Goal: Task Accomplishment & Management: Manage account settings

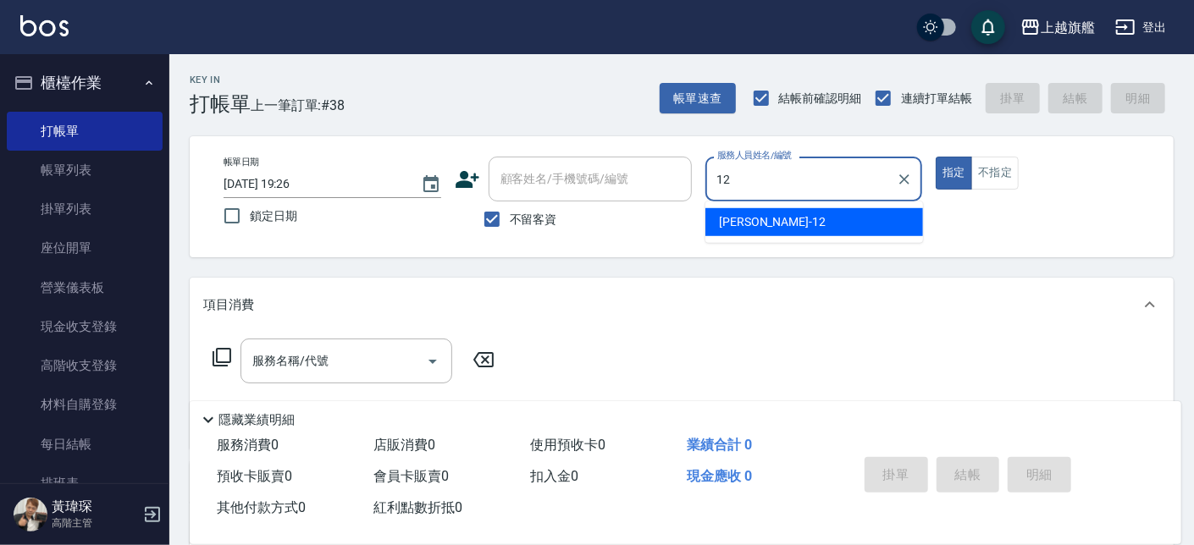
type input "12"
type button "true"
type input "[PERSON_NAME]-12"
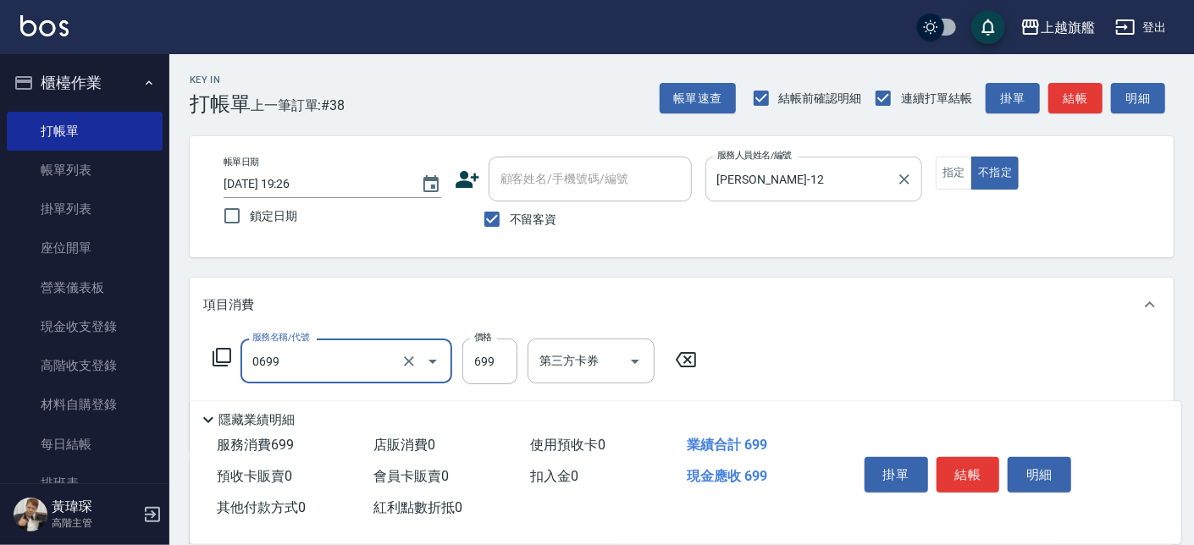
type input "精油SPA(0699)"
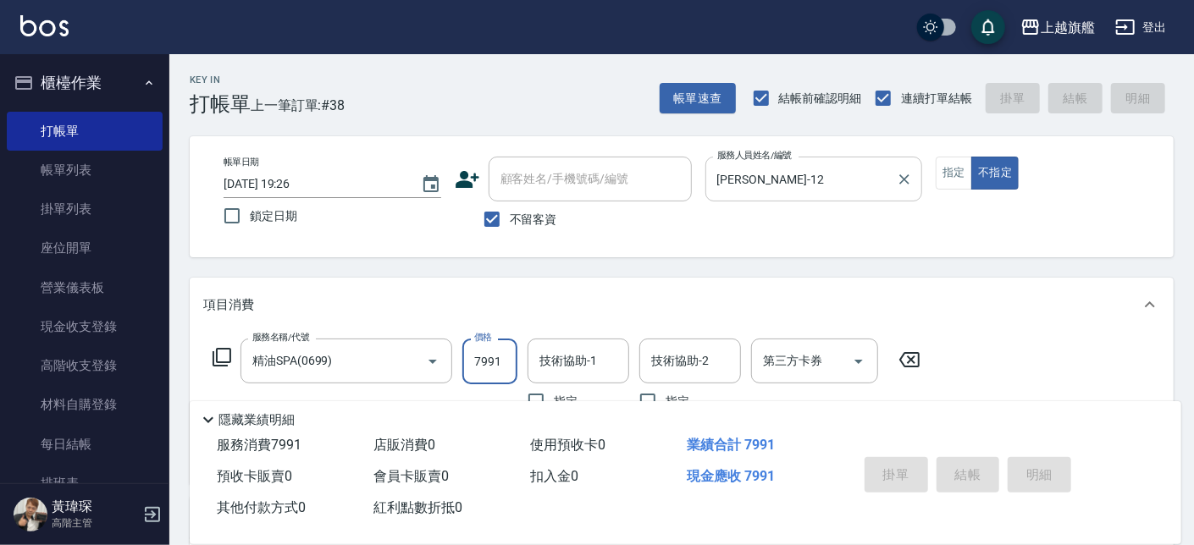
type input "79911"
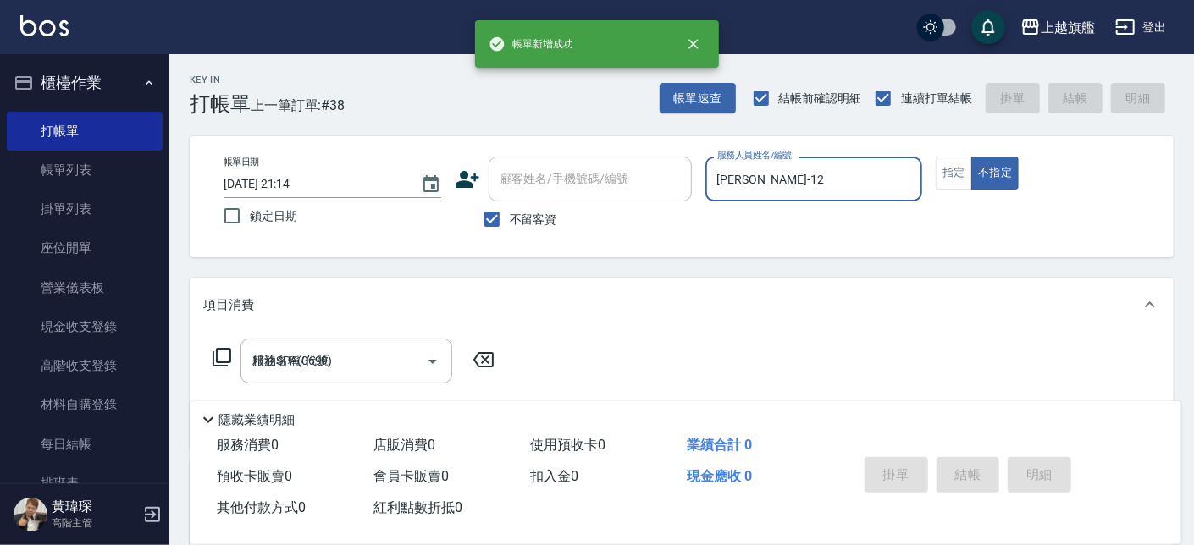
type input "2025/08/17 21:14"
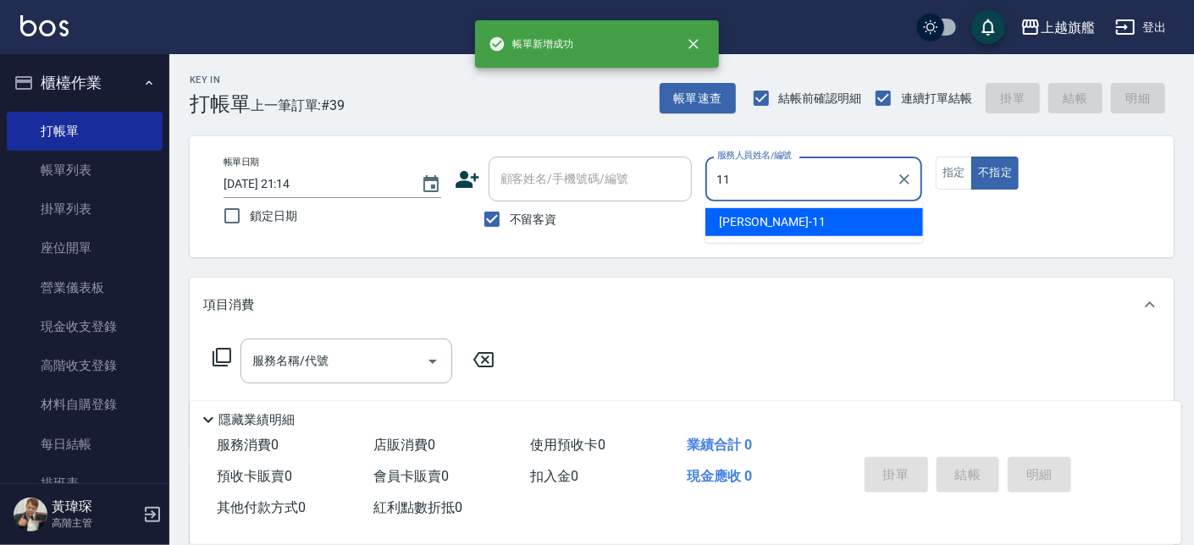
type input "蔡美秀-11"
type button "false"
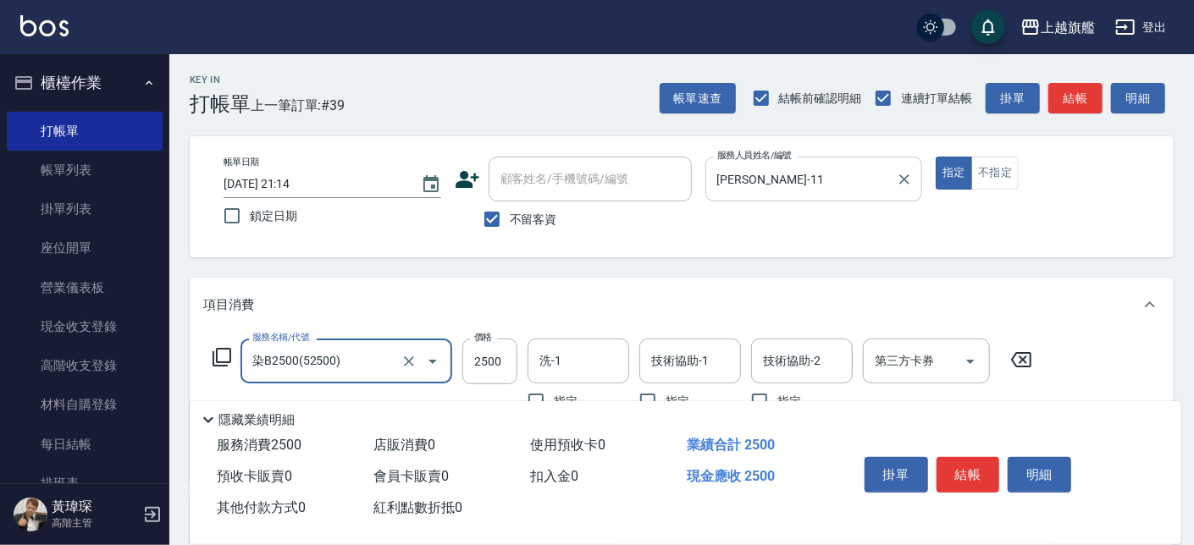
type input "染B2500(52500)"
type input "1280"
click at [574, 362] on input "洗-1" at bounding box center [578, 361] width 86 height 30
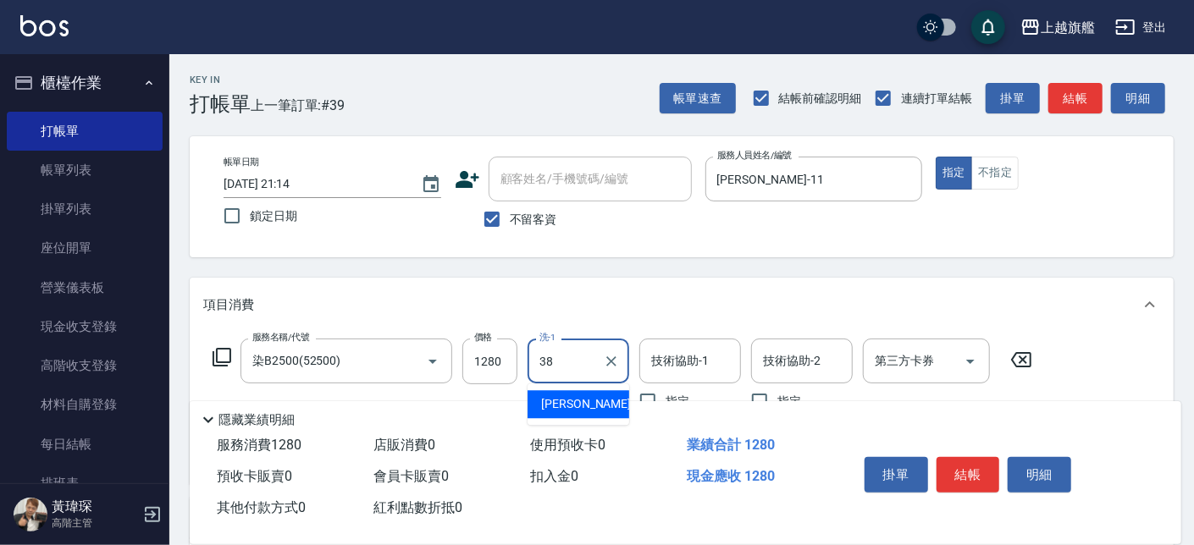
type input "邱靖婷-38"
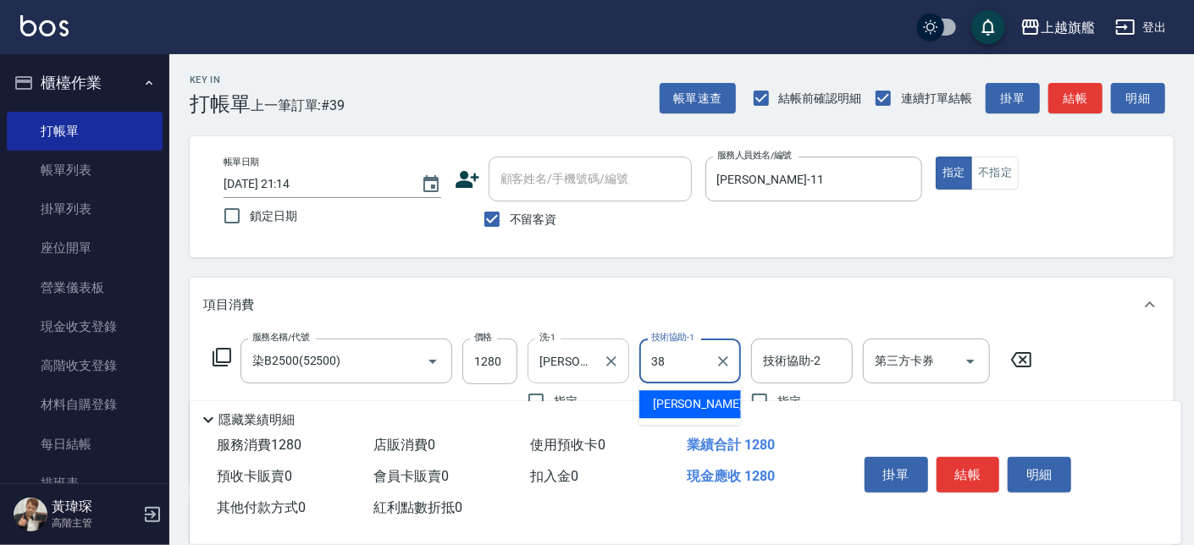
type input "邱靖婷-38"
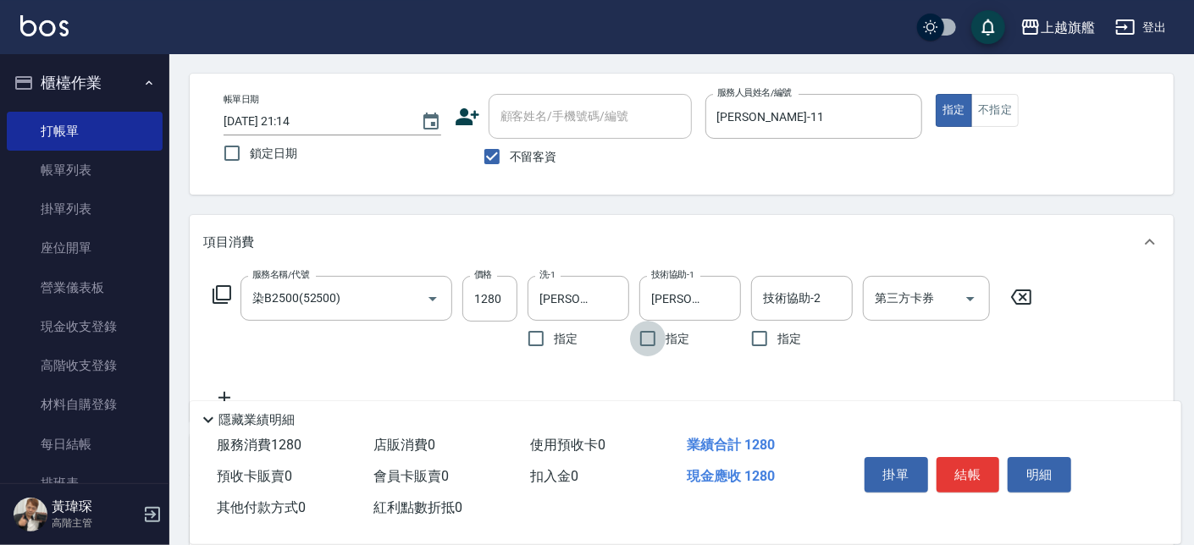
scroll to position [96, 0]
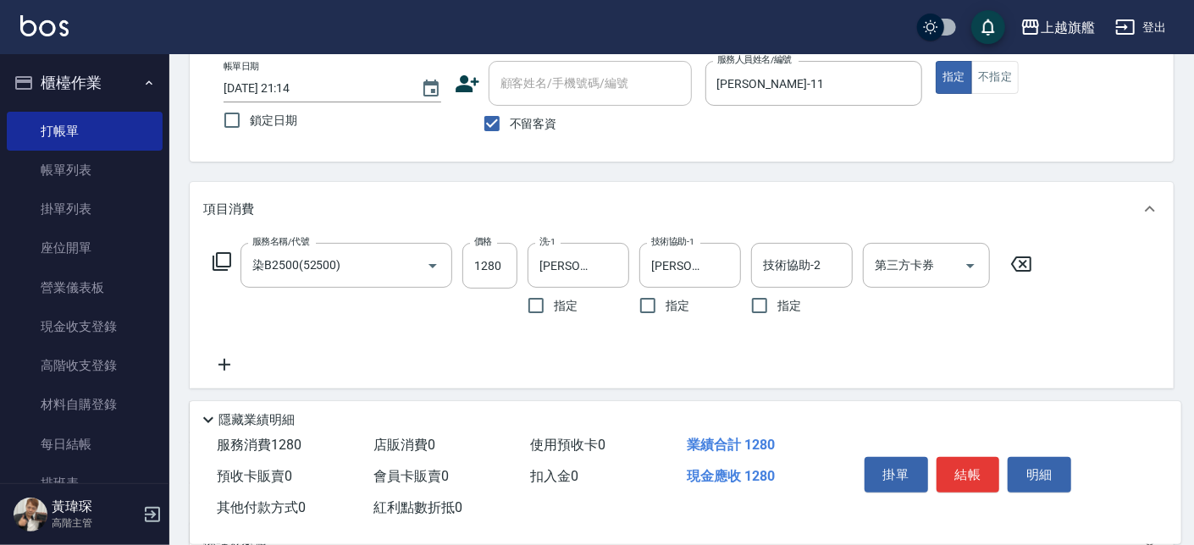
click at [222, 348] on div "服務名稱/代號 染B2500(52500) 服務名稱/代號 價格 1280 價格 洗-1 邱靖婷-38 洗-1 指定 技術協助-1 邱靖婷-38 技術協助-1…" at bounding box center [622, 309] width 839 height 132
click at [225, 363] on icon at bounding box center [224, 365] width 12 height 12
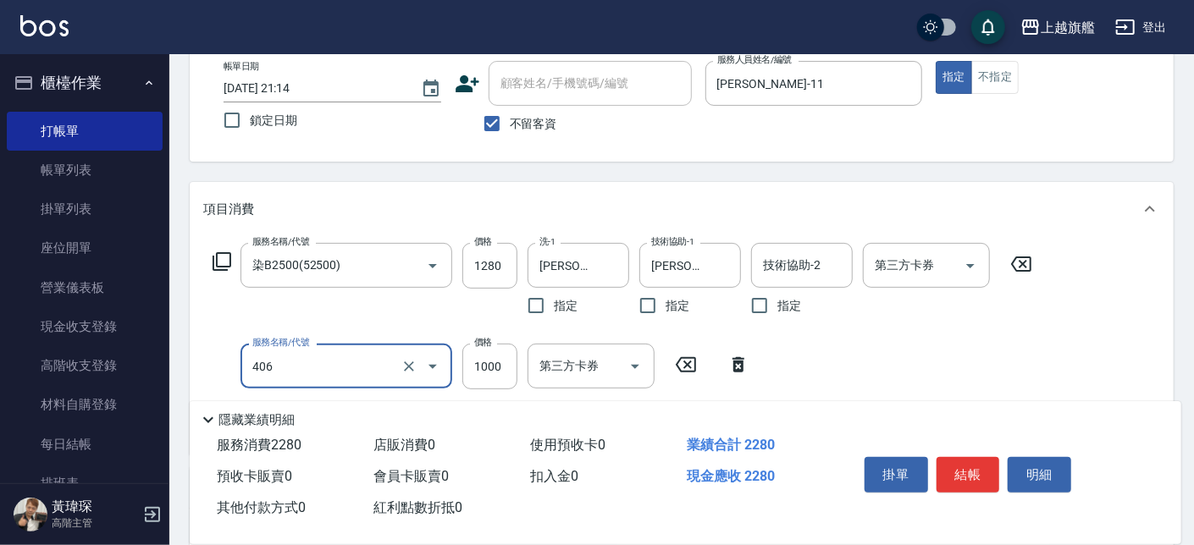
type input "水漾護1000(406)"
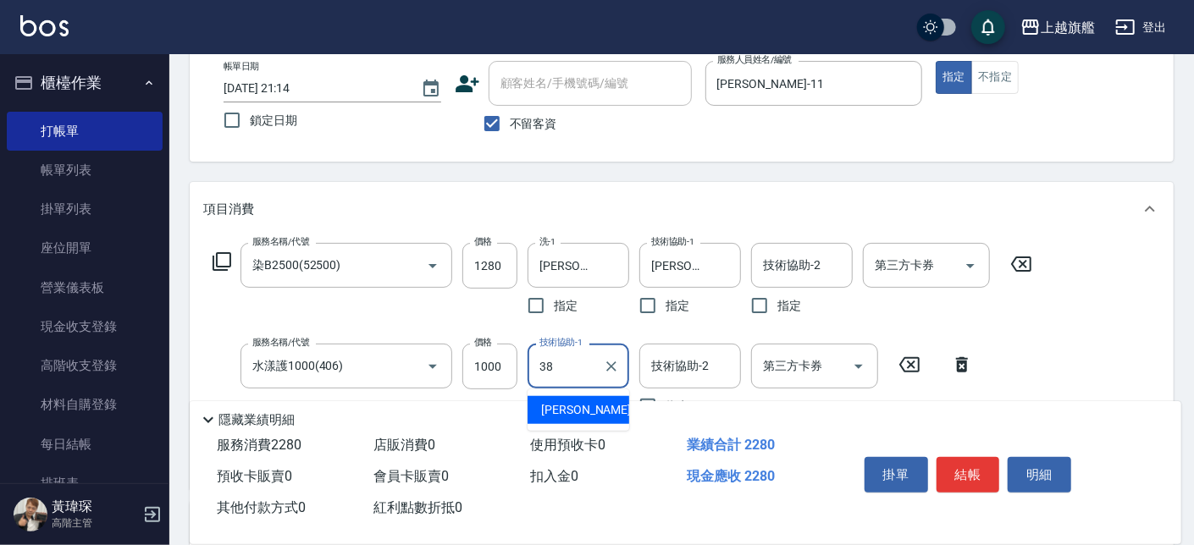
type input "邱靖婷-38"
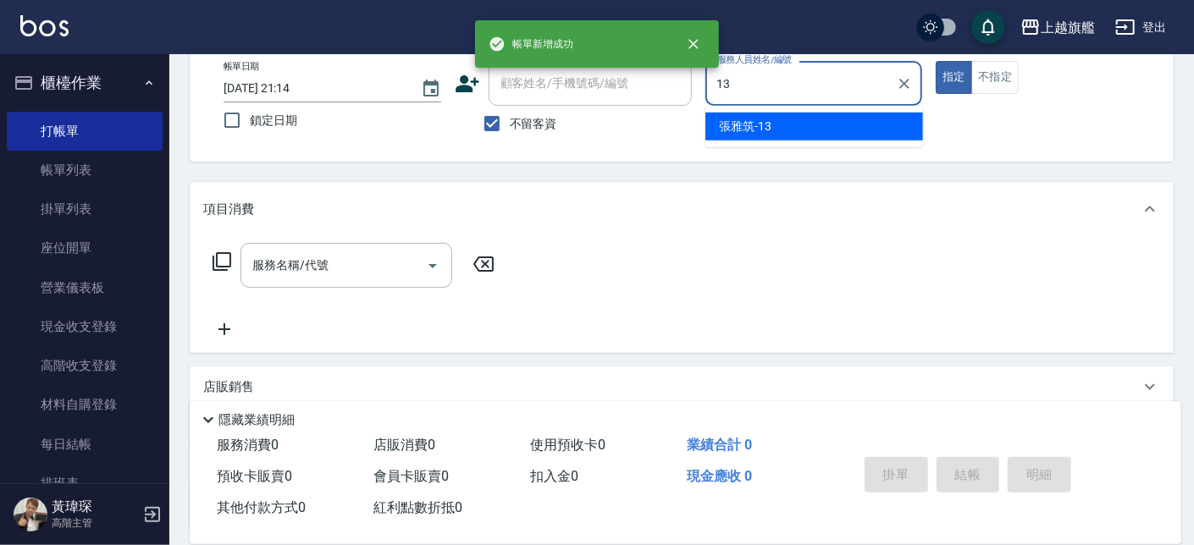
type input "張雅筑-13"
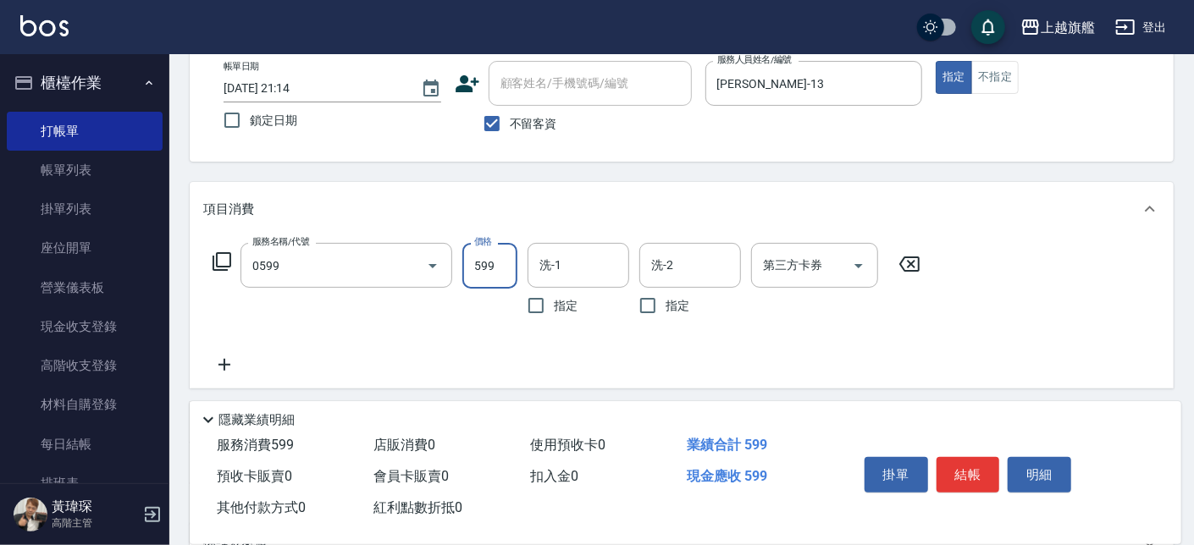
type input "去角質ITELY.(0599)"
type input "899"
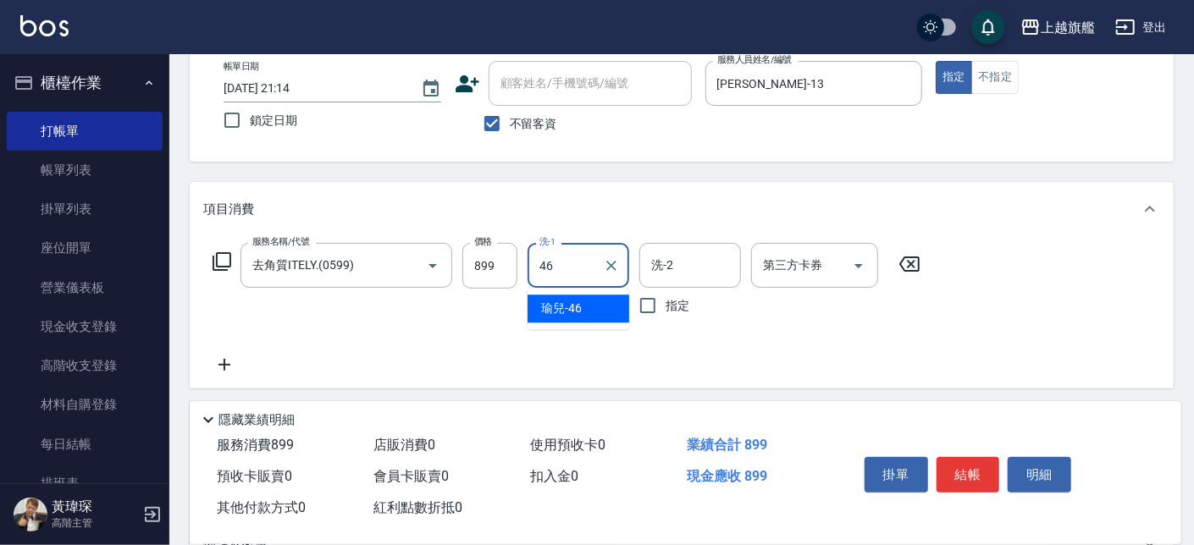
type input "瑜兒-46"
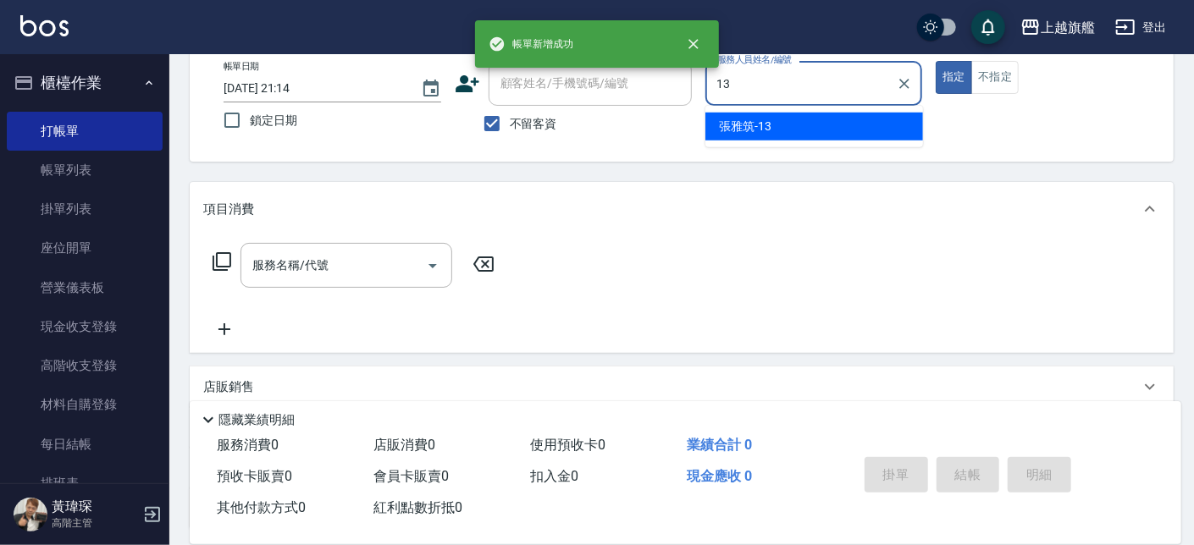
type input "張雅筑-13"
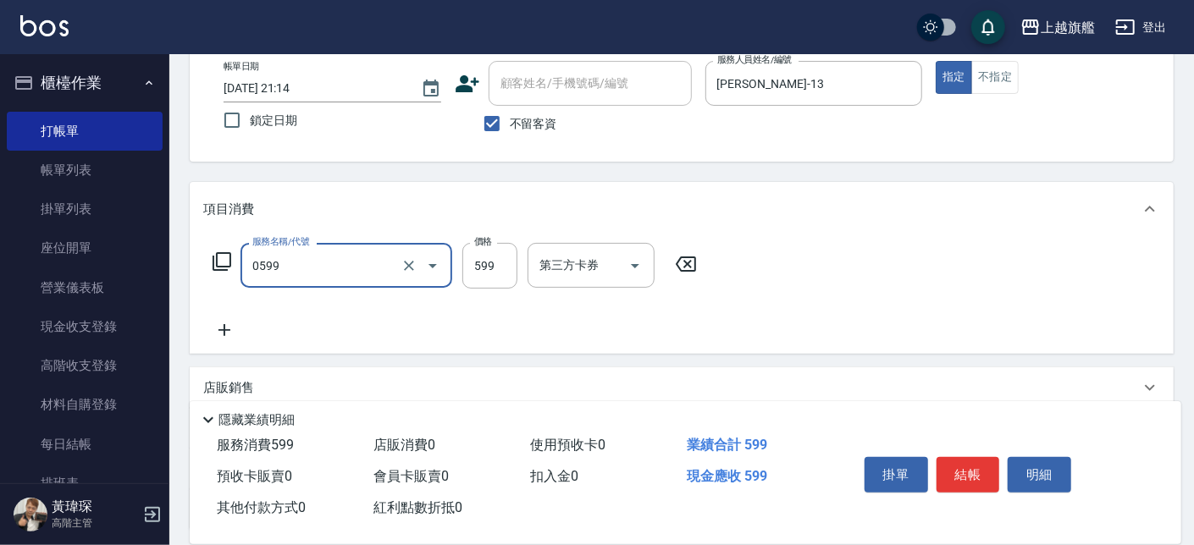
type input "去角質ITELY.(0599)"
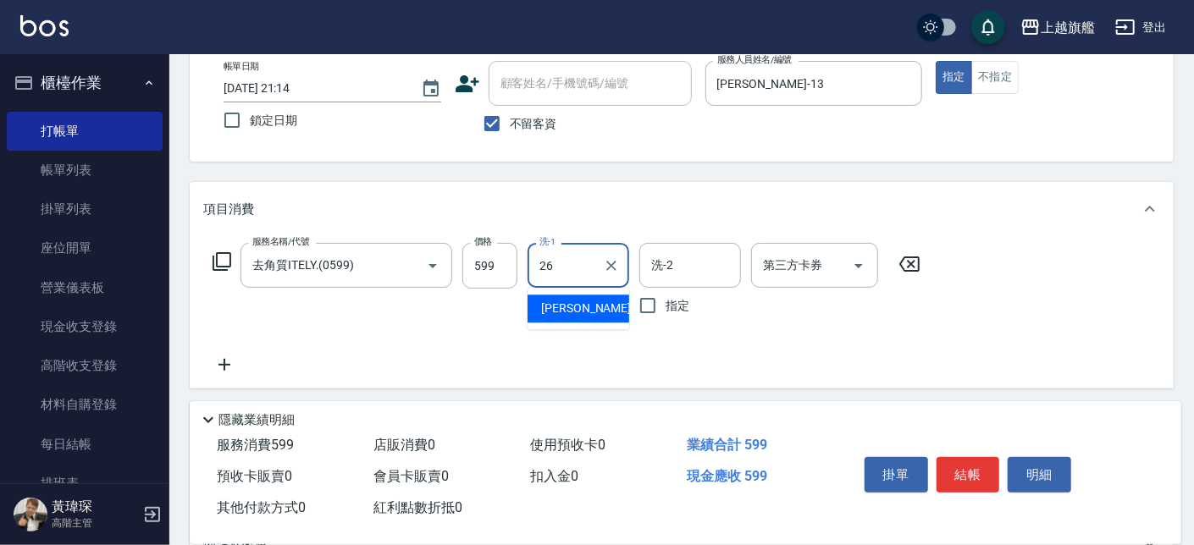
type input "[PERSON_NAME]-26"
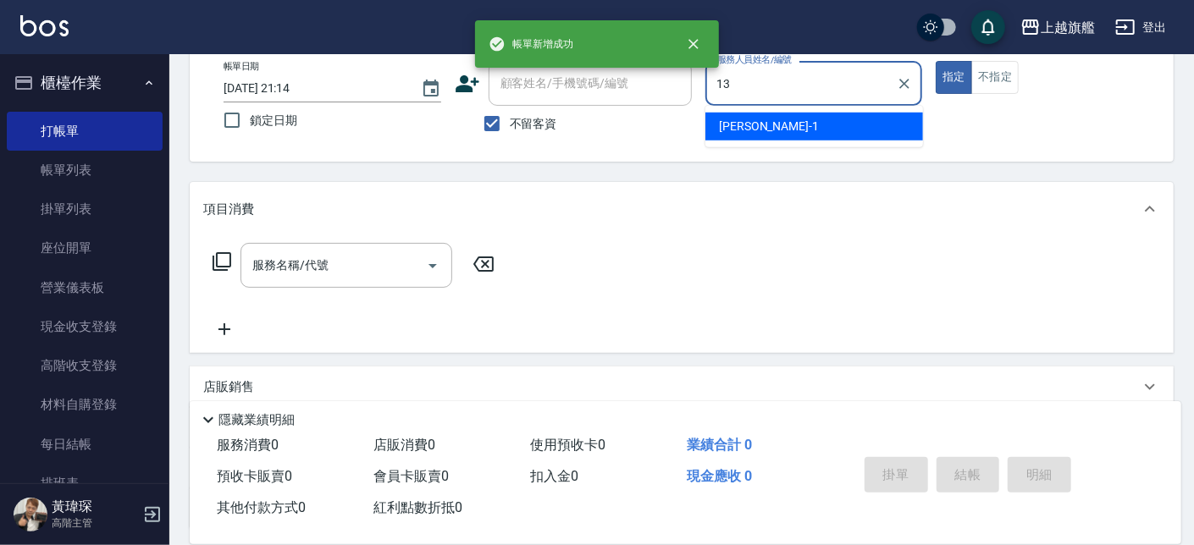
type input "張雅筑-13"
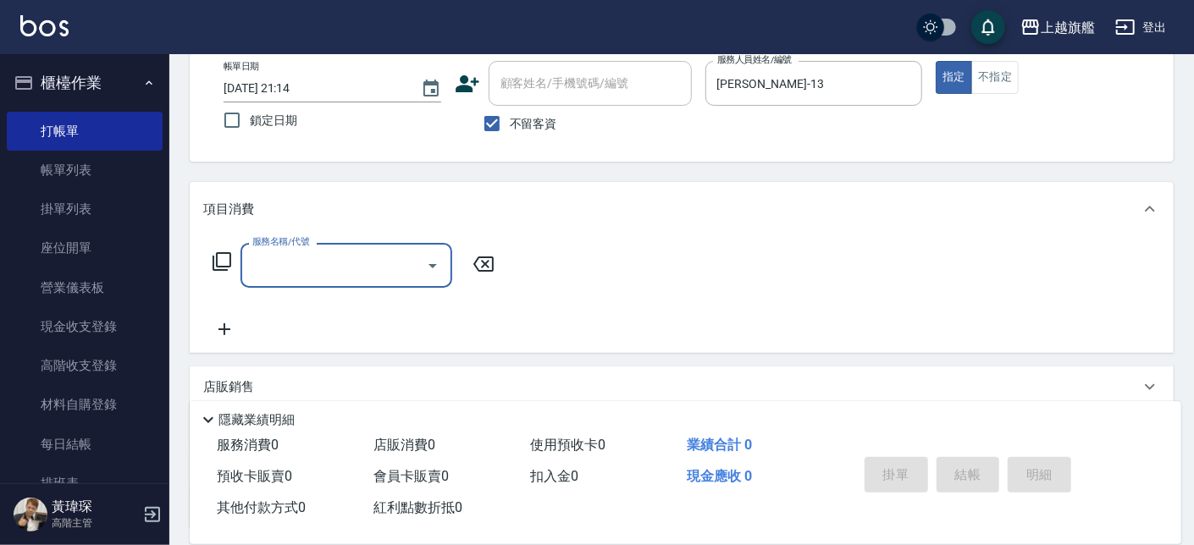
type input "1"
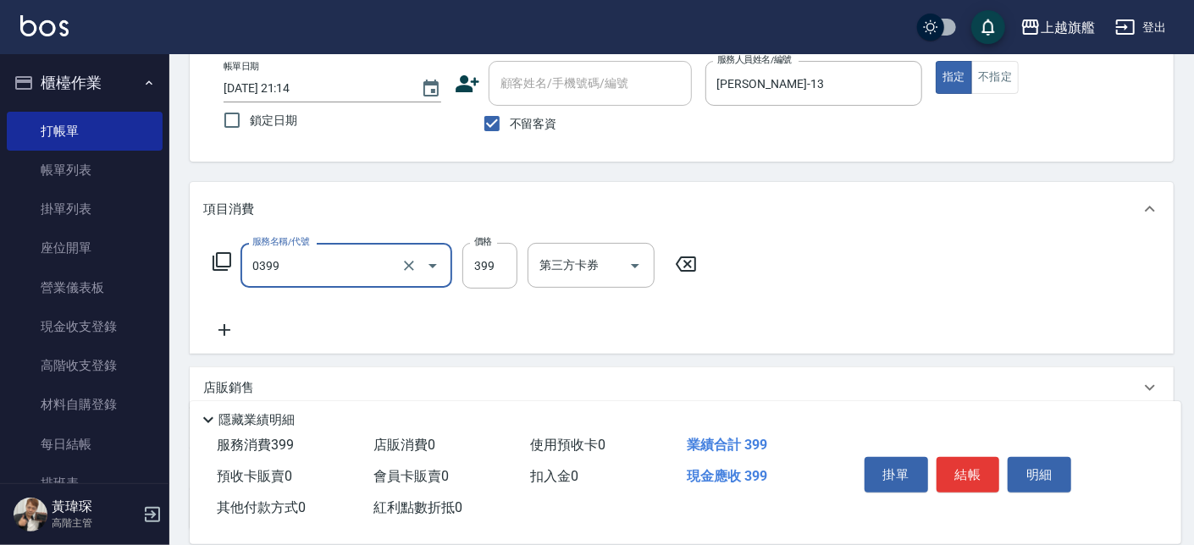
type input "海鹽SPA(0399)"
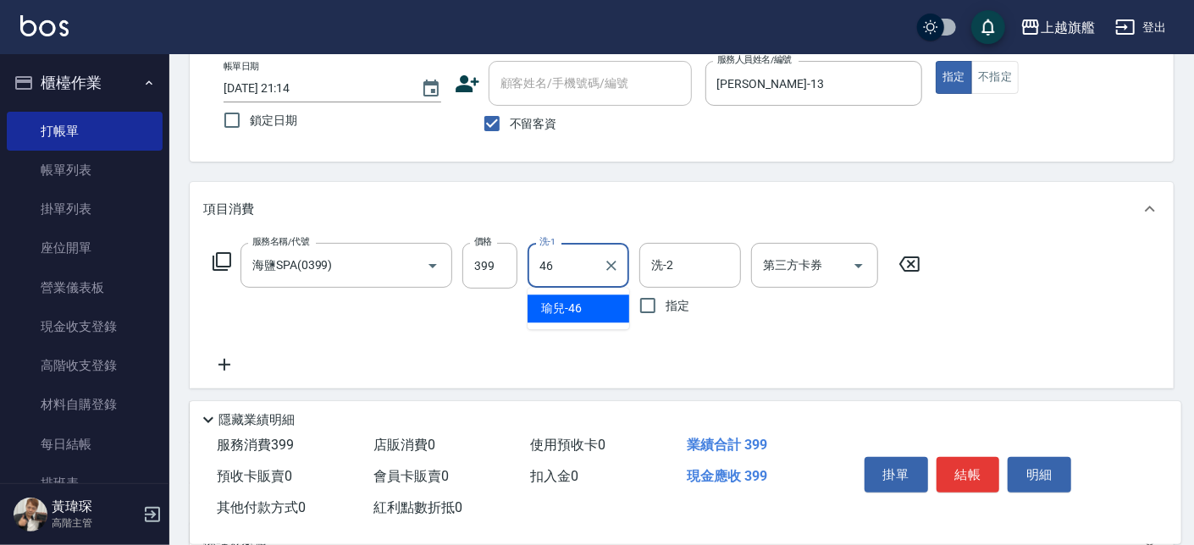
type input "瑜兒-46"
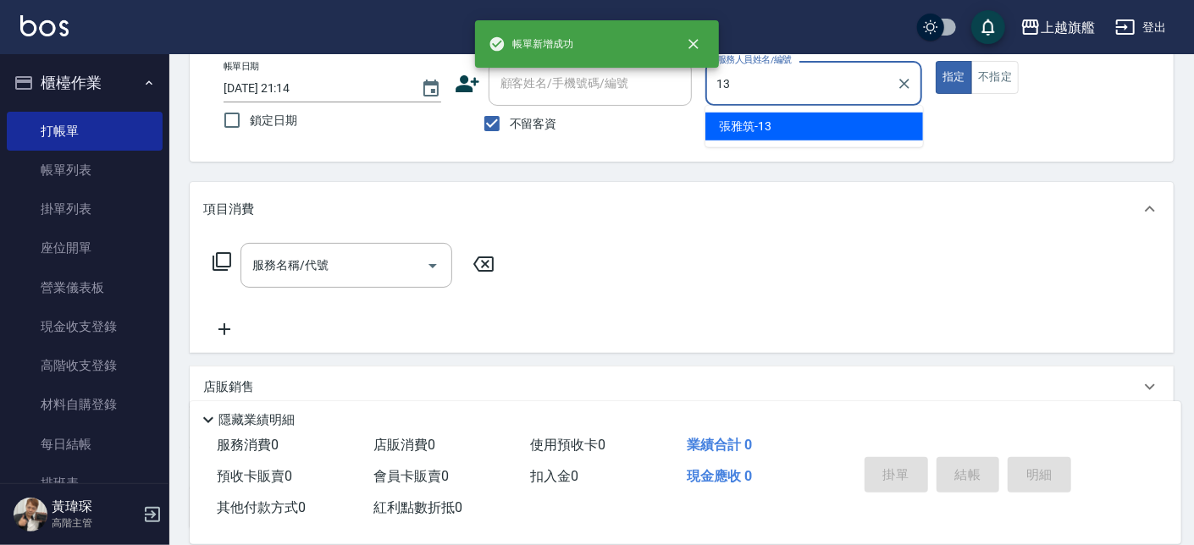
type input "張雅筑-13"
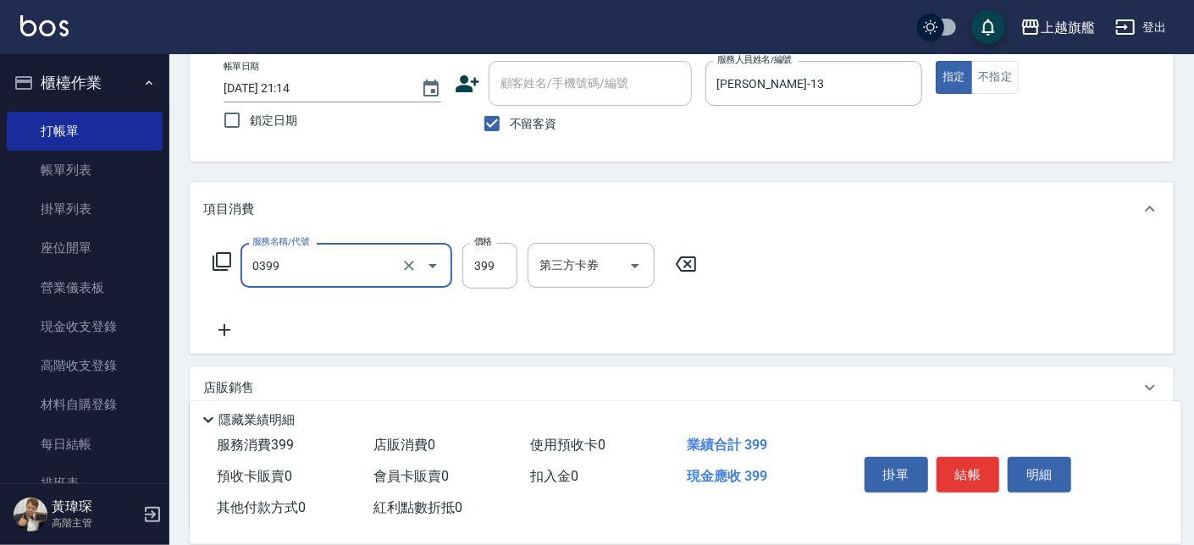
type input "海鹽SPA(0399)"
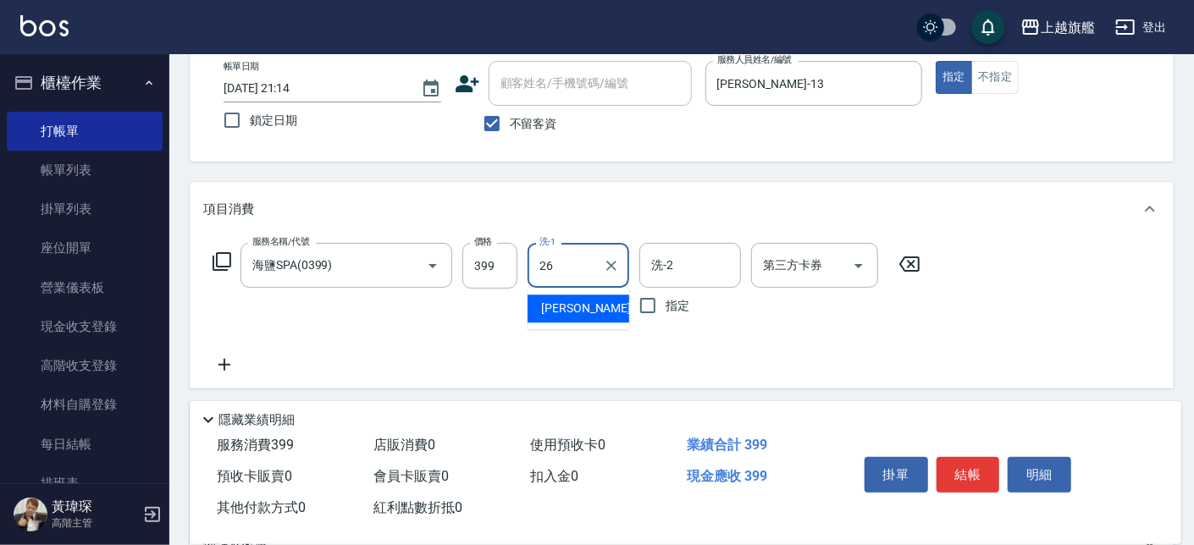
type input "[PERSON_NAME]-26"
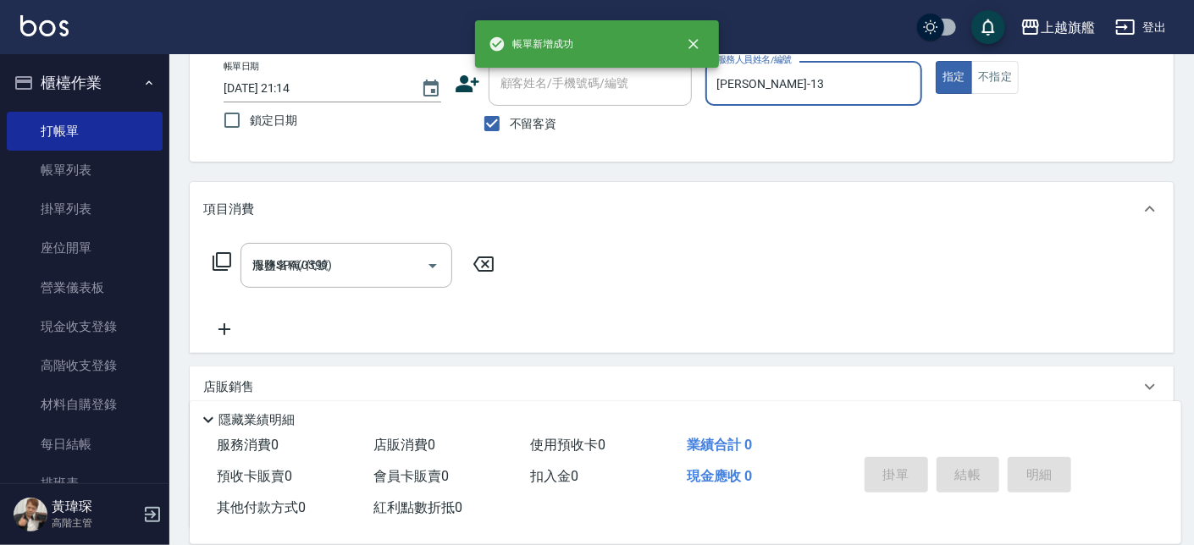
type input "2025/08/17 21:15"
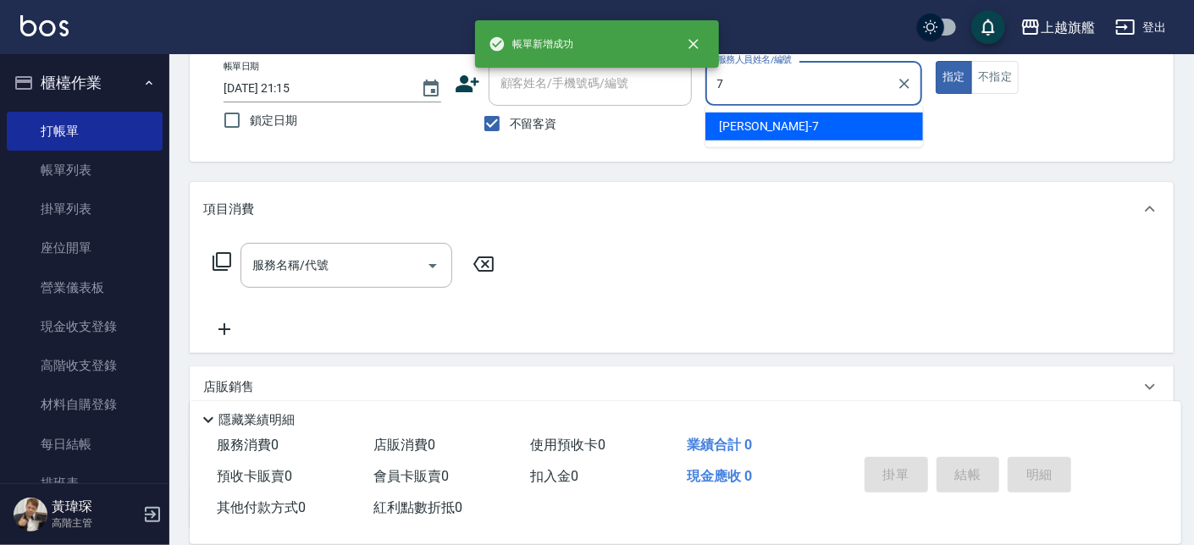
type input "[PERSON_NAME]-7"
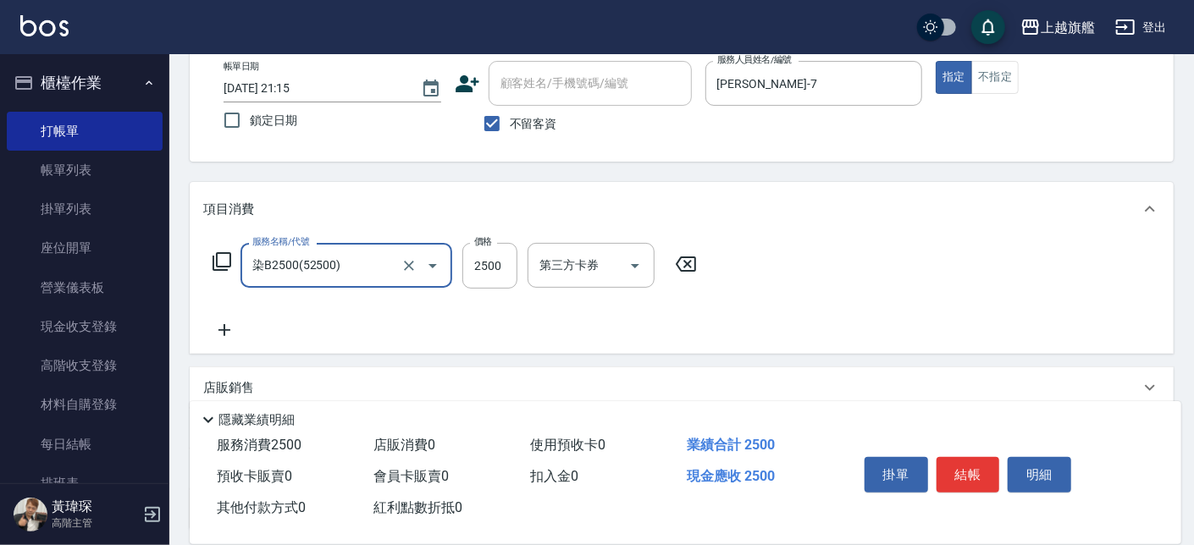
type input "染B2500(52500)"
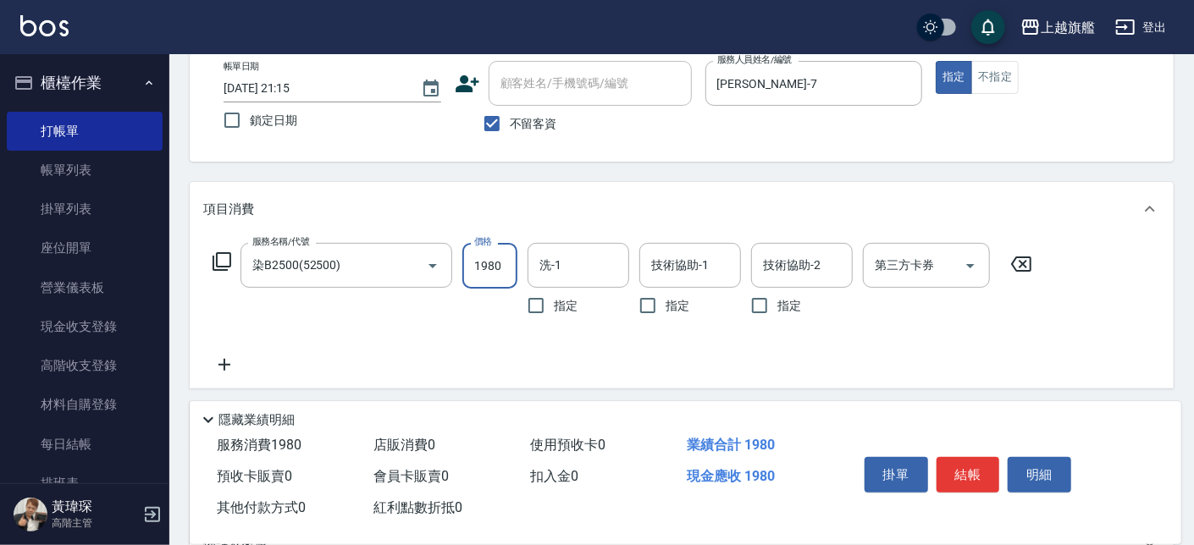
type input "1980"
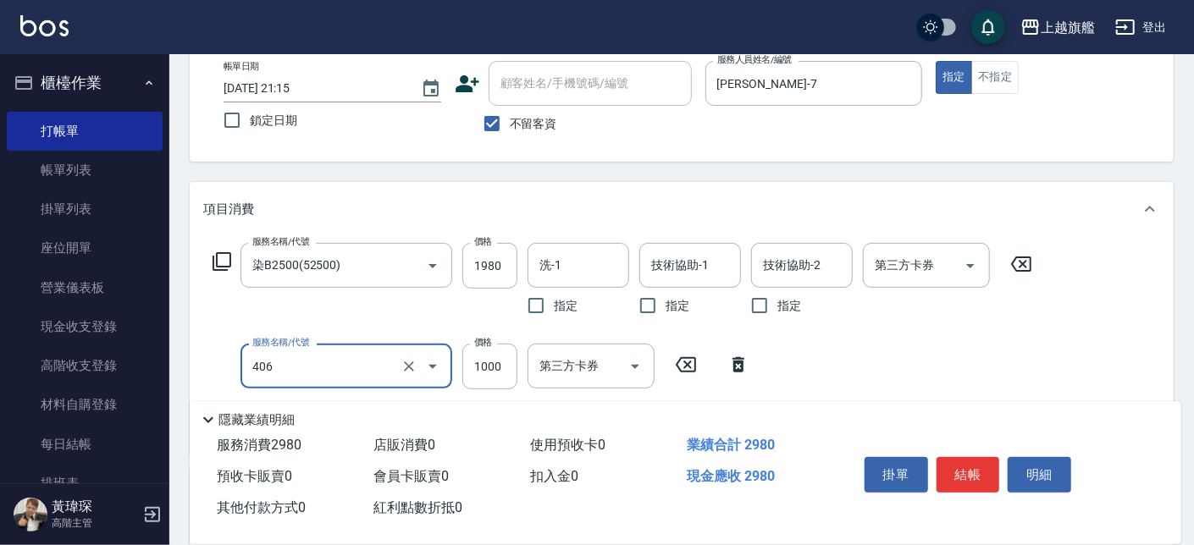
type input "水漾護1000(406)"
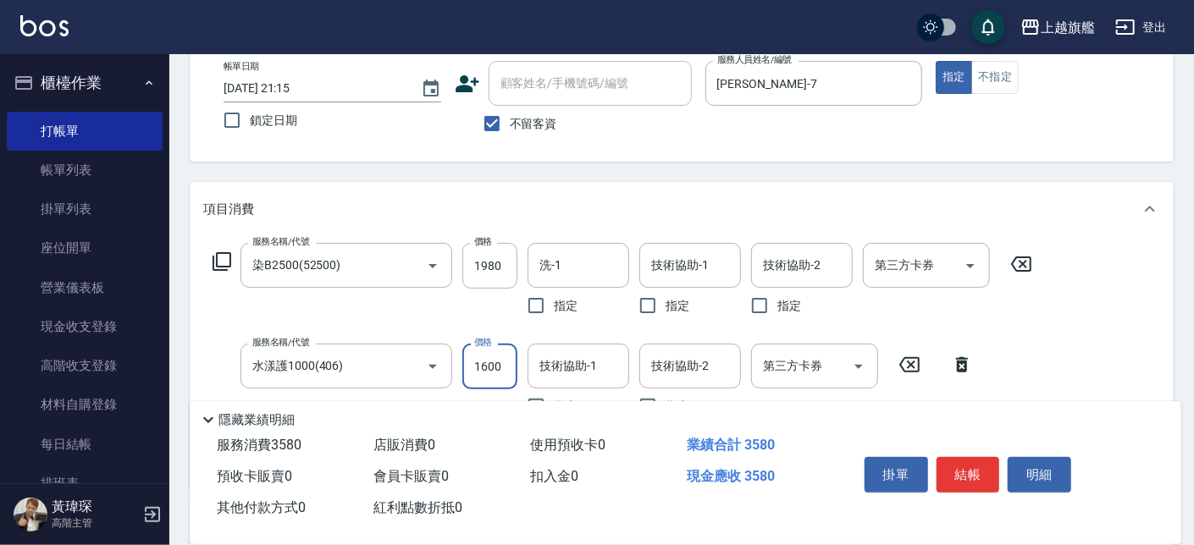
type input "1600"
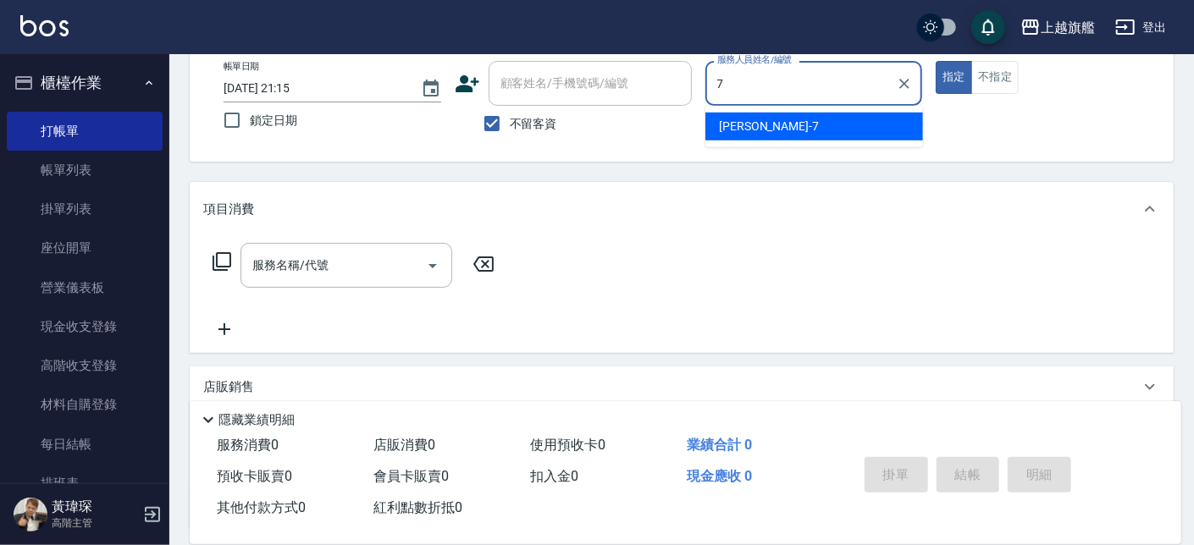
type input "[PERSON_NAME]-7"
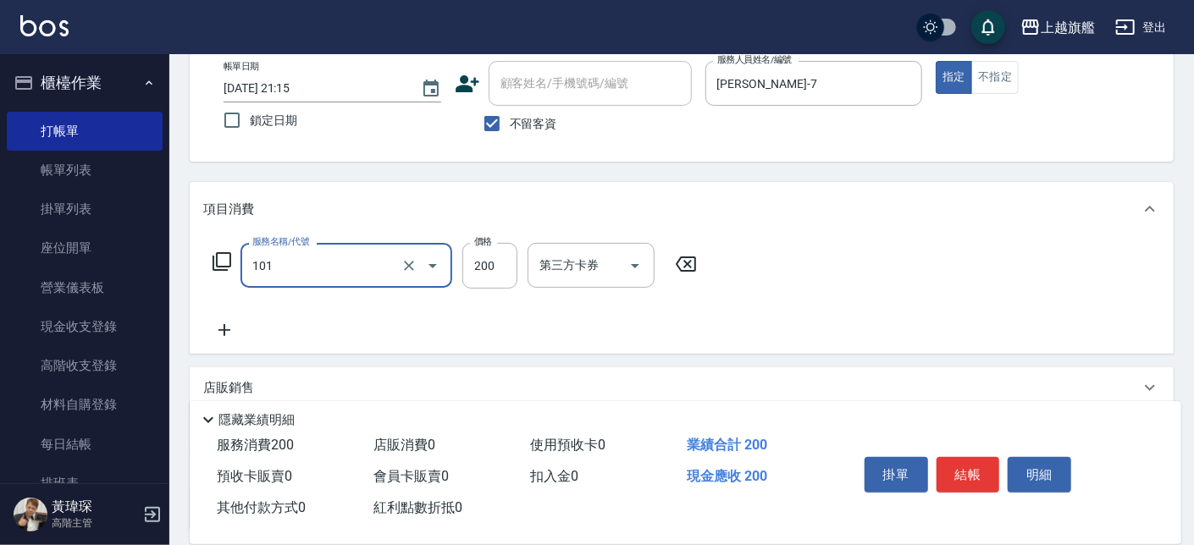
type input "一般洗(101)"
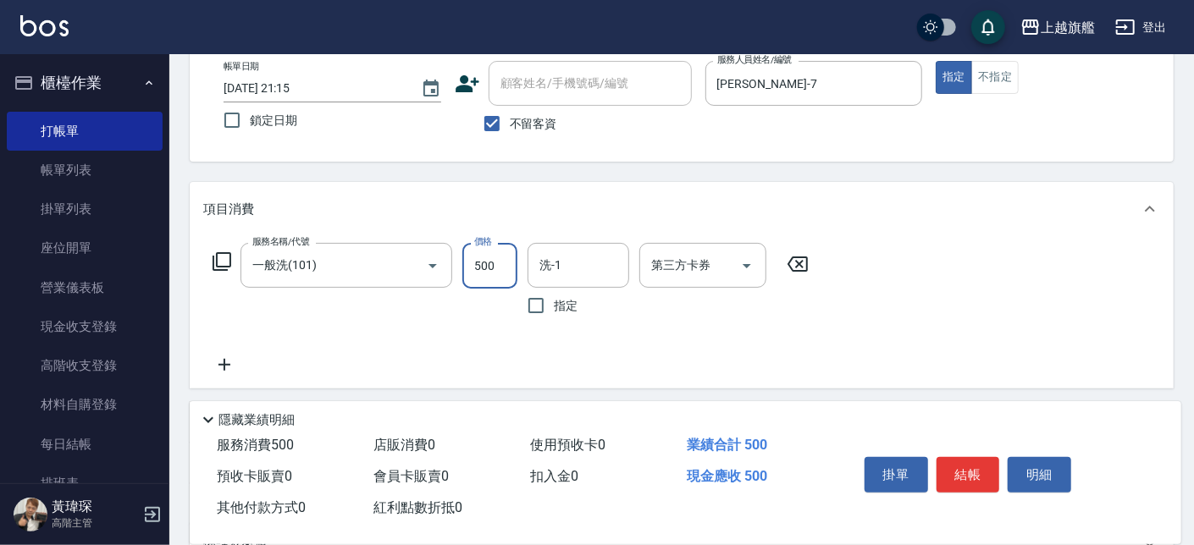
type input "500"
type input "4"
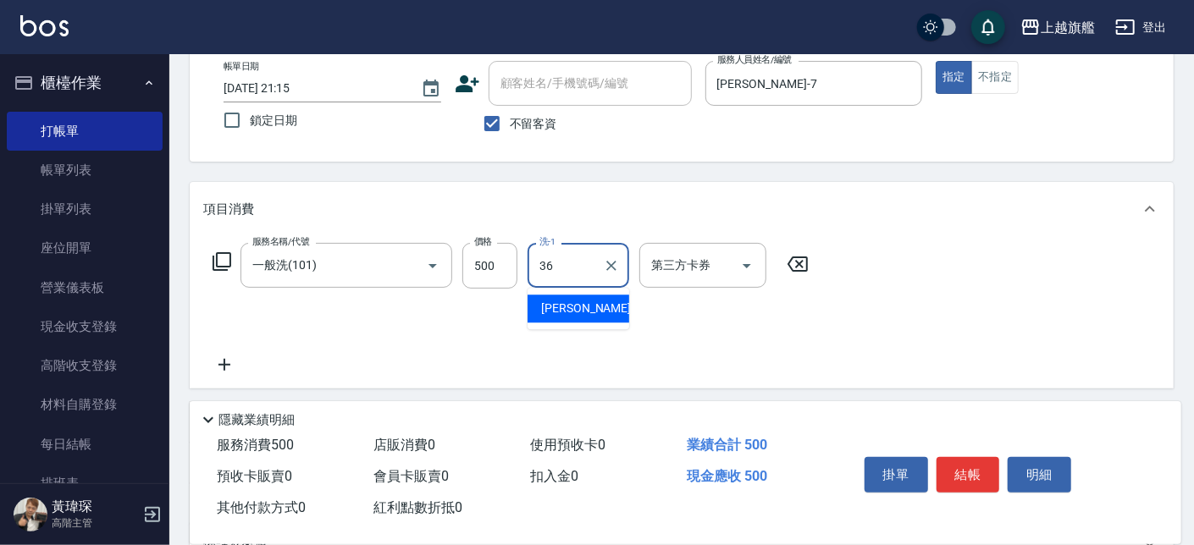
type input "蔡秉諶-36"
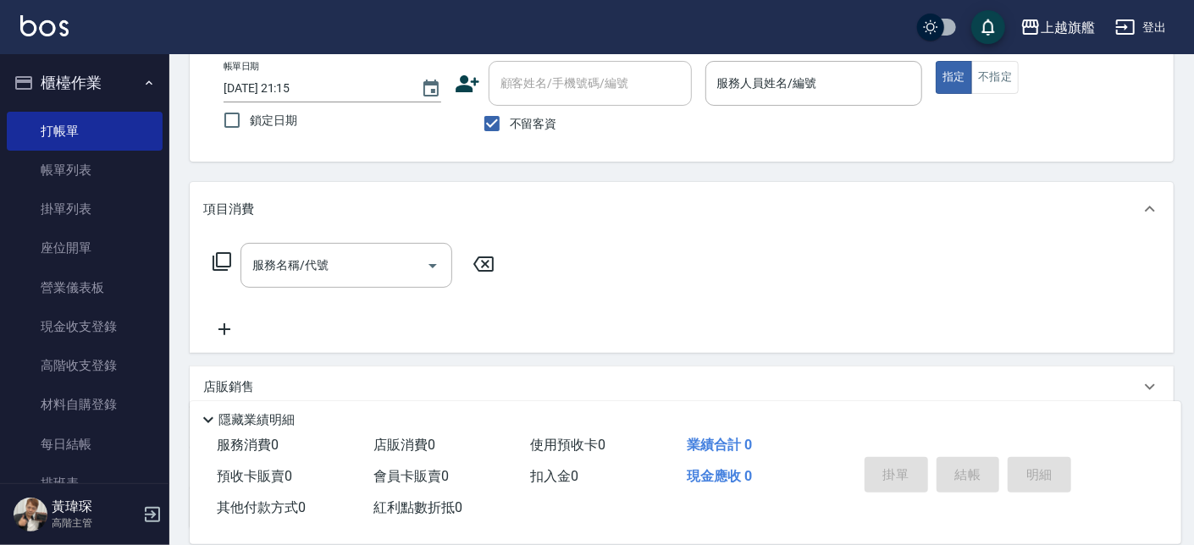
click at [523, 116] on span "不留客資" at bounding box center [533, 124] width 47 height 18
click at [501, 116] on input "不留客資" at bounding box center [492, 124] width 36 height 36
checkbox input "false"
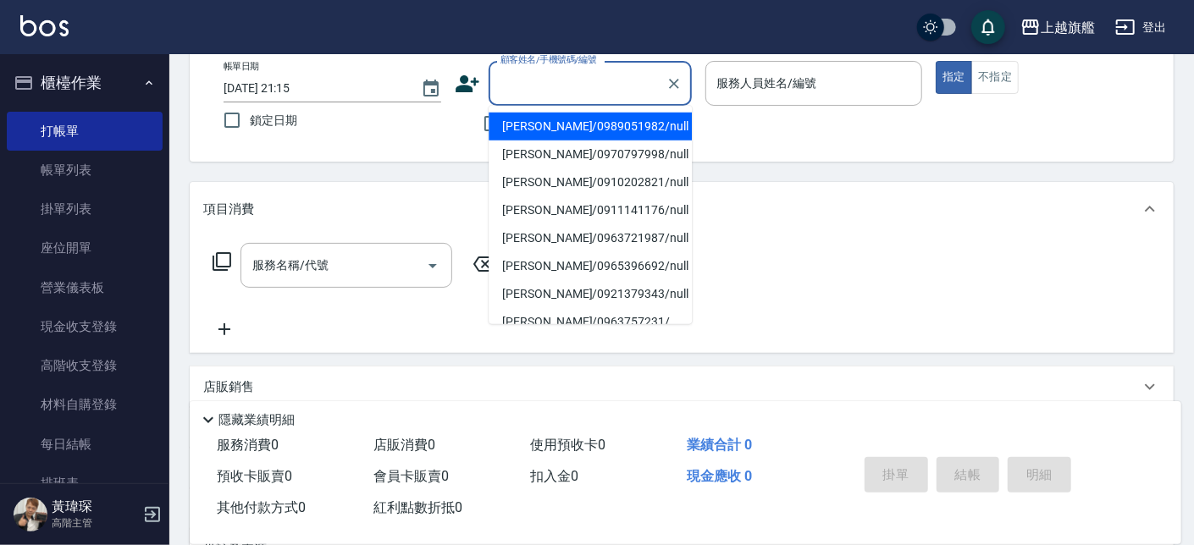
click at [544, 87] on input "顧客姓名/手機號碼/編號" at bounding box center [577, 84] width 163 height 30
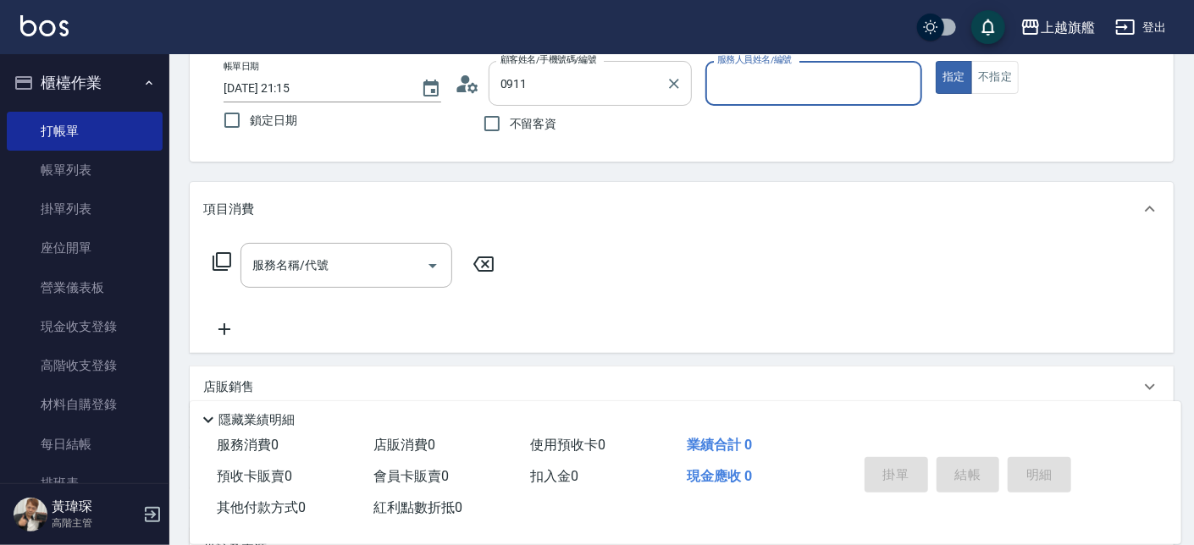
type input "林筱青/0911141176/null"
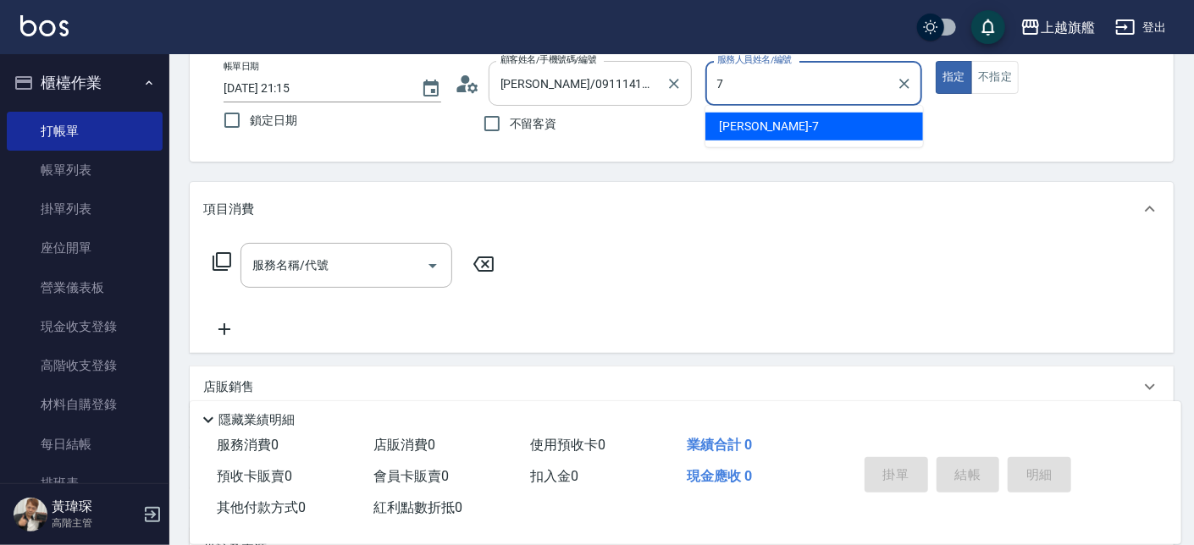
type input "[PERSON_NAME]-7"
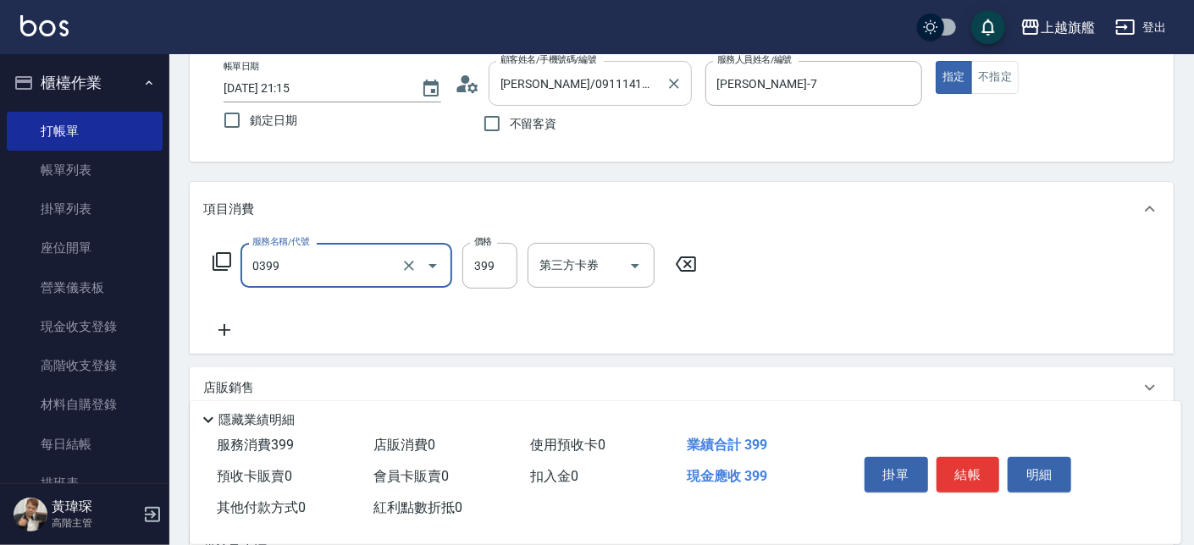
type input "海鹽SPA(0399)"
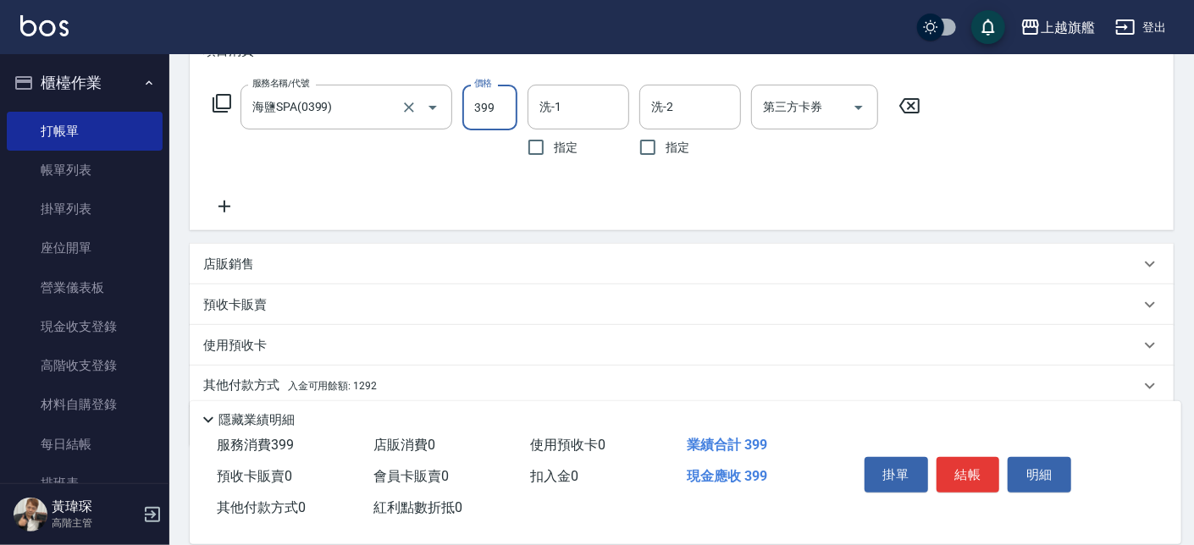
scroll to position [220, 0]
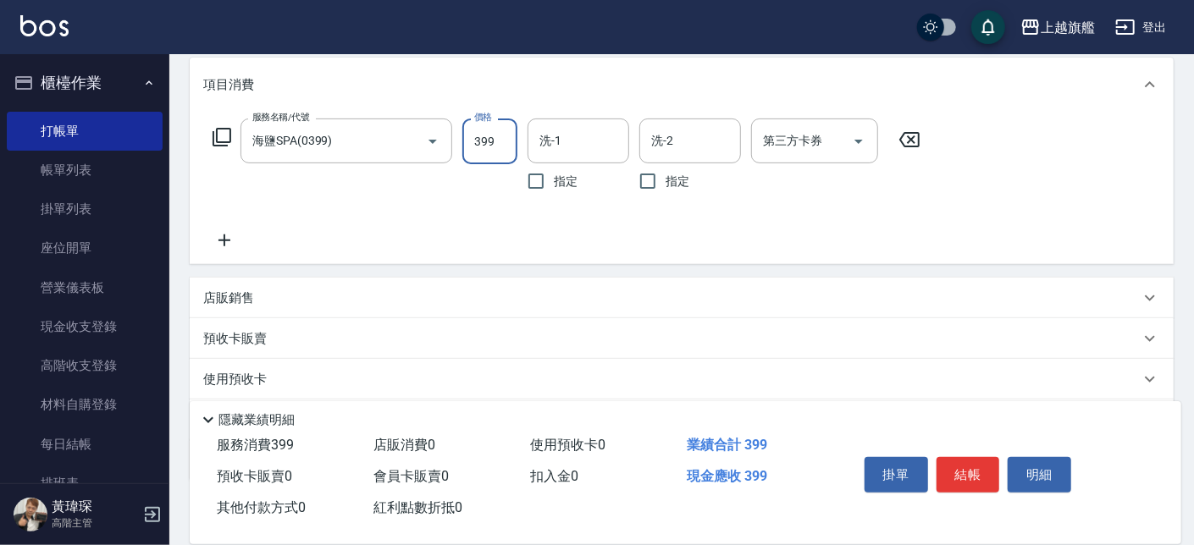
click at [230, 245] on icon at bounding box center [224, 240] width 42 height 20
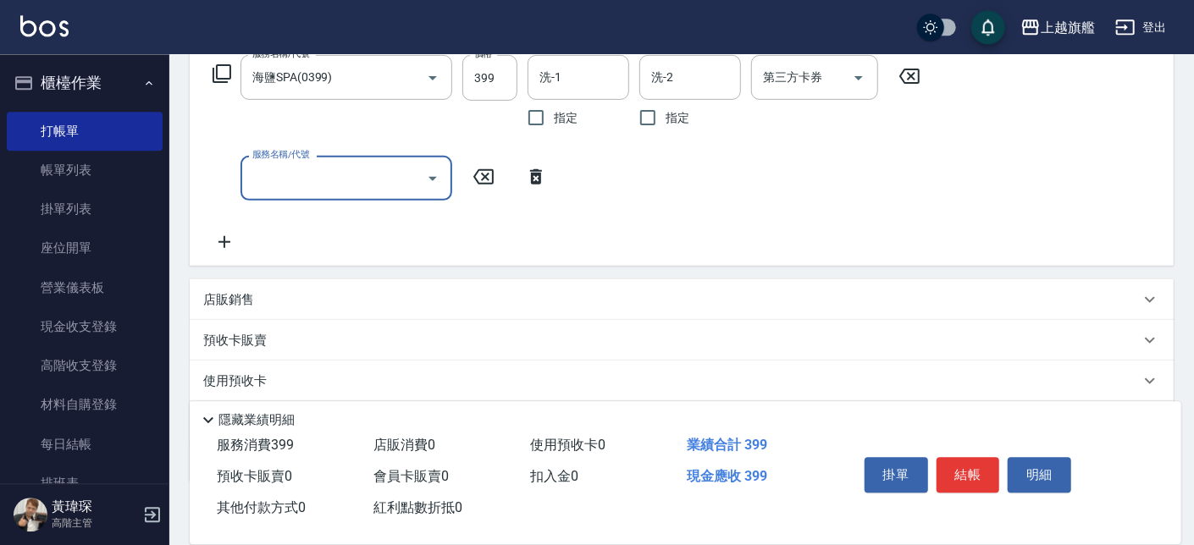
scroll to position [382, 0]
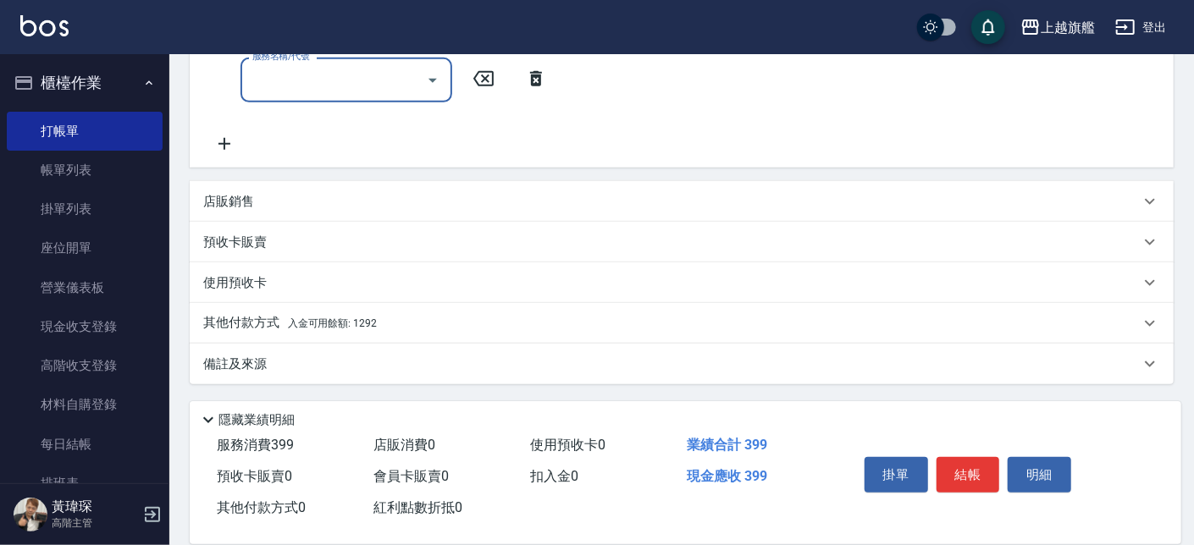
click at [209, 141] on icon at bounding box center [224, 144] width 42 height 20
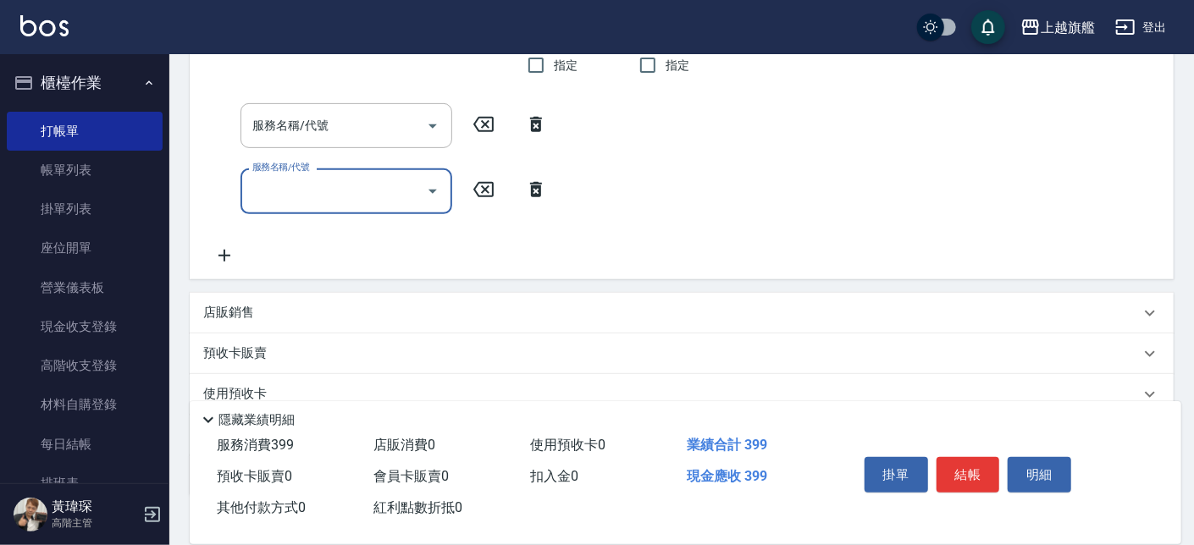
scroll to position [285, 0]
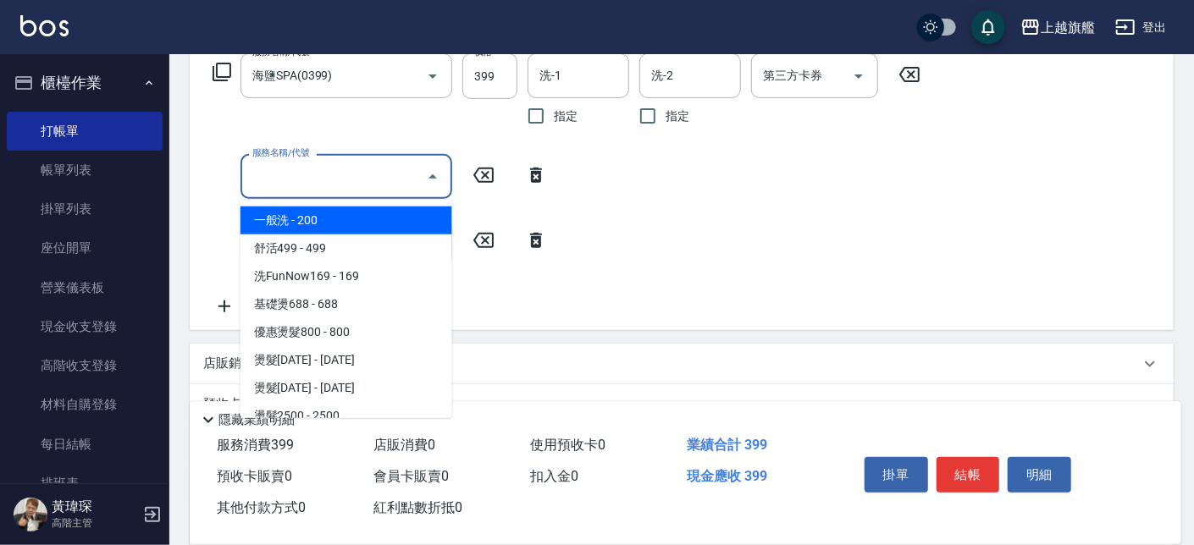
click at [329, 179] on input "服務名稱/代號" at bounding box center [333, 177] width 171 height 30
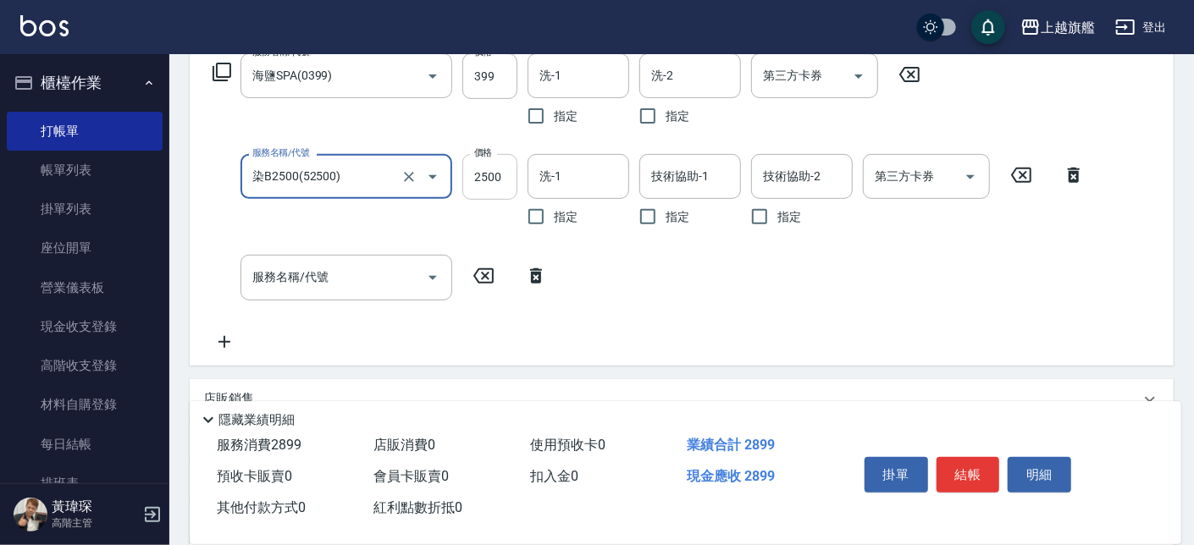
type input "染B2500(52500)"
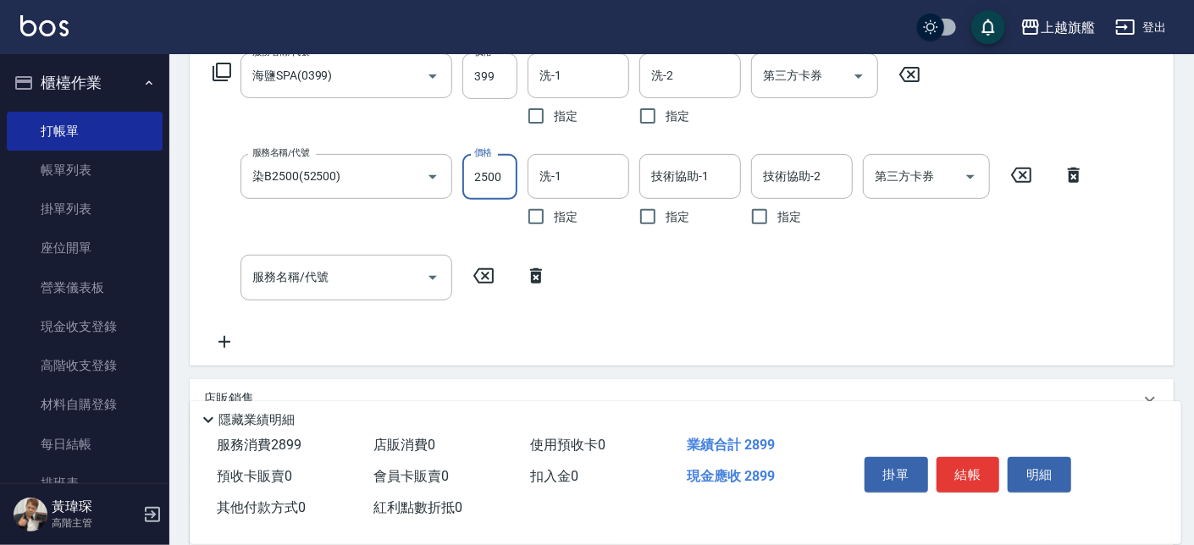
click at [503, 174] on input "2500" at bounding box center [489, 177] width 55 height 46
type input "0"
click at [588, 181] on input "洗-1" at bounding box center [578, 177] width 86 height 30
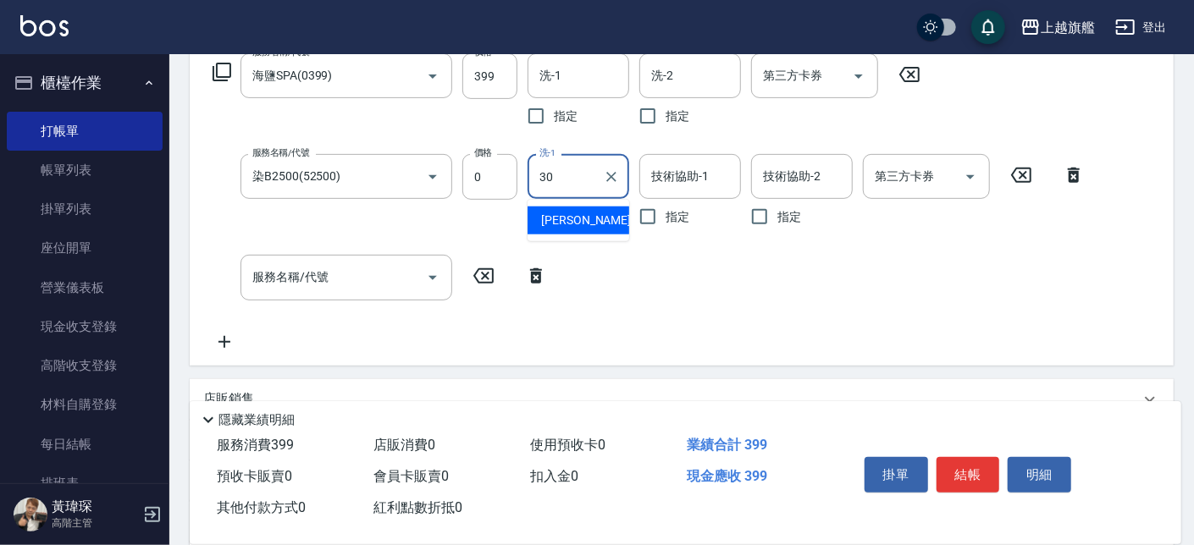
type input "[PERSON_NAME]-30"
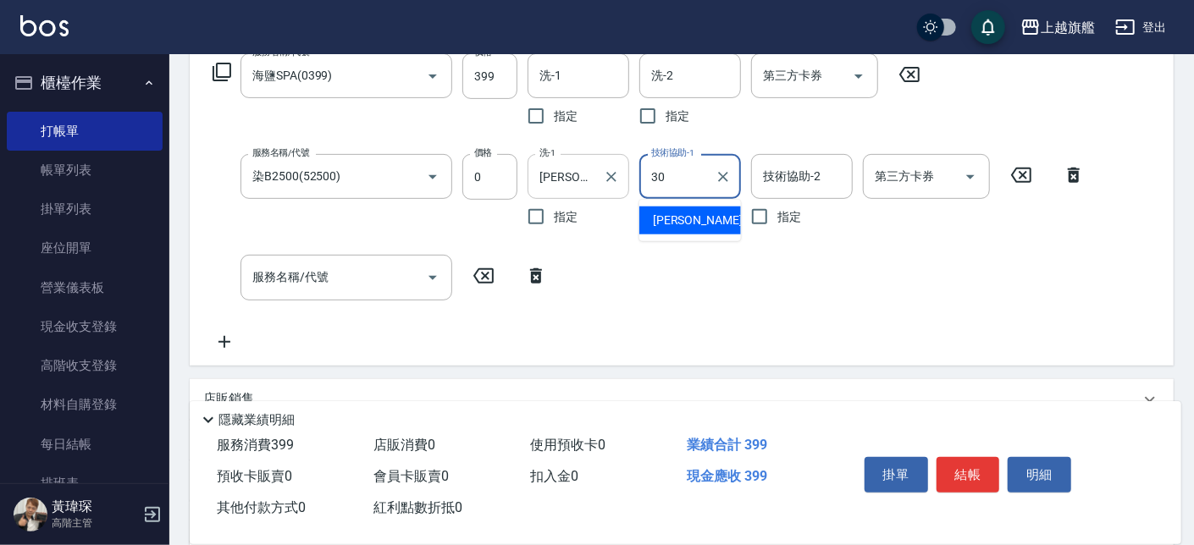
type input "[PERSON_NAME]-30"
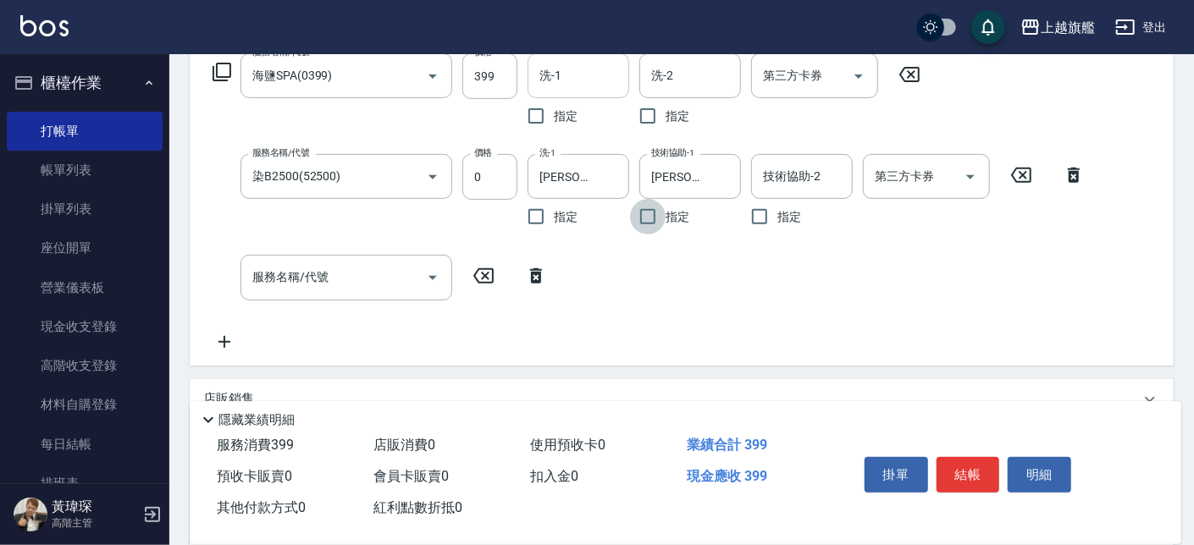
click at [573, 66] on input "洗-1" at bounding box center [578, 76] width 86 height 30
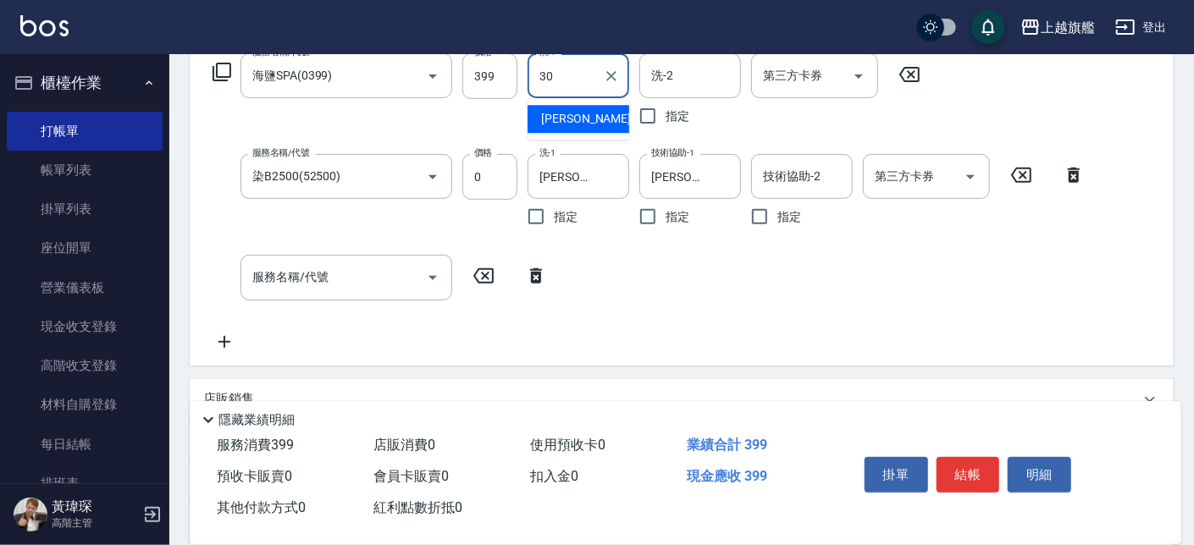
type input "[PERSON_NAME]-30"
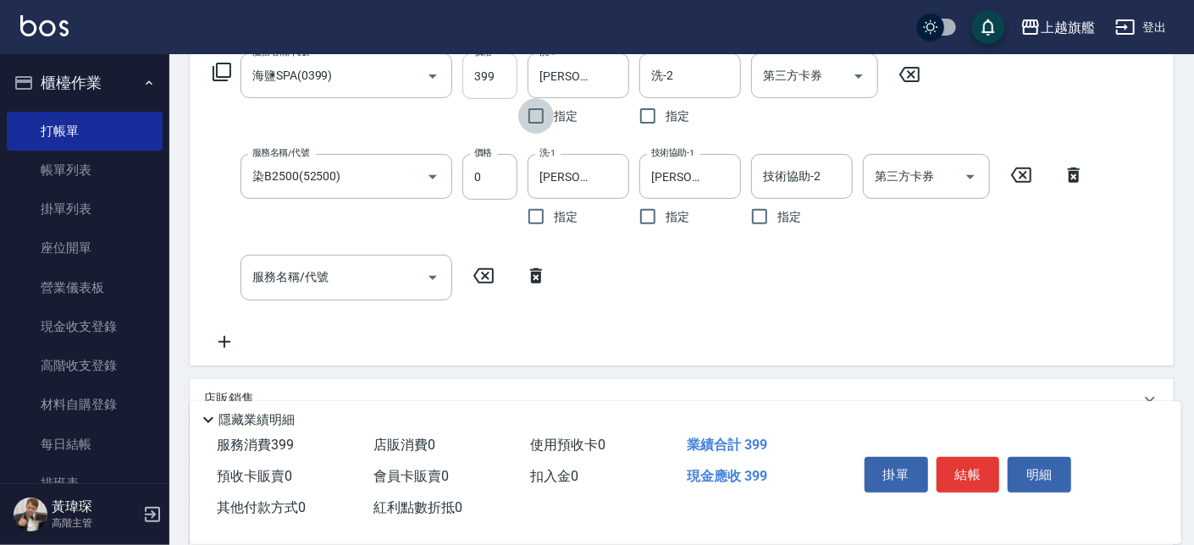
click at [502, 75] on input "399" at bounding box center [489, 76] width 55 height 46
click at [503, 67] on input "399" at bounding box center [489, 76] width 55 height 46
type input "794"
click at [497, 187] on input "0" at bounding box center [489, 177] width 55 height 46
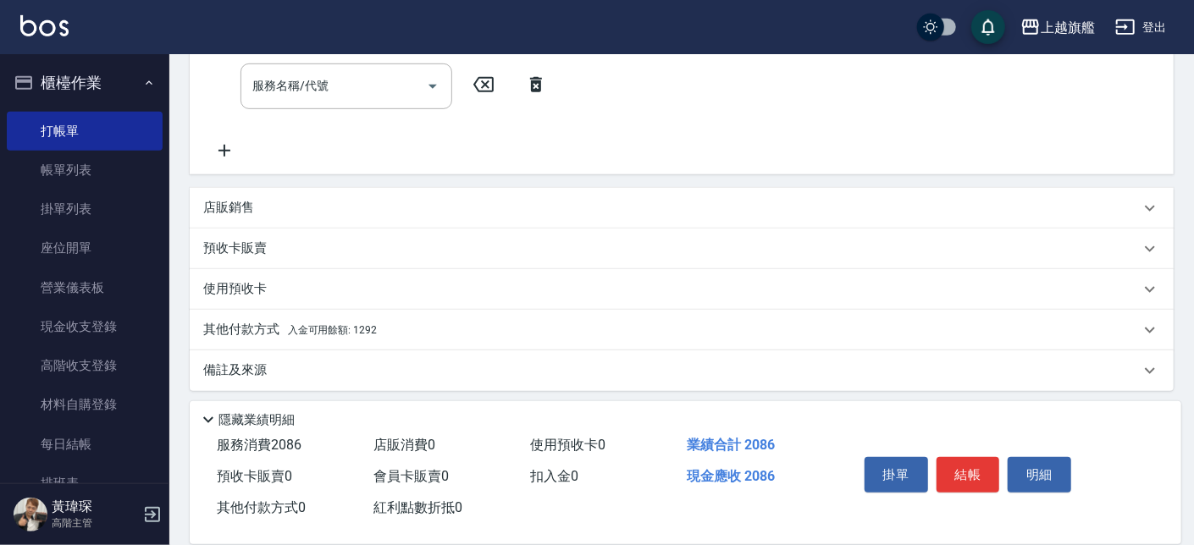
scroll to position [478, 0]
type input "1292"
click at [350, 319] on p "其他付款方式 入金可用餘額: 1292" at bounding box center [290, 328] width 174 height 19
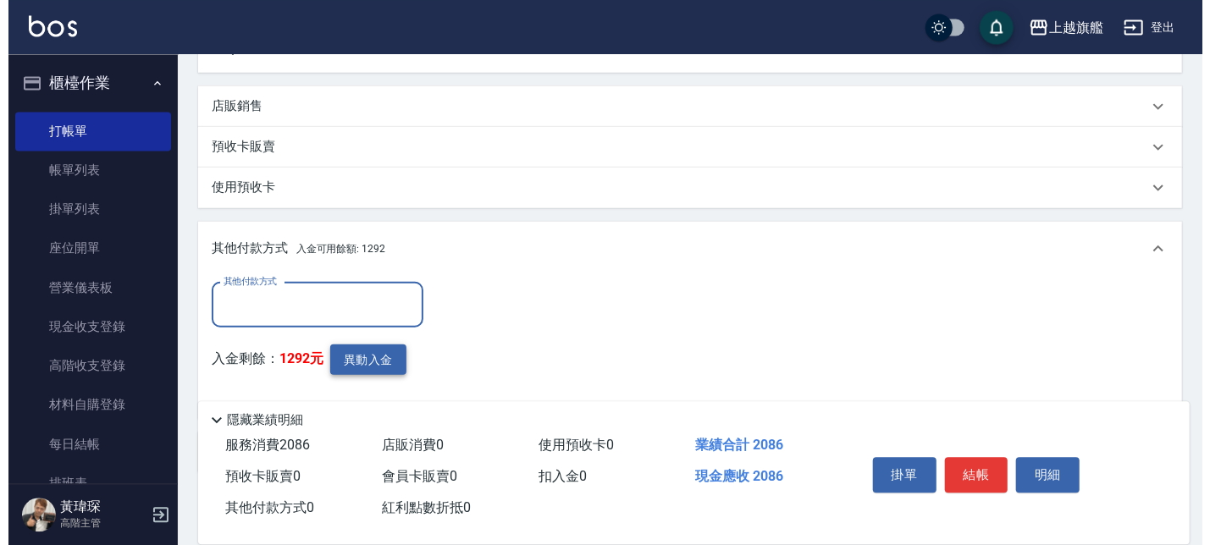
scroll to position [665, 0]
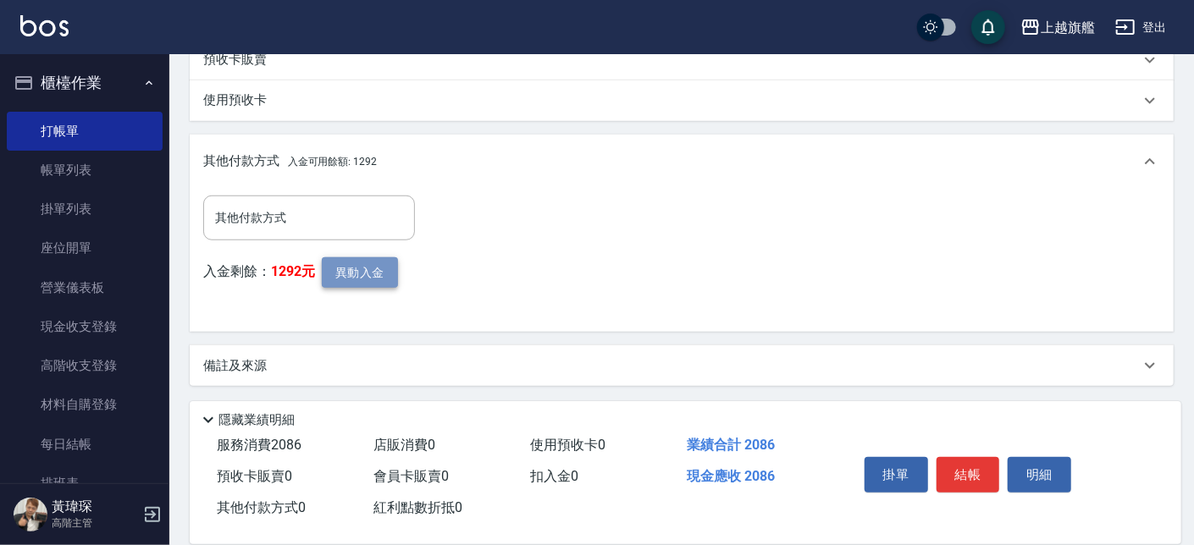
click at [365, 266] on button "異動入金" at bounding box center [360, 272] width 76 height 31
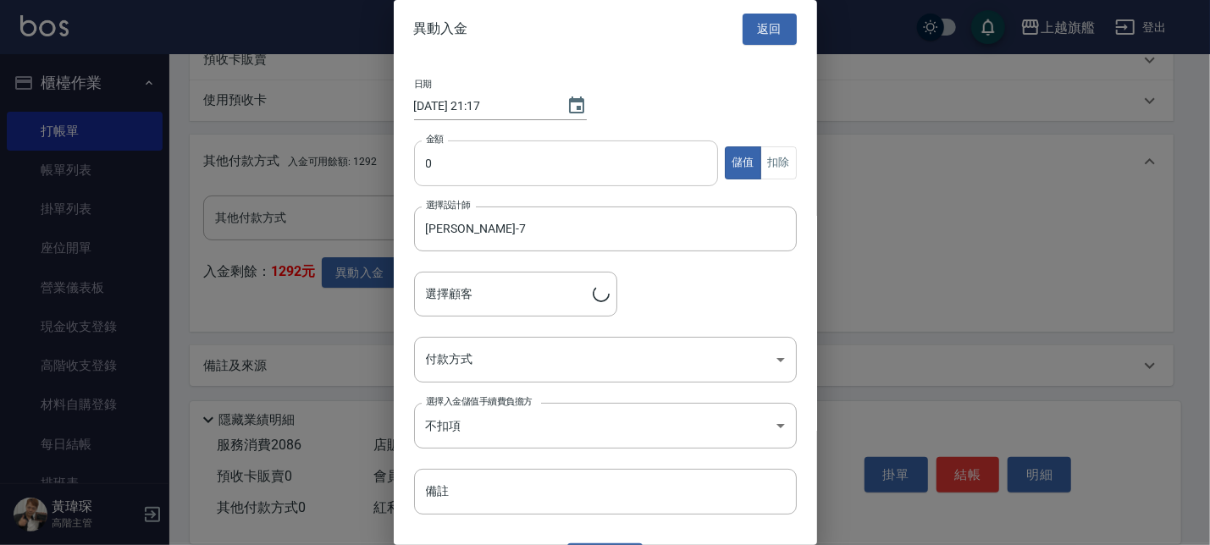
type input "林筱青/0911141176"
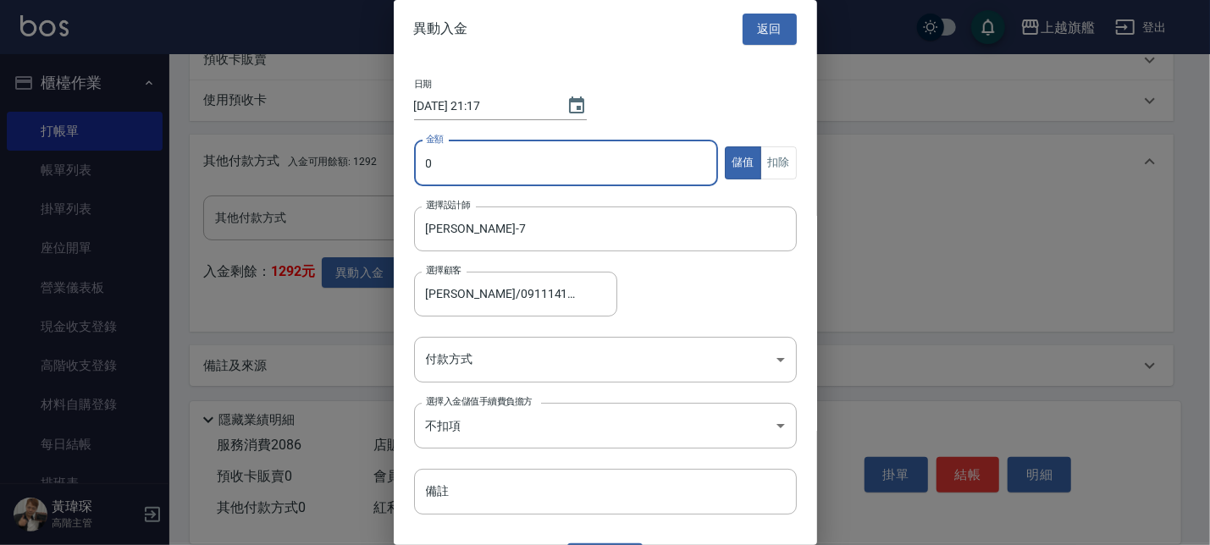
click at [497, 163] on input "0" at bounding box center [566, 164] width 305 height 46
type input "1292"
click at [767, 159] on button "扣除" at bounding box center [778, 162] width 36 height 33
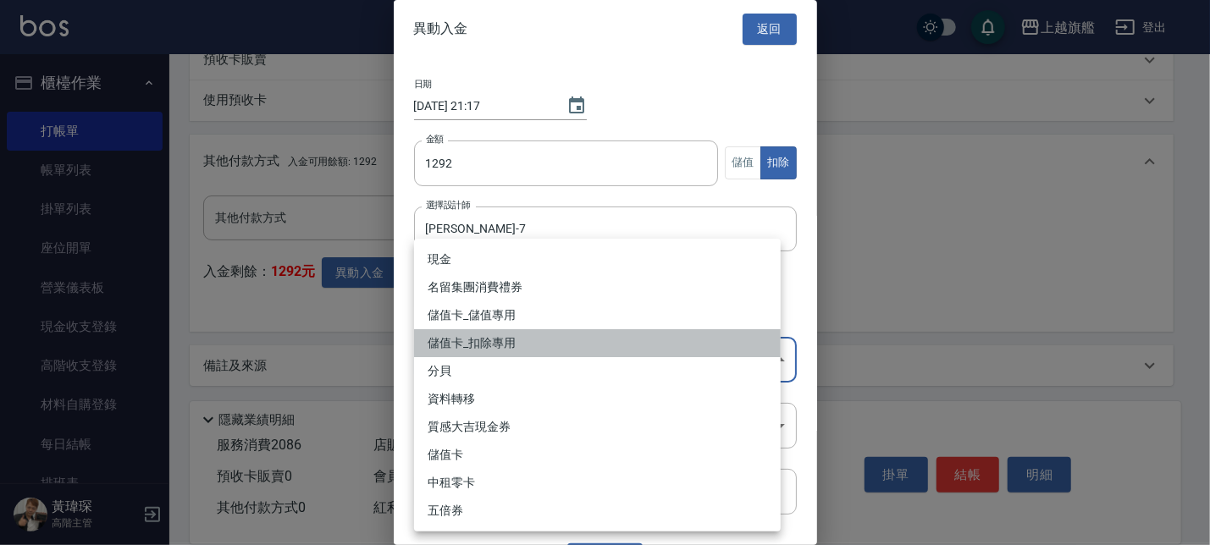
click at [491, 343] on li "儲值卡_扣除專用" at bounding box center [597, 343] width 367 height 28
type input "儲值卡_扣除專用"
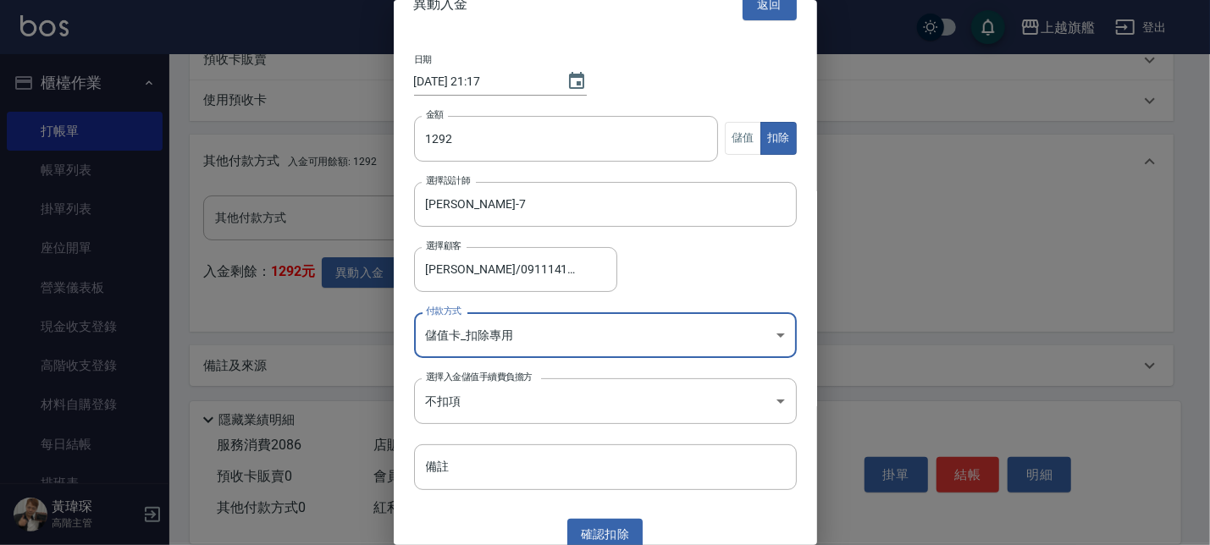
scroll to position [37, 0]
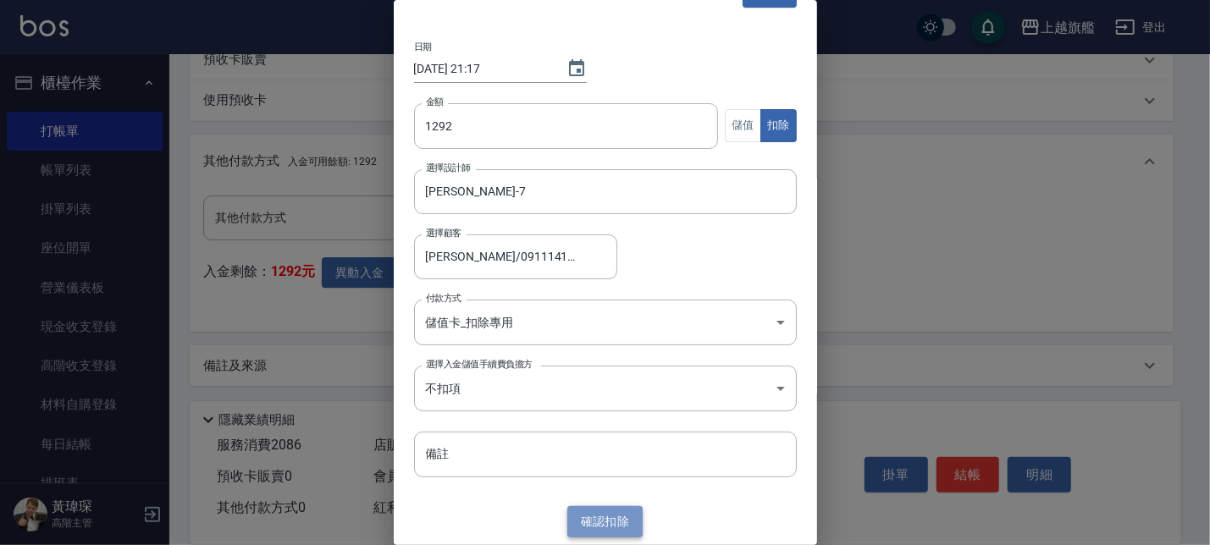
click at [588, 526] on button "確認 扣除" at bounding box center [605, 521] width 76 height 31
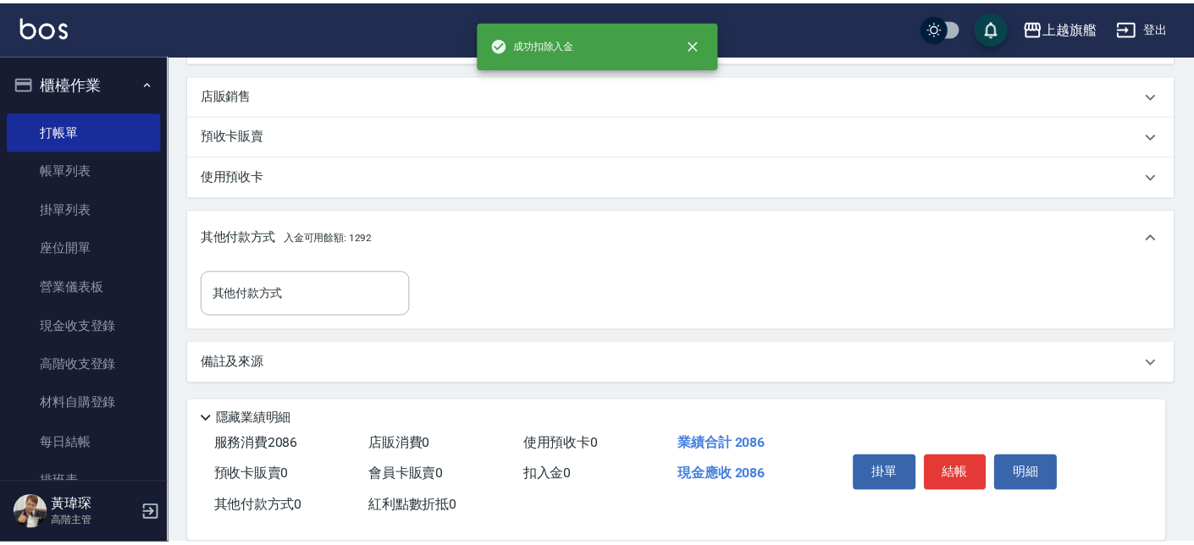
scroll to position [588, 0]
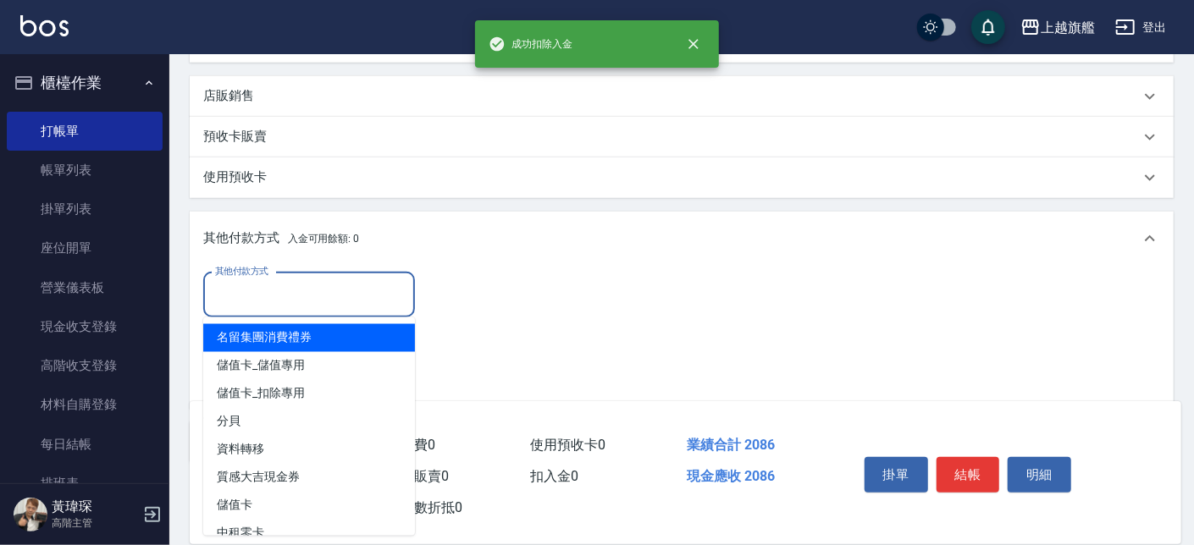
click at [293, 292] on input "其他付款方式" at bounding box center [309, 295] width 196 height 30
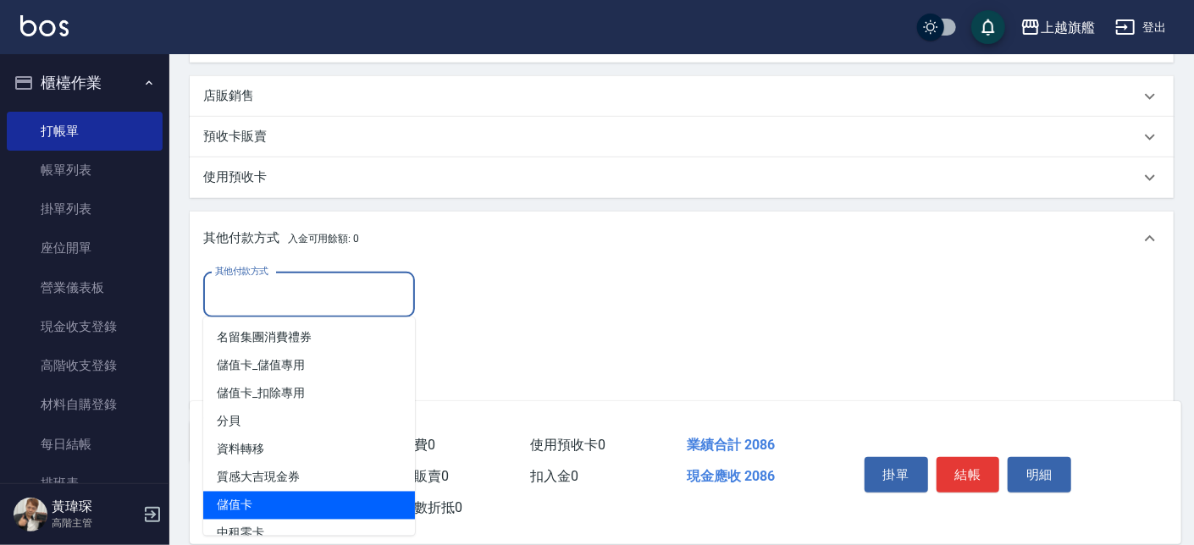
click at [257, 508] on span "儲值卡" at bounding box center [309, 506] width 212 height 28
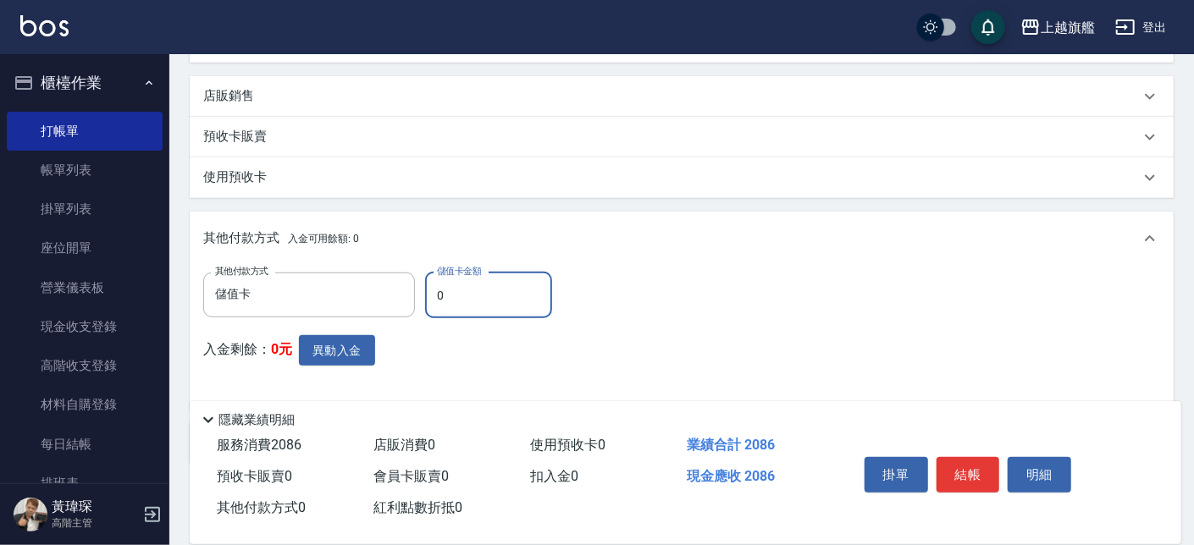
type input "儲值卡"
drag, startPoint x: 460, startPoint y: 297, endPoint x: 351, endPoint y: 281, distance: 110.4
click at [425, 284] on input "0" at bounding box center [488, 296] width 127 height 46
type input "1292"
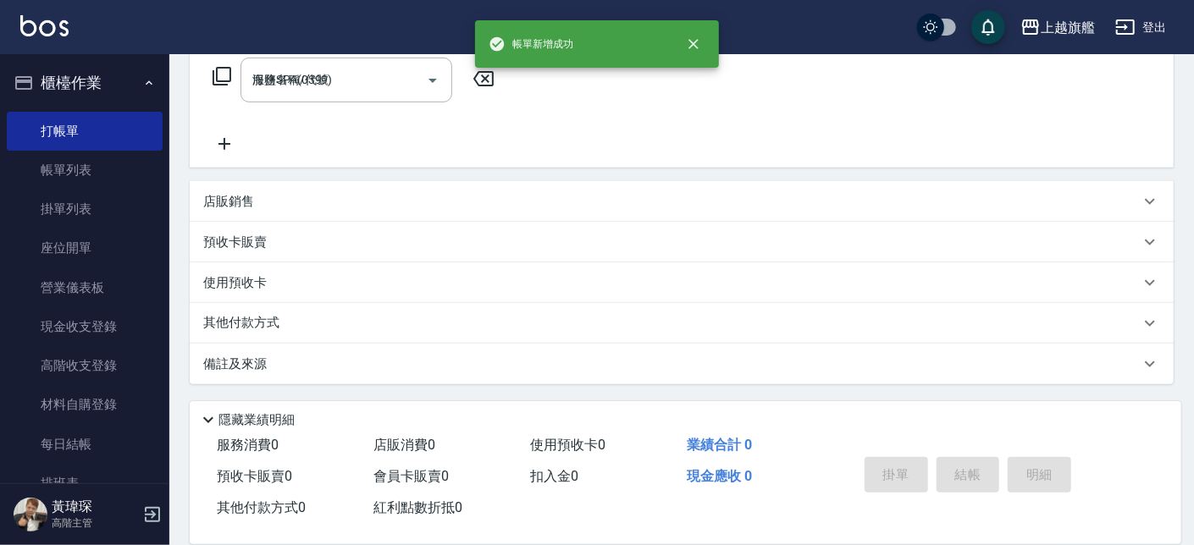
type input "2025/08/17 21:18"
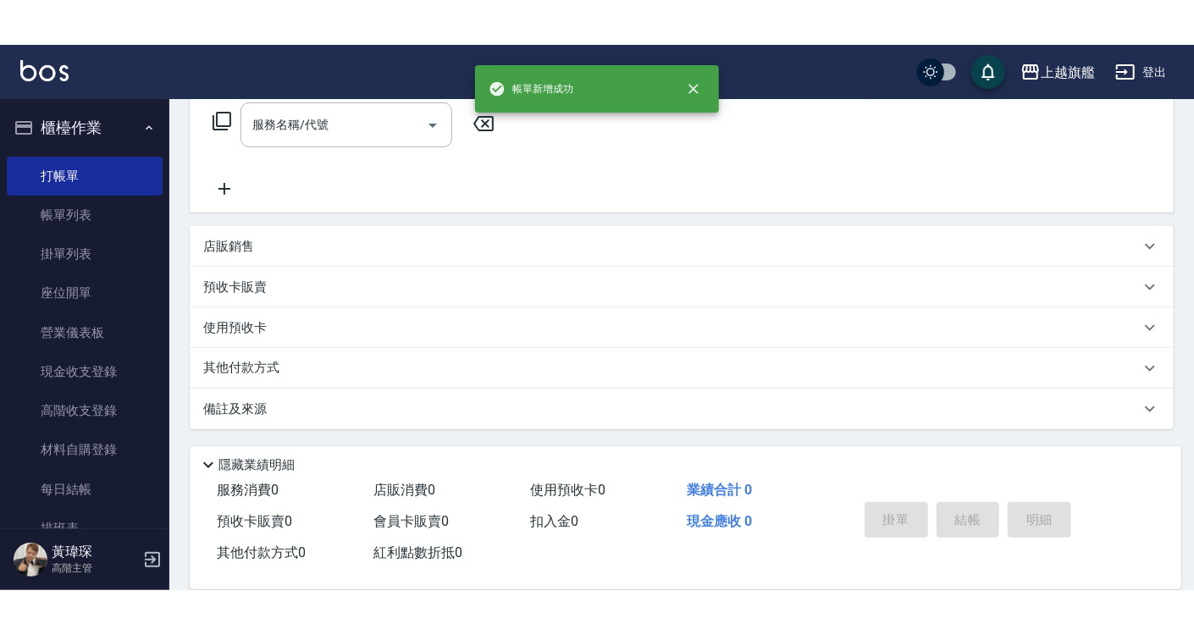
scroll to position [0, 0]
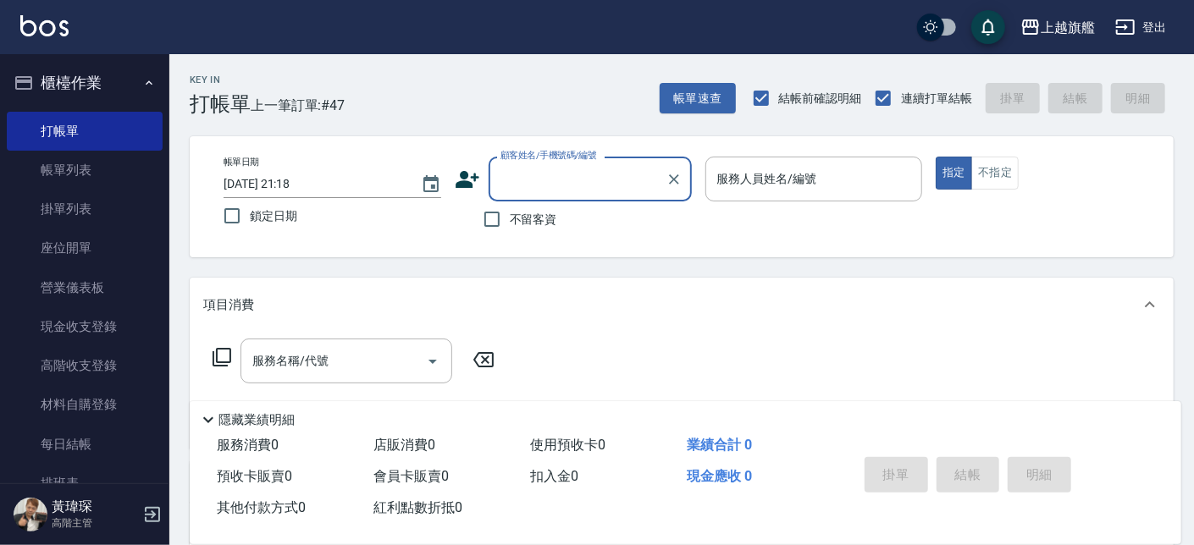
click at [75, 83] on button "櫃檯作業" at bounding box center [85, 83] width 156 height 44
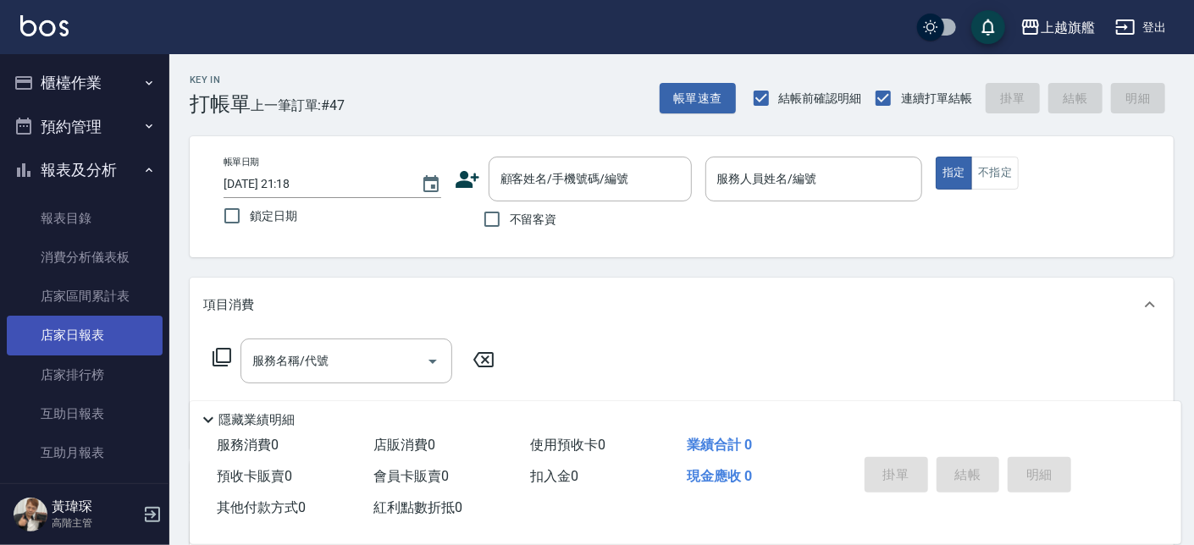
click at [91, 340] on link "店家日報表" at bounding box center [85, 335] width 156 height 39
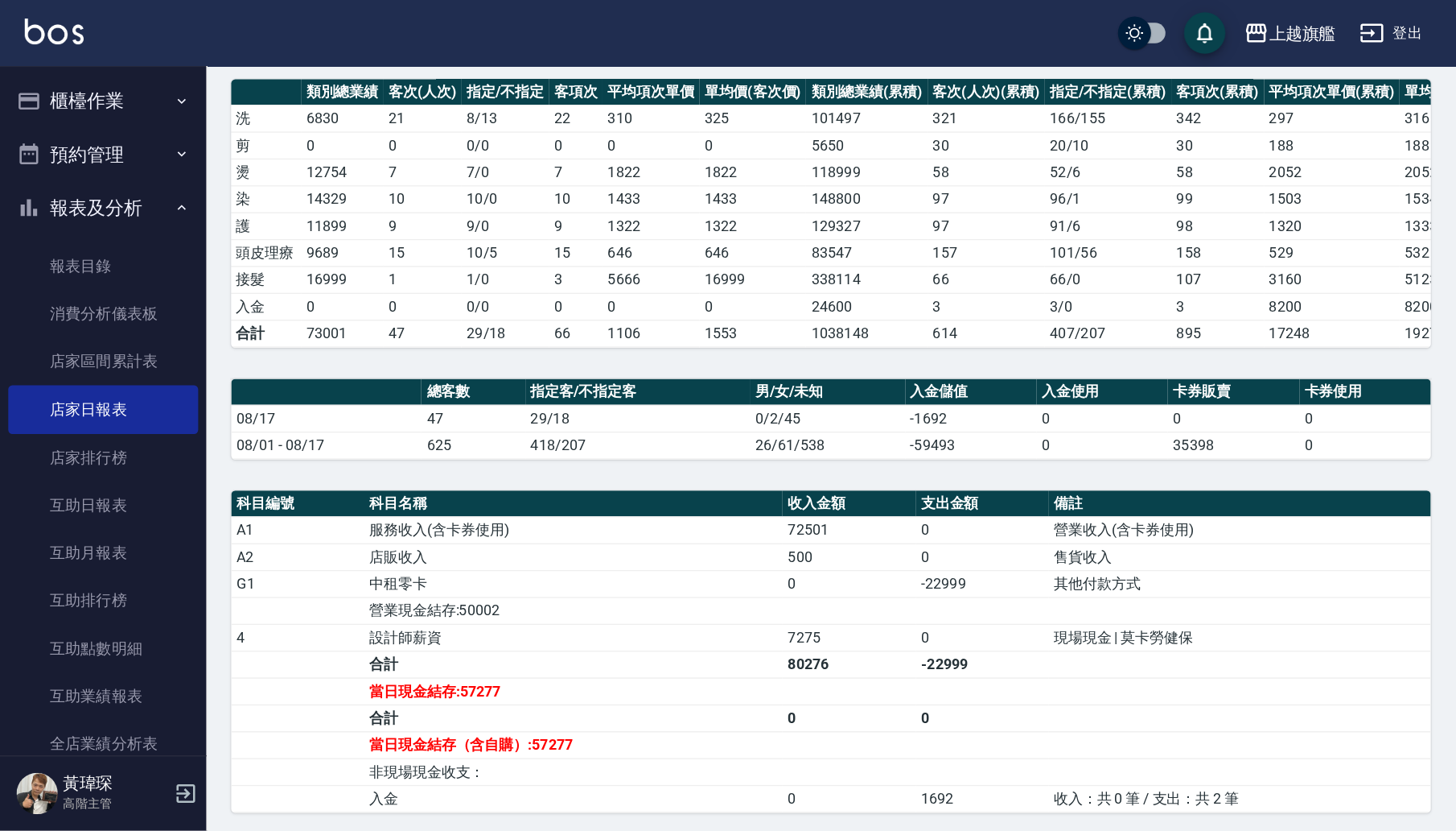
scroll to position [217, 0]
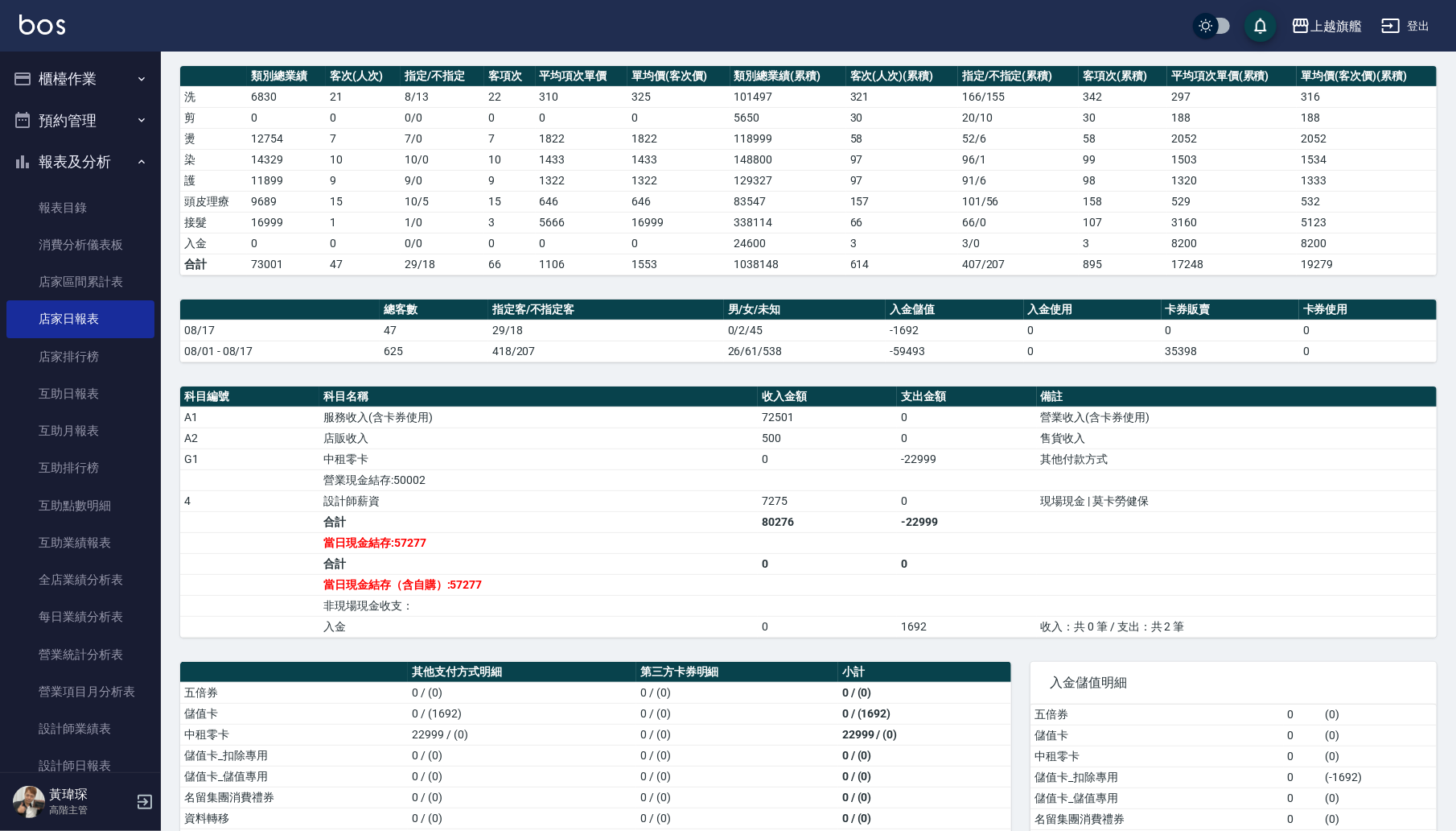
click at [1134, 319] on div "上越旗艦 2025-08-17 店家日報表 列印時間： 2025-08-17-21:18 Merchant Daily Report 店家日報表 前天 昨天 …" at bounding box center [728, 389] width 1456 height 1211
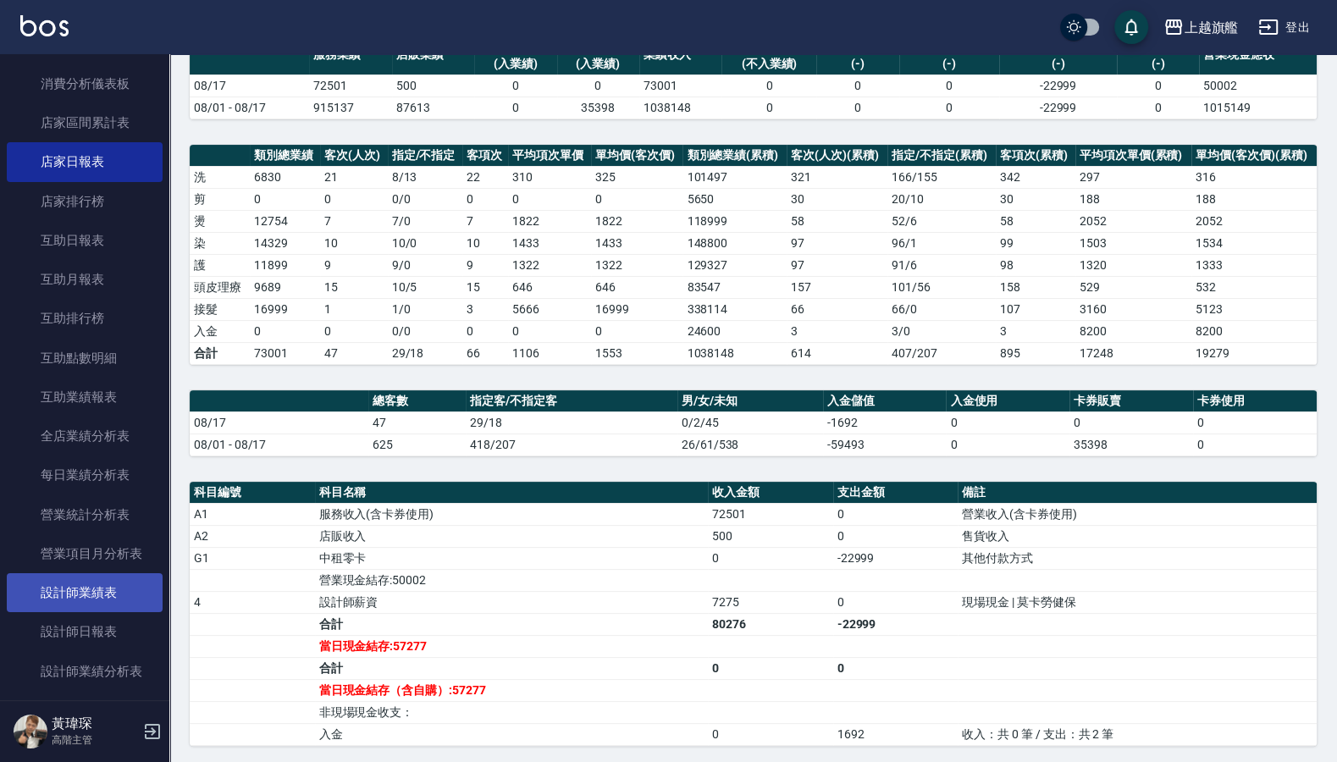
scroll to position [203, 0]
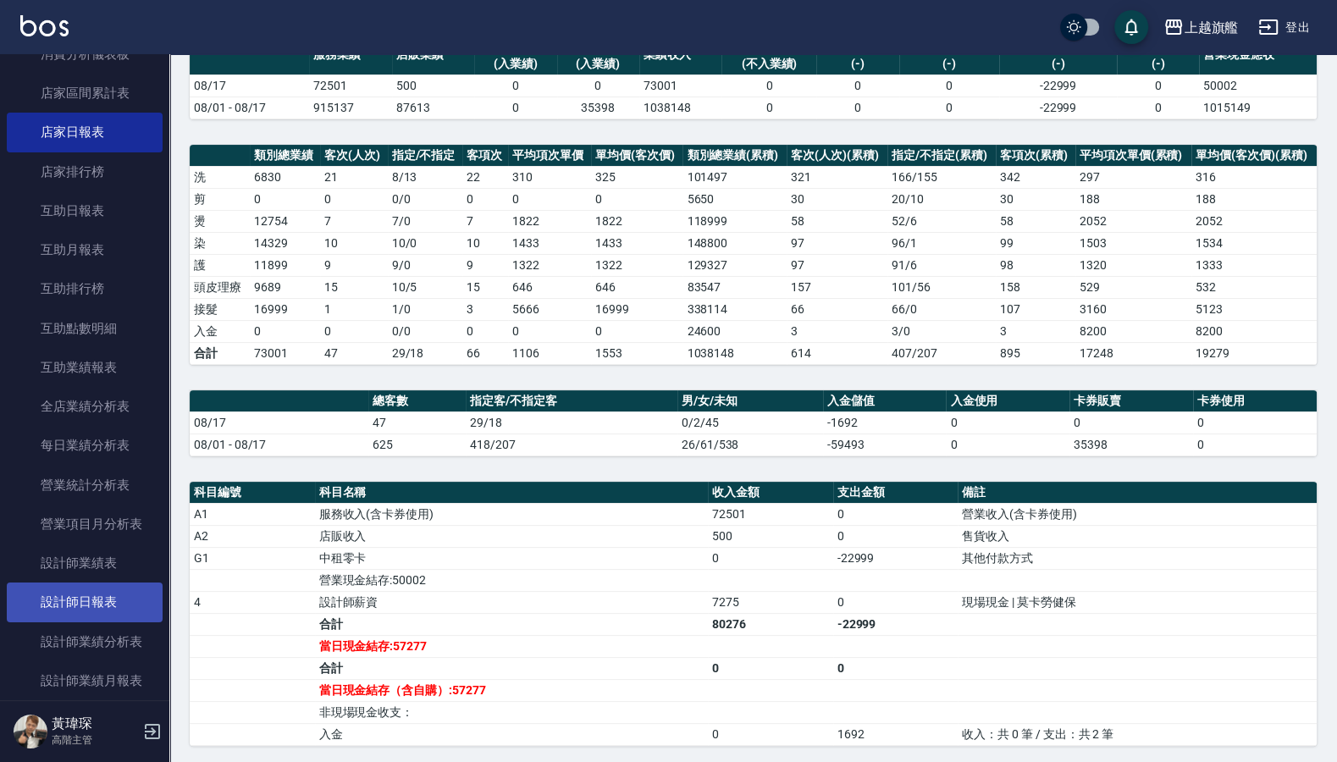
click at [86, 544] on link "設計師日報表" at bounding box center [85, 601] width 156 height 39
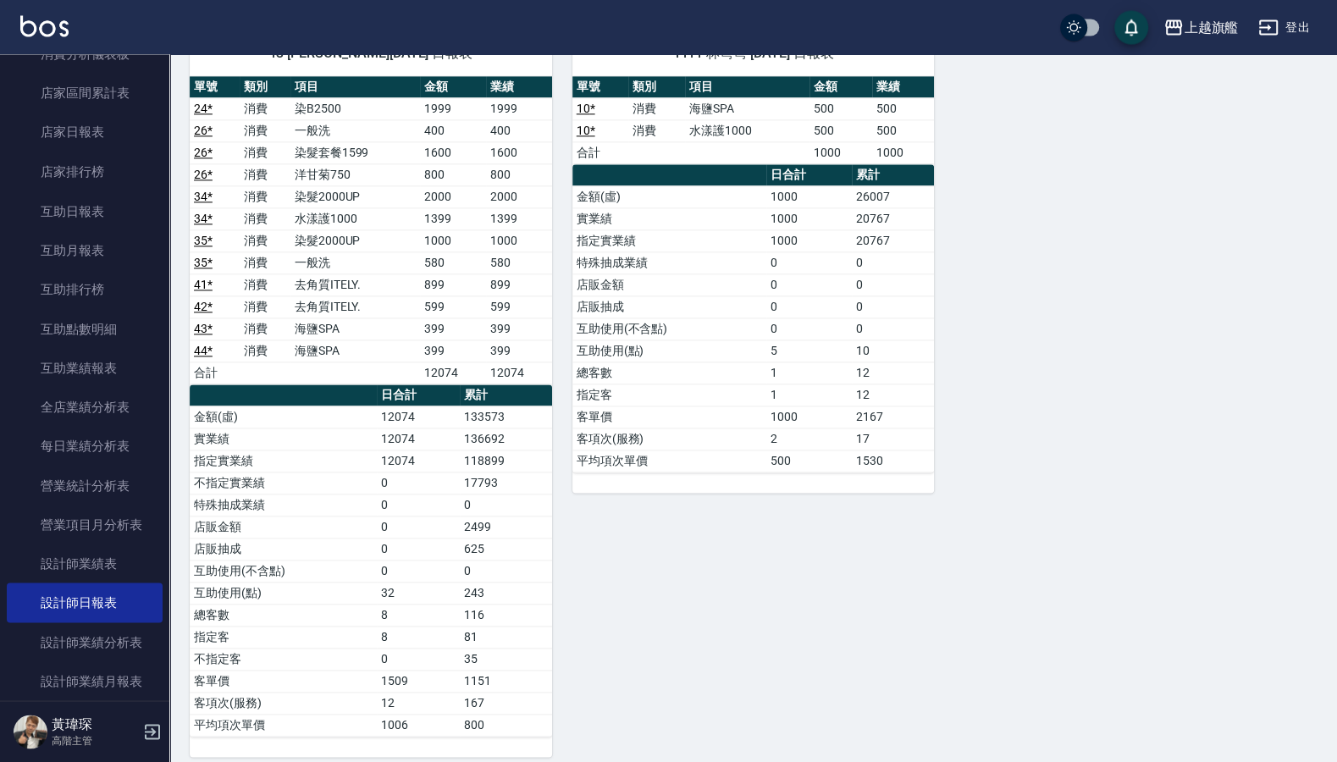
scroll to position [1749, 0]
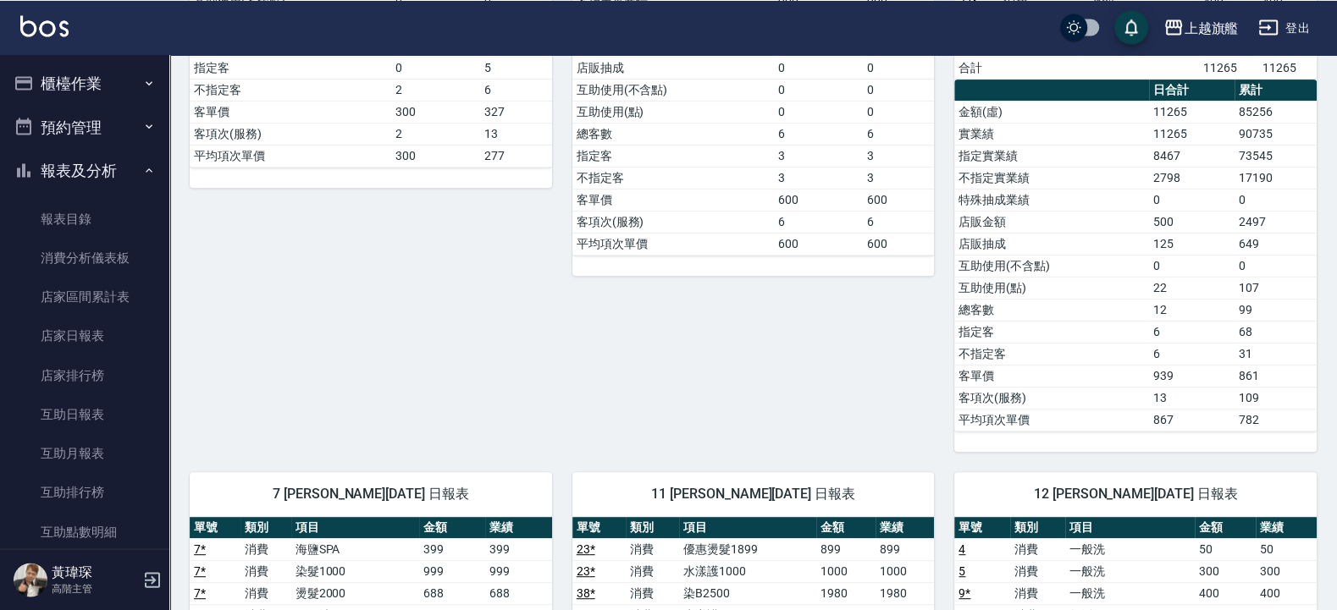
scroll to position [810, 0]
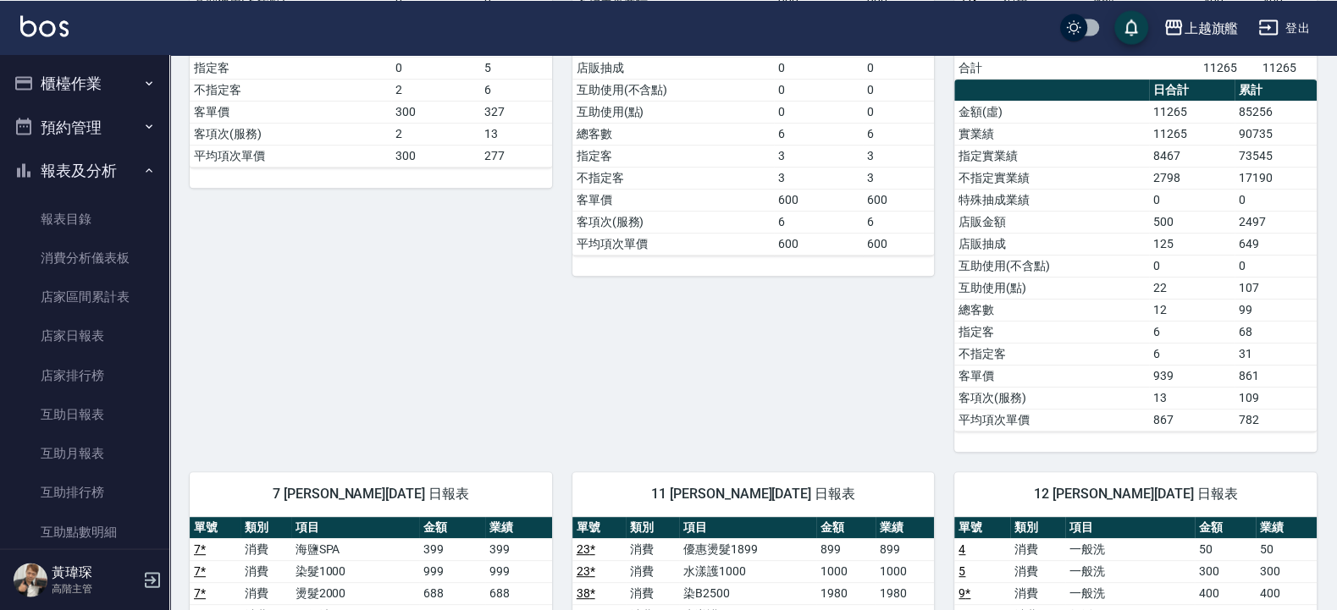
scroll to position [99, 0]
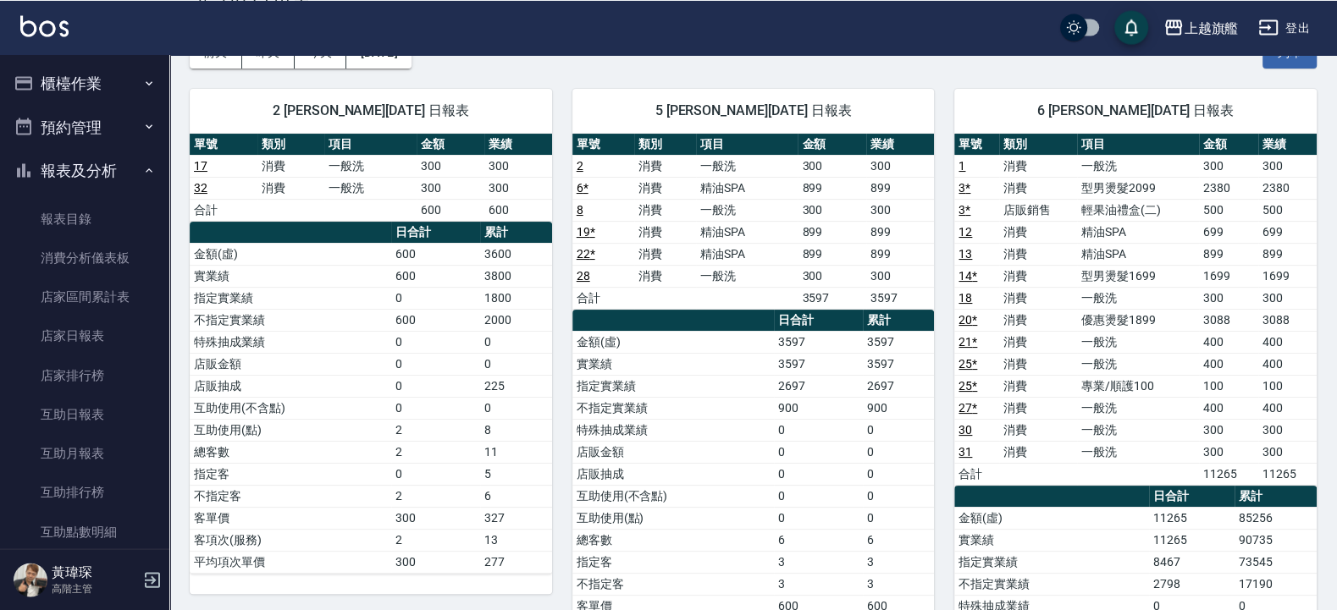
click at [66, 75] on button "櫃檯作業" at bounding box center [85, 83] width 156 height 44
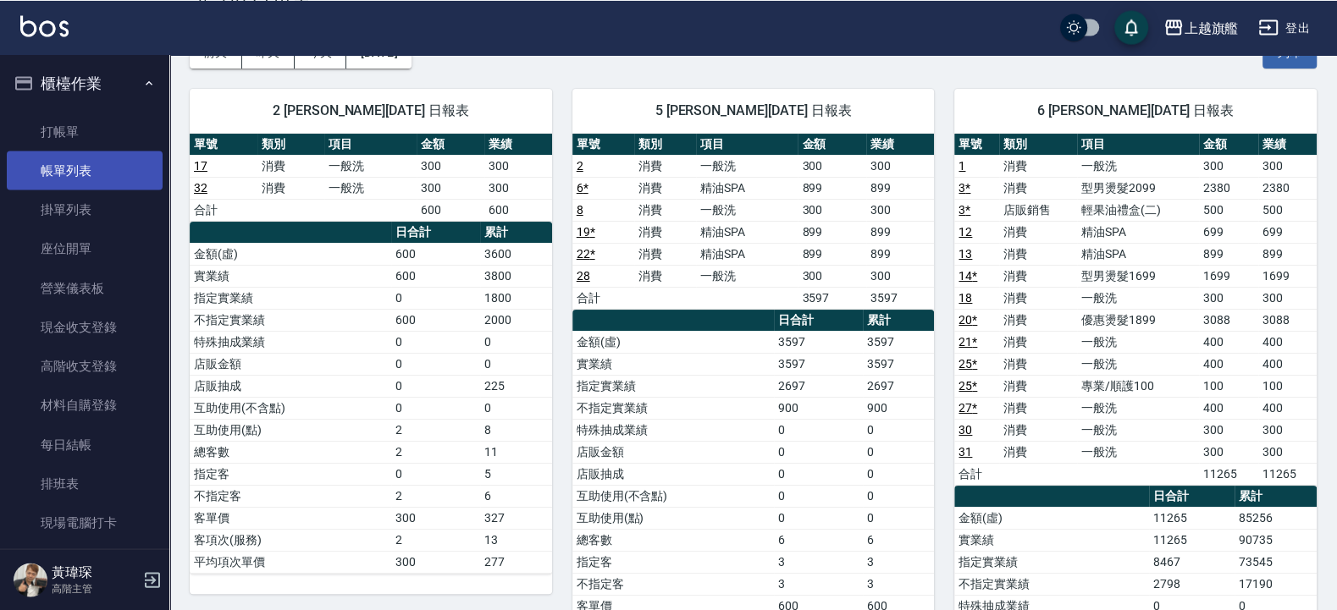
click at [88, 163] on link "帳單列表" at bounding box center [85, 170] width 156 height 39
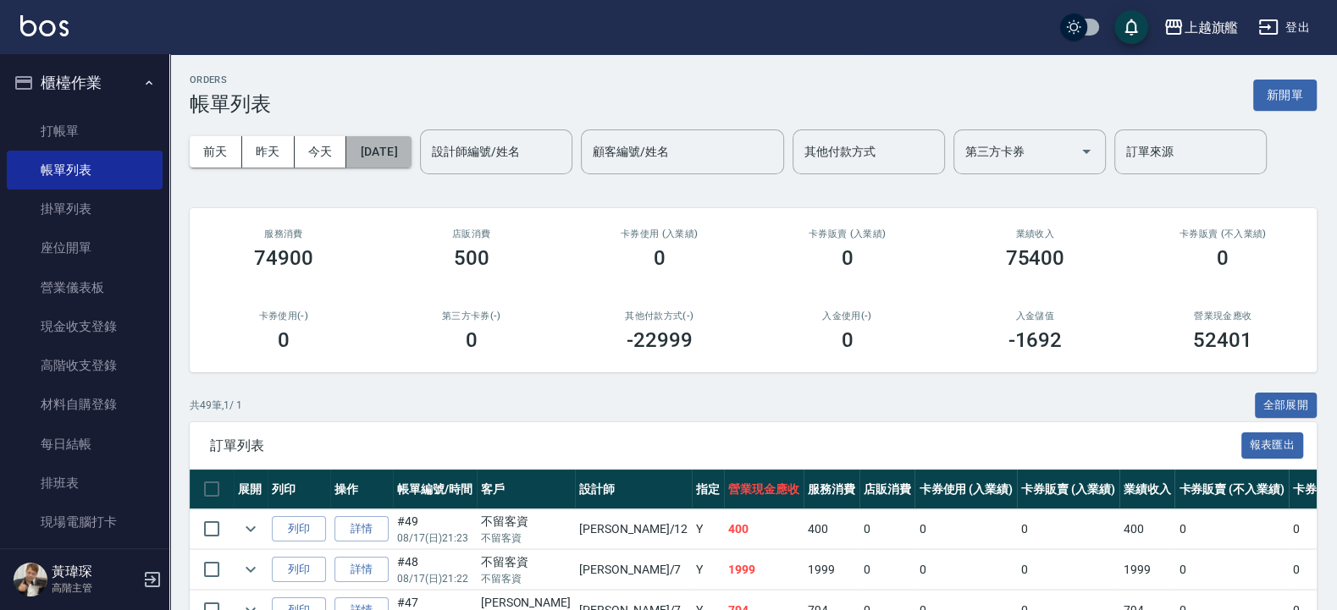
click at [409, 139] on button "[DATE]" at bounding box center [378, 151] width 64 height 31
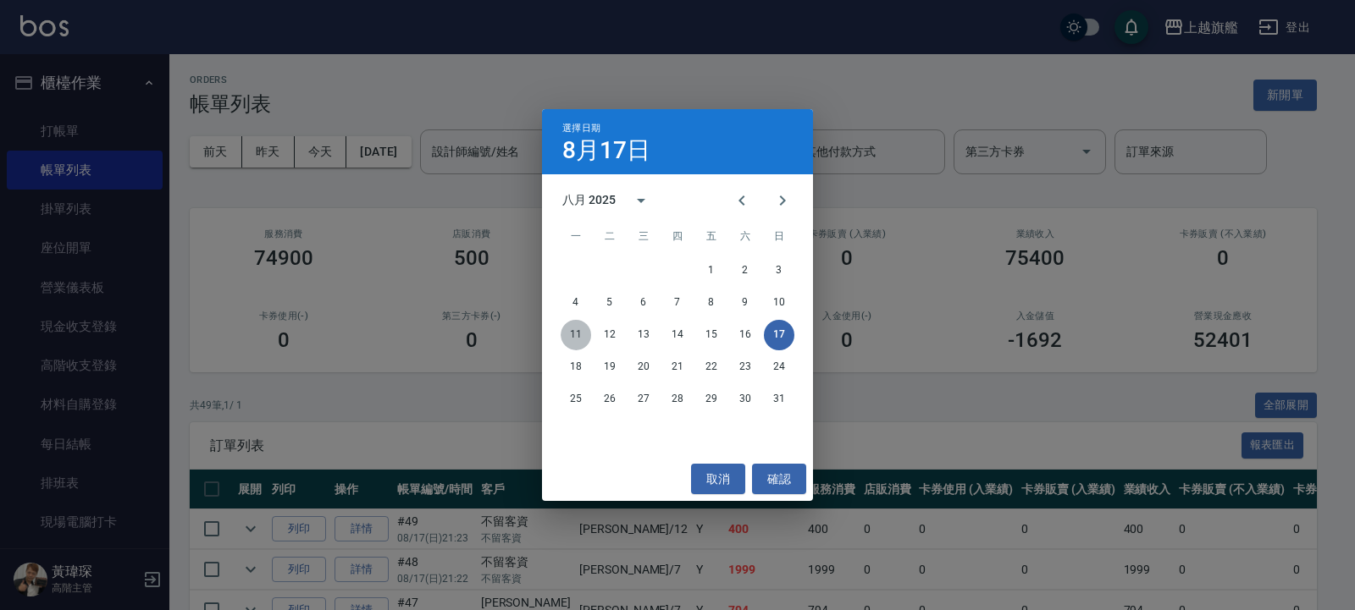
click at [577, 337] on button "11" at bounding box center [575, 335] width 30 height 30
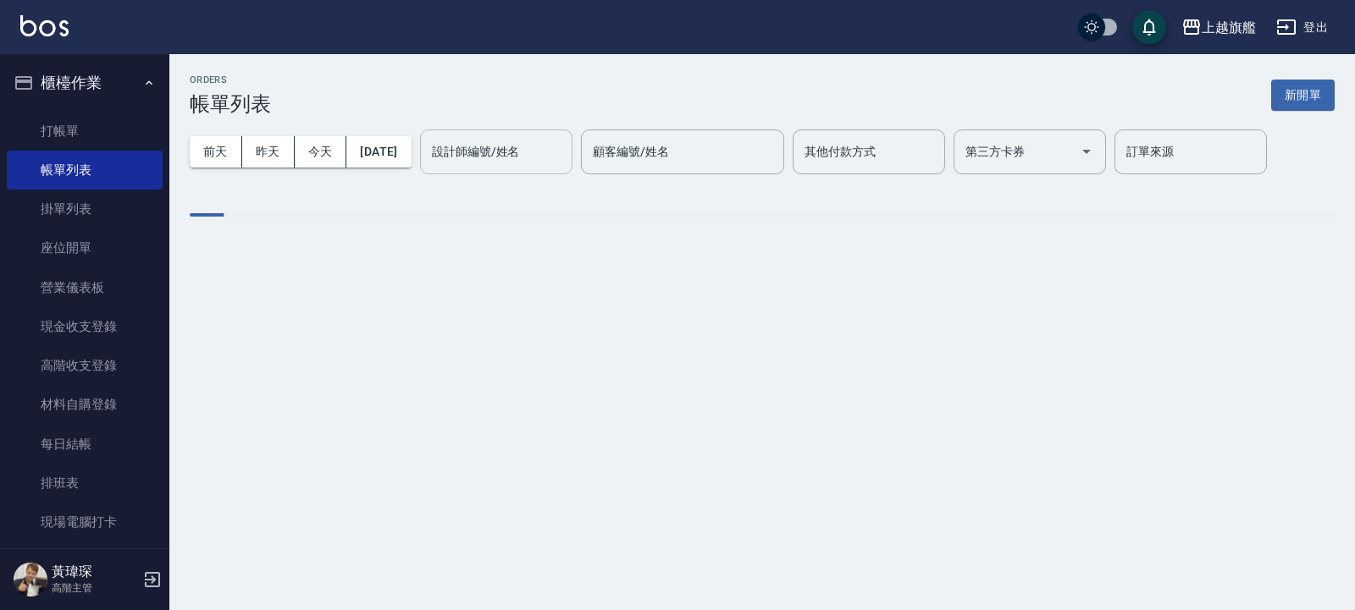
click at [513, 148] on input "設計師編號/姓名" at bounding box center [496, 152] width 137 height 30
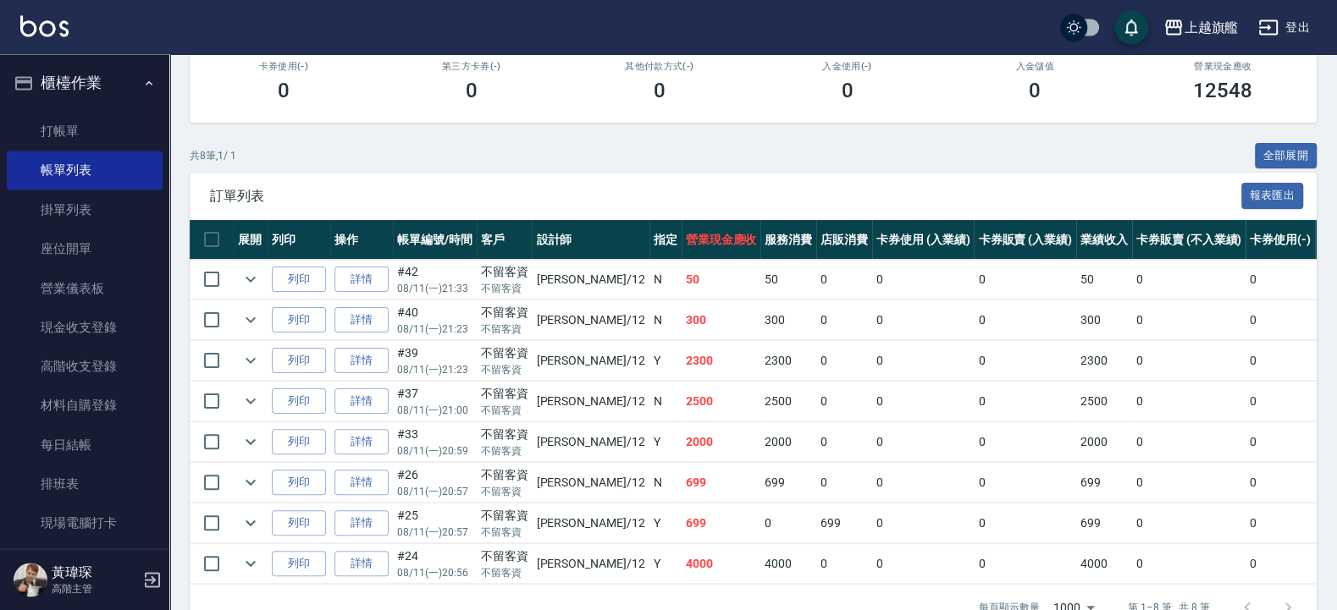
scroll to position [305, 0]
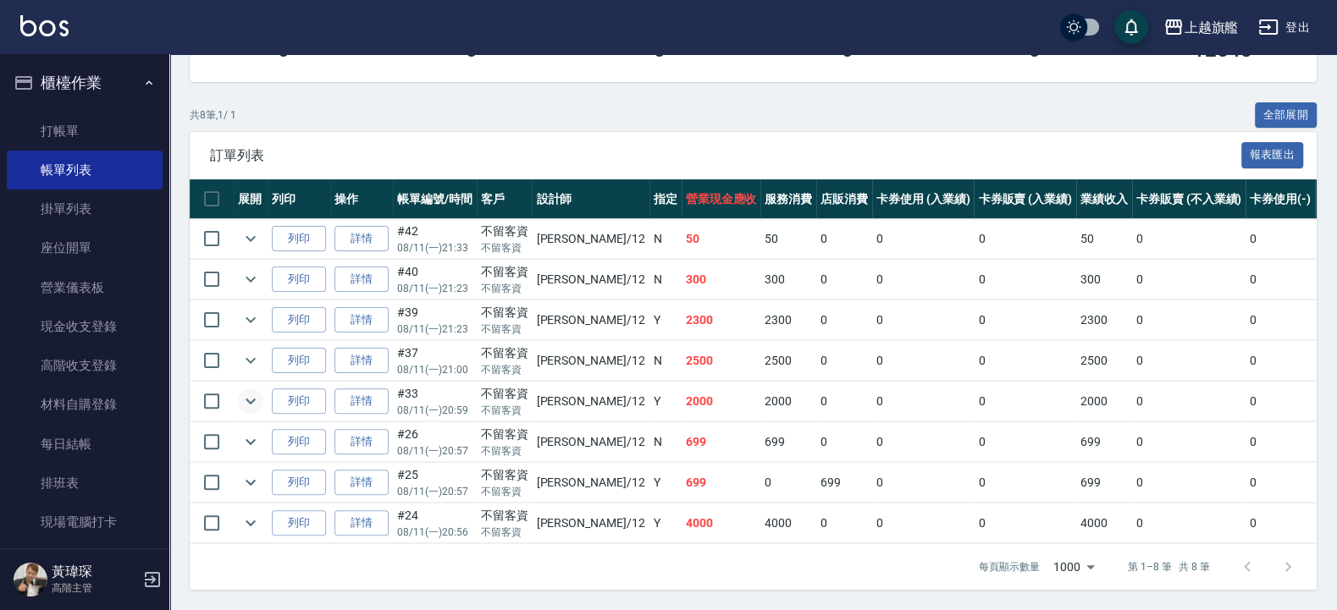
type input "[PERSON_NAME]-12"
click at [250, 391] on icon "expand row" at bounding box center [250, 401] width 20 height 20
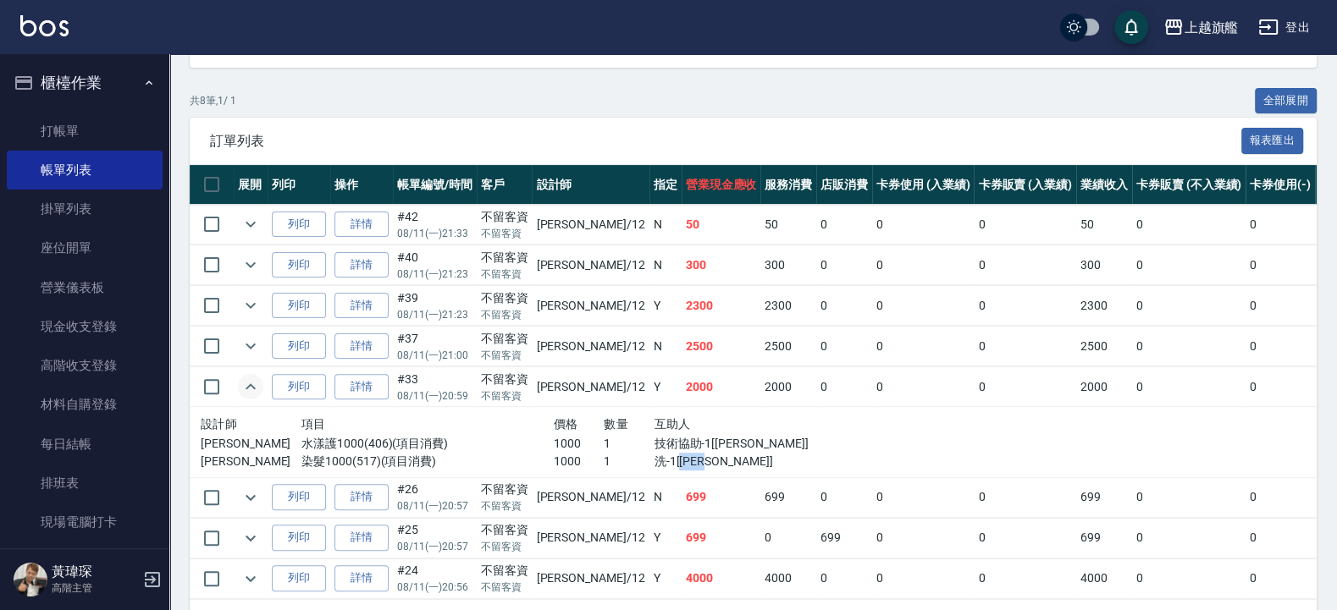
drag, startPoint x: 632, startPoint y: 461, endPoint x: 684, endPoint y: 475, distance: 54.2
click at [684, 475] on div "設計師 項目 價格 數量 互助人 陳佩君 水漾護1000(406)(項目消費) 1000 1 技術協助-1[陳祈聿] 陳佩君 染髮1000(517)(項目消費…" at bounding box center [503, 442] width 618 height 70
drag, startPoint x: 633, startPoint y: 448, endPoint x: 736, endPoint y: 449, distance: 102.4
click at [736, 449] on p "技術協助-1[陳祈聿]" at bounding box center [730, 444] width 152 height 18
click at [816, 454] on td at bounding box center [1065, 442] width 499 height 71
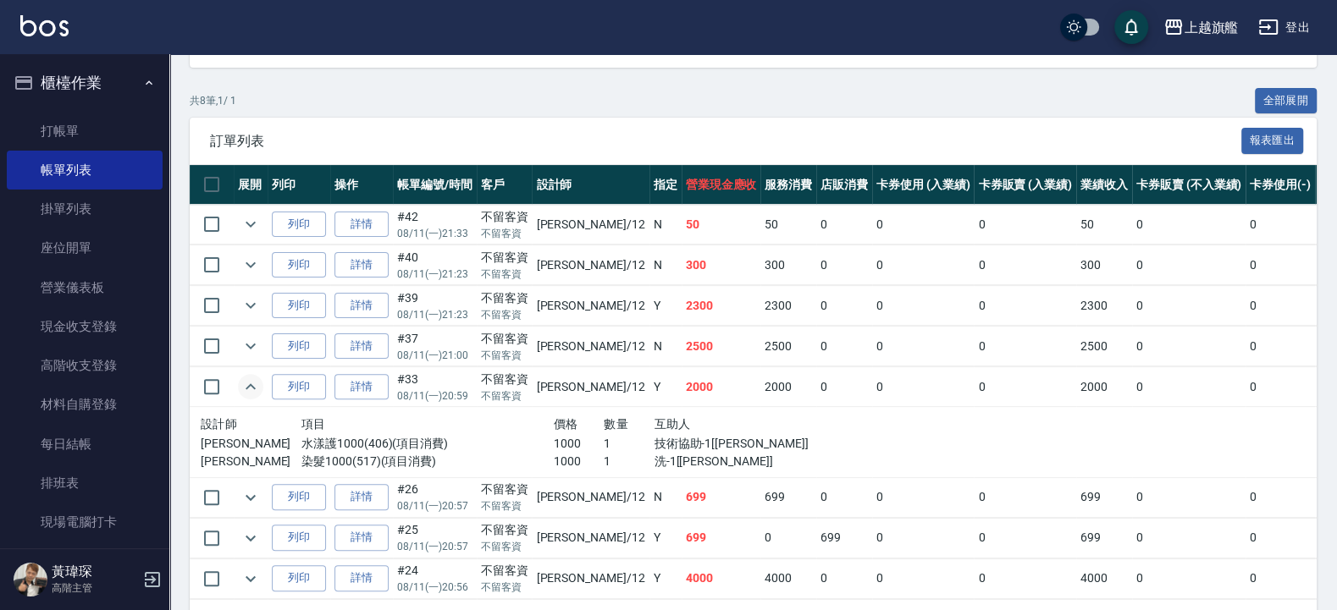
click at [38, 79] on button "櫃檯作業" at bounding box center [85, 83] width 156 height 44
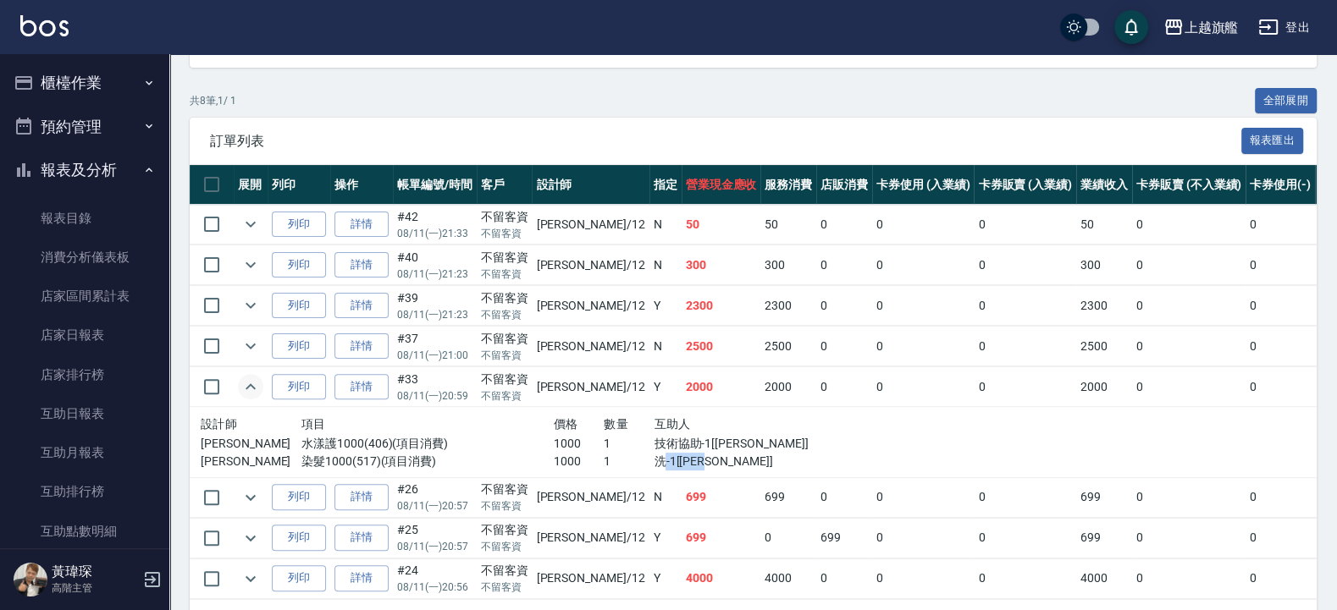
drag, startPoint x: 635, startPoint y: 458, endPoint x: 686, endPoint y: 460, distance: 50.8
click at [686, 460] on p "洗-1[陳祈聿]" at bounding box center [730, 462] width 152 height 18
drag, startPoint x: 686, startPoint y: 466, endPoint x: 727, endPoint y: 461, distance: 41.7
click at [727, 461] on p "洗-1[陳祈聿]" at bounding box center [730, 462] width 152 height 18
click at [84, 334] on link "店家日報表" at bounding box center [85, 335] width 156 height 39
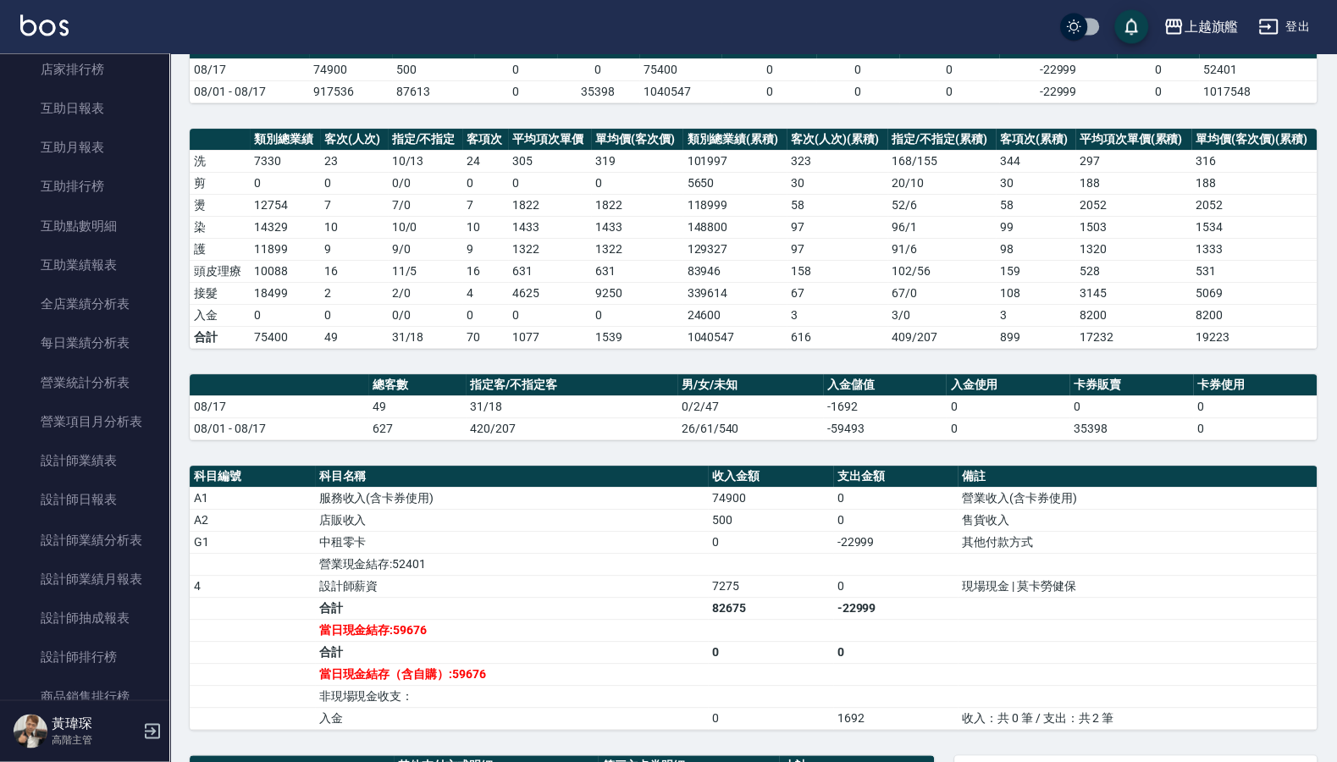
scroll to position [157, 0]
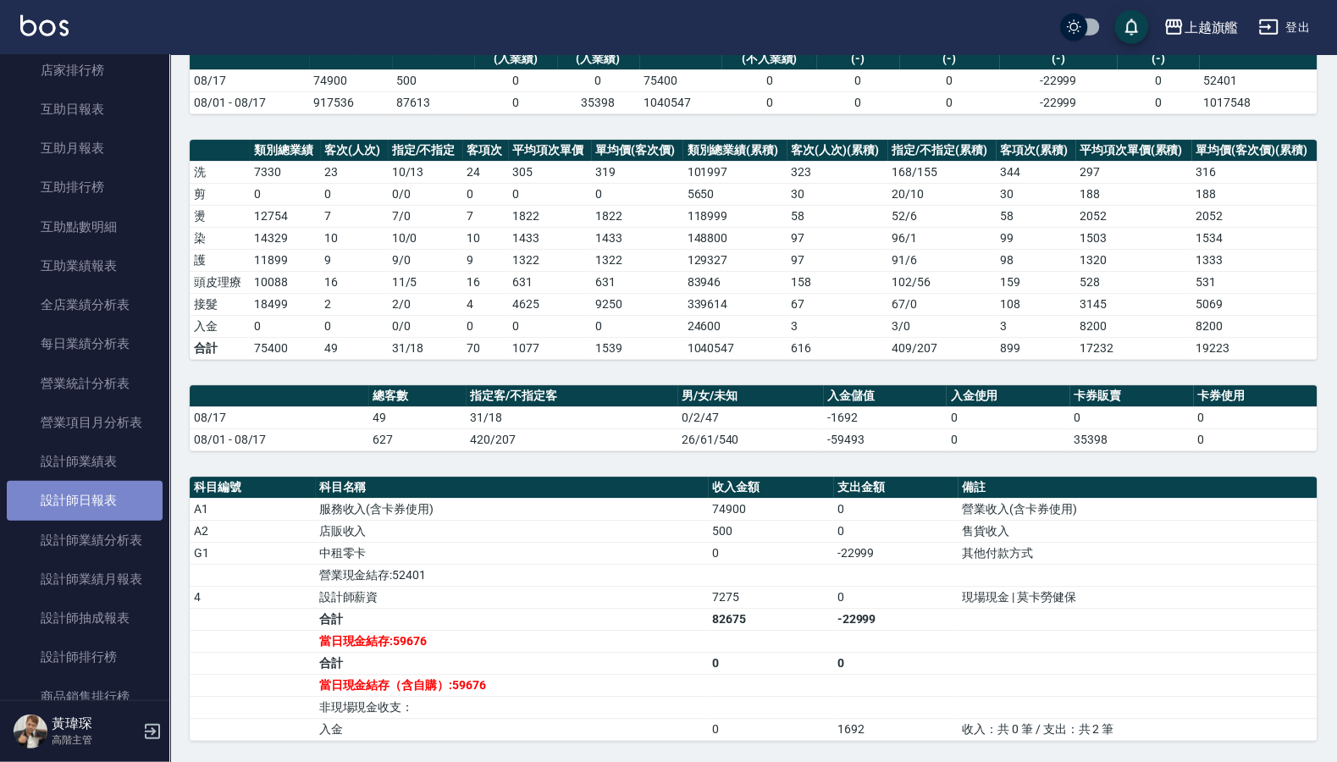
click at [88, 516] on link "設計師日報表" at bounding box center [85, 500] width 156 height 39
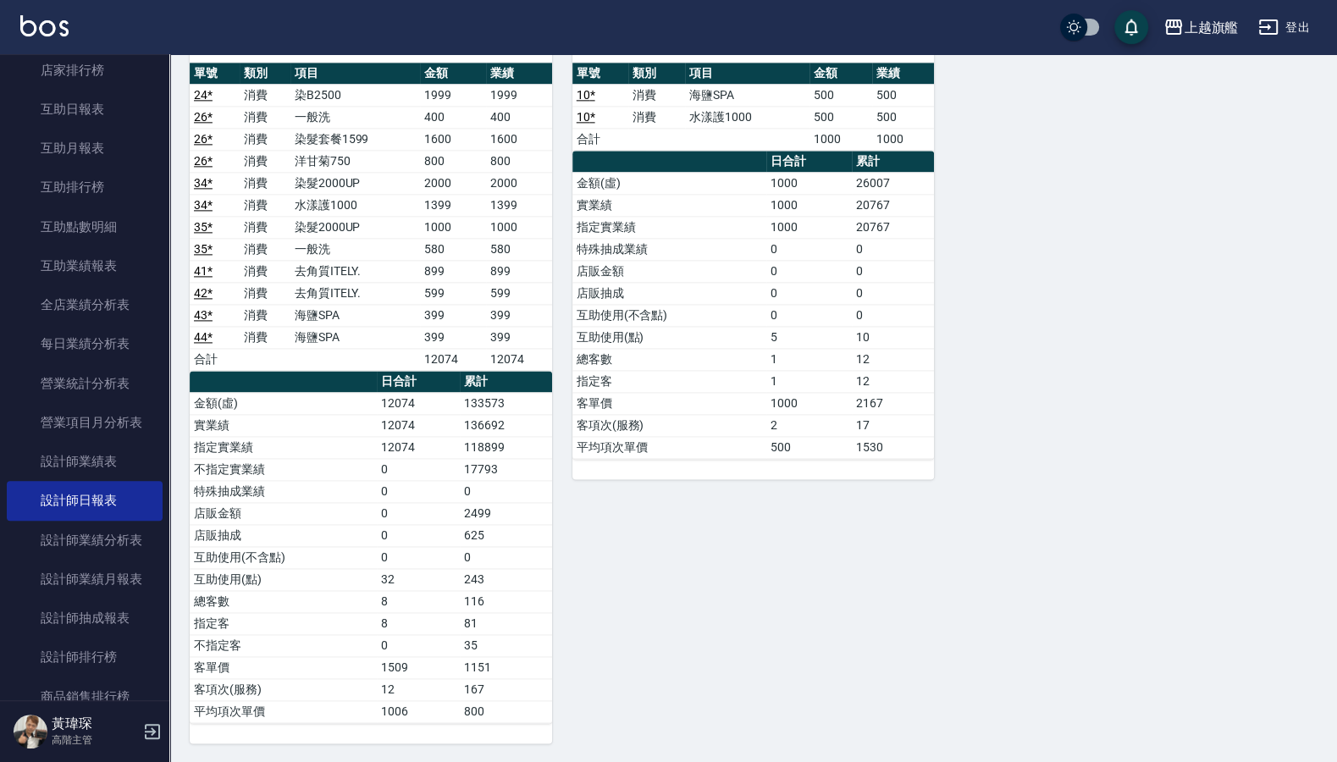
scroll to position [1804, 0]
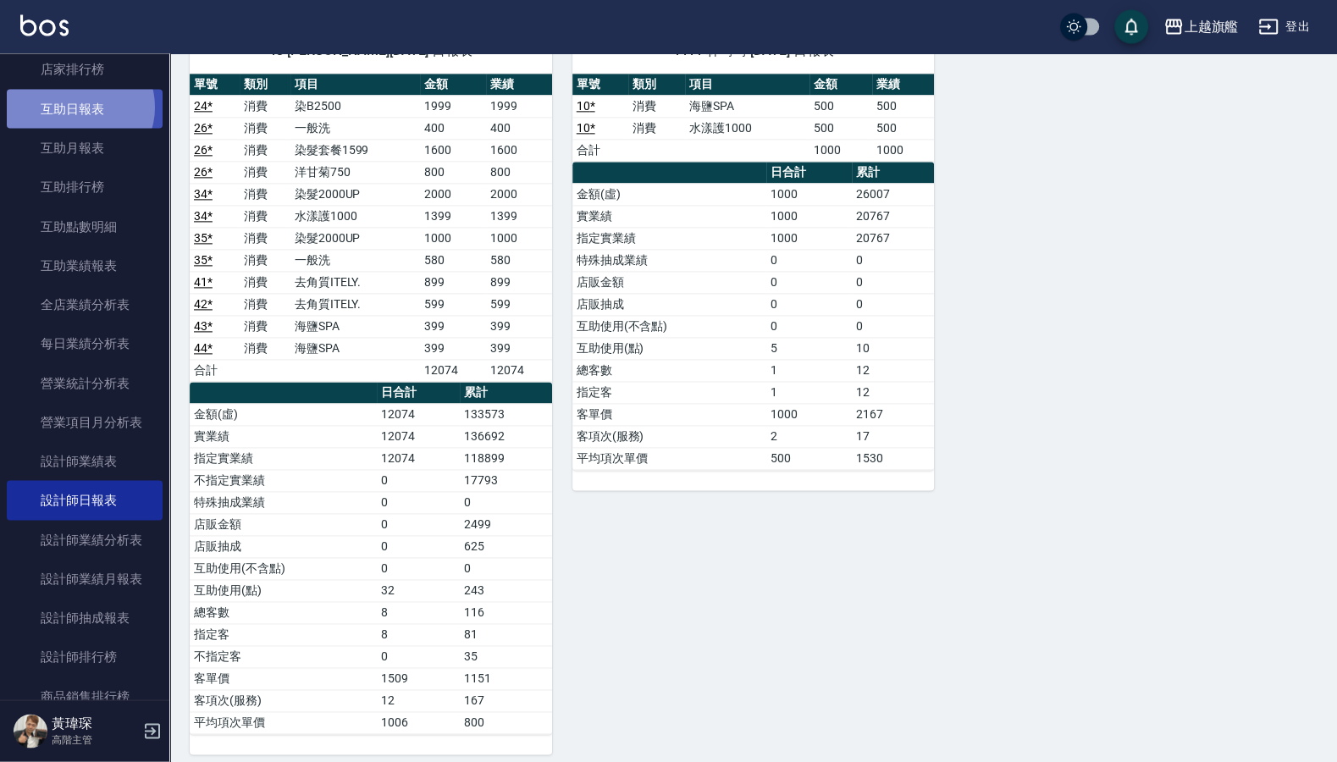
click at [79, 108] on link "互助日報表" at bounding box center [85, 109] width 156 height 39
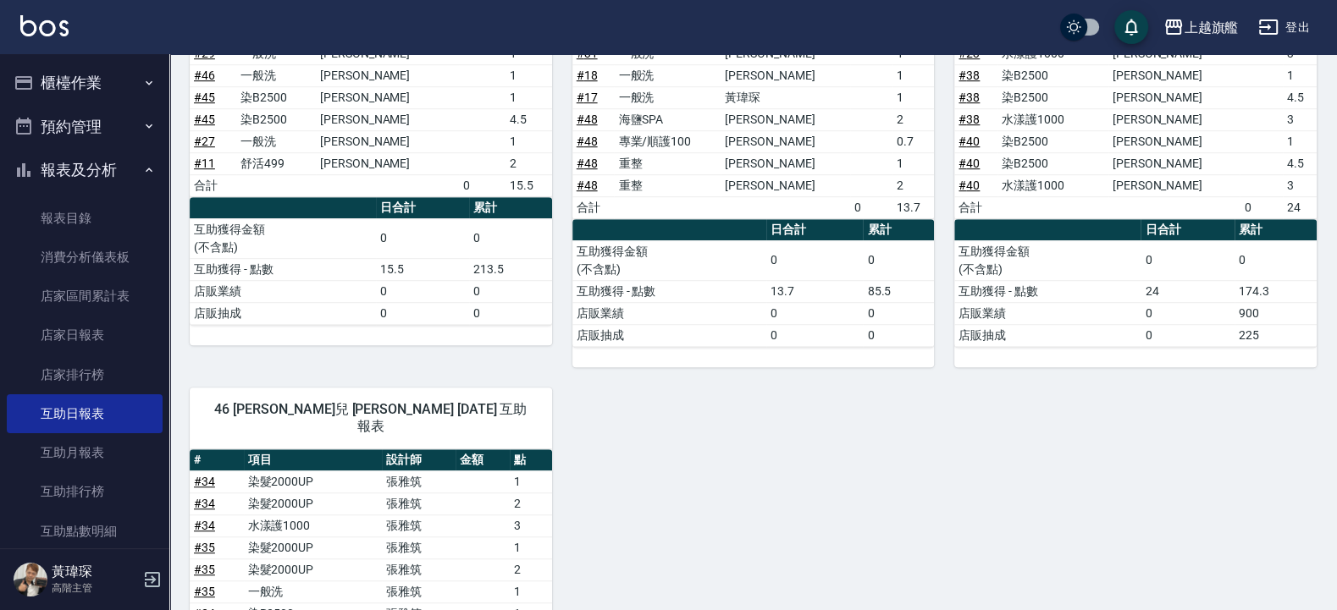
click at [47, 168] on button "報表及分析" at bounding box center [85, 170] width 156 height 44
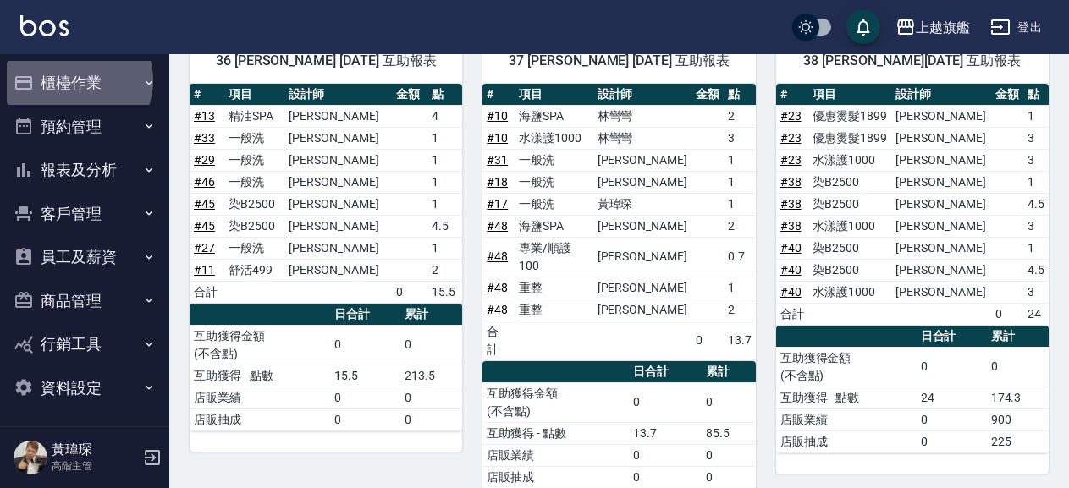
click at [75, 80] on button "櫃檯作業" at bounding box center [85, 83] width 156 height 44
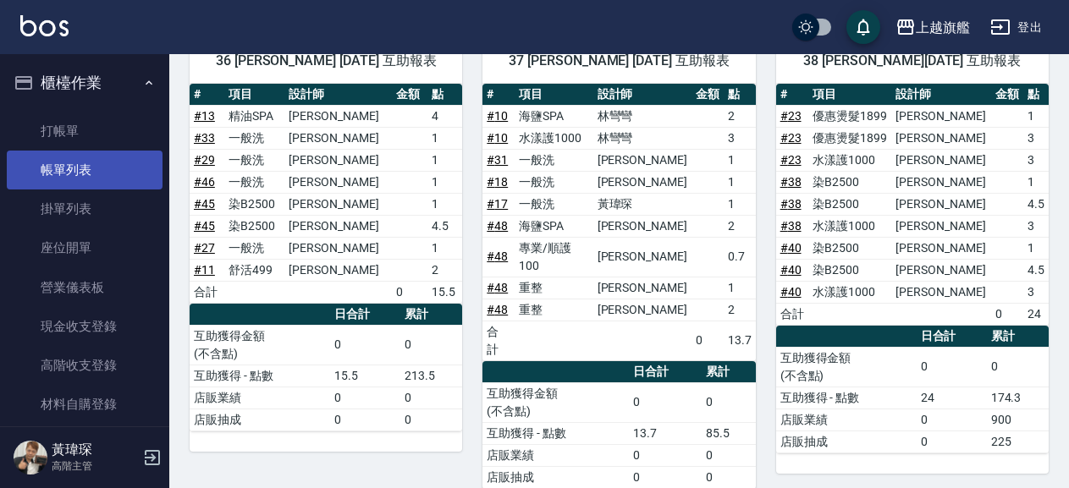
click at [52, 162] on link "帳單列表" at bounding box center [85, 170] width 156 height 39
click at [86, 170] on link "帳單列表" at bounding box center [85, 170] width 156 height 39
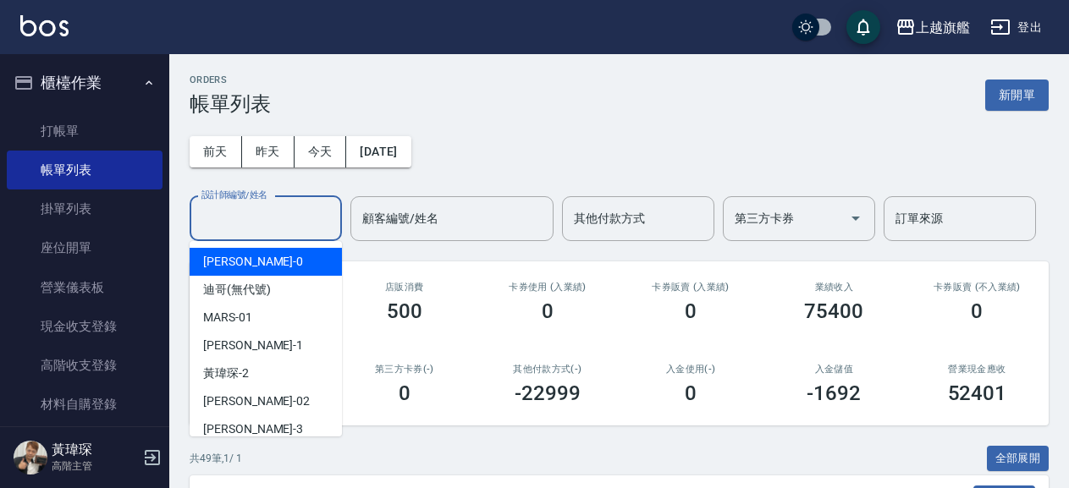
click at [274, 217] on input "設計師編號/姓名" at bounding box center [265, 219] width 137 height 30
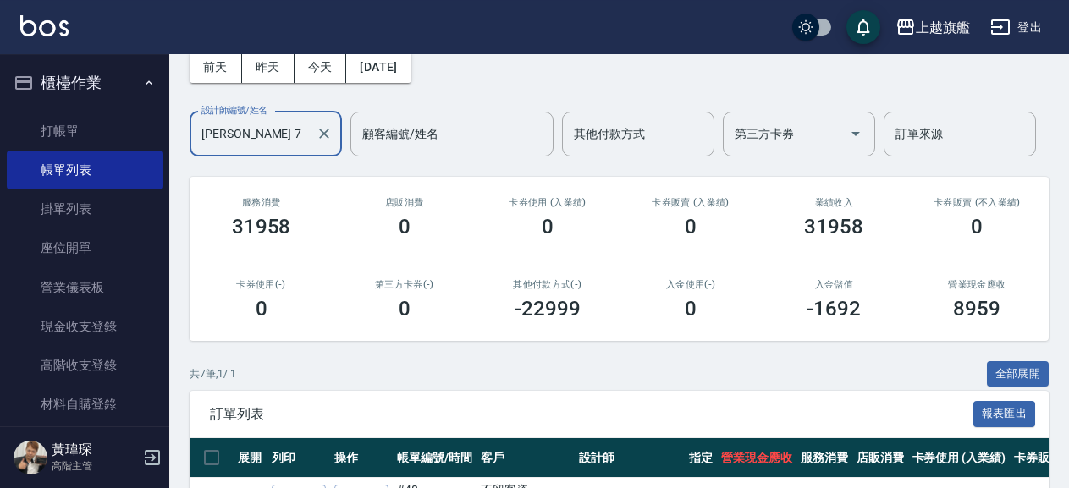
scroll to position [274, 0]
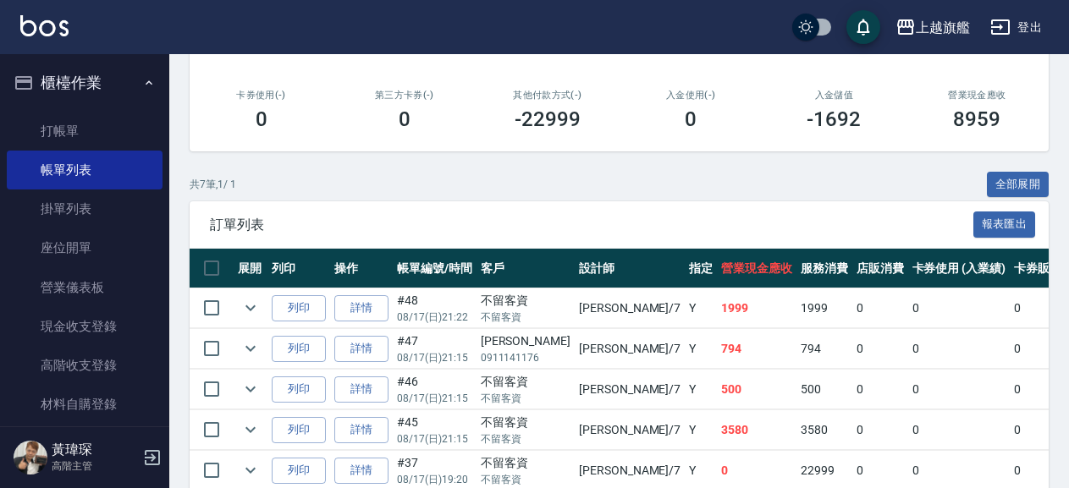
type input "[PERSON_NAME]-7"
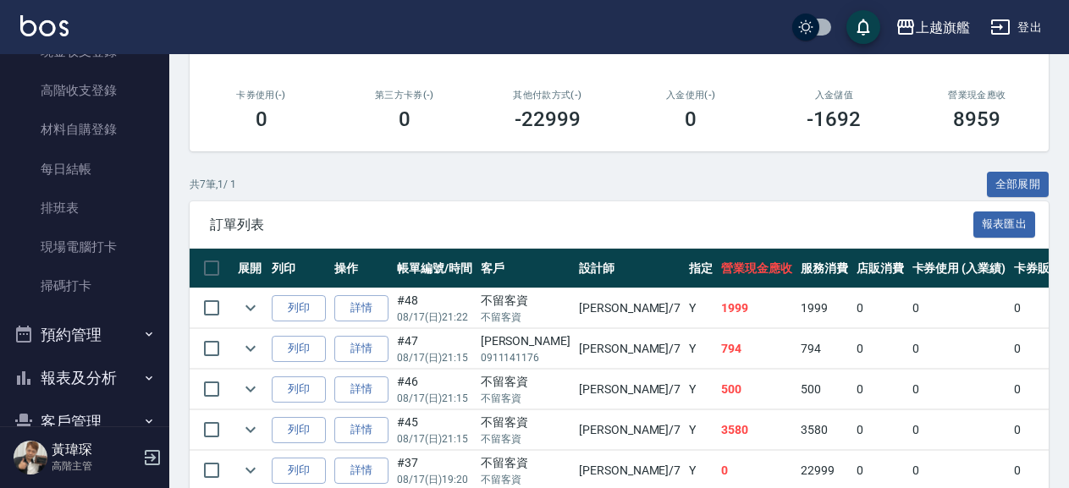
scroll to position [386, 0]
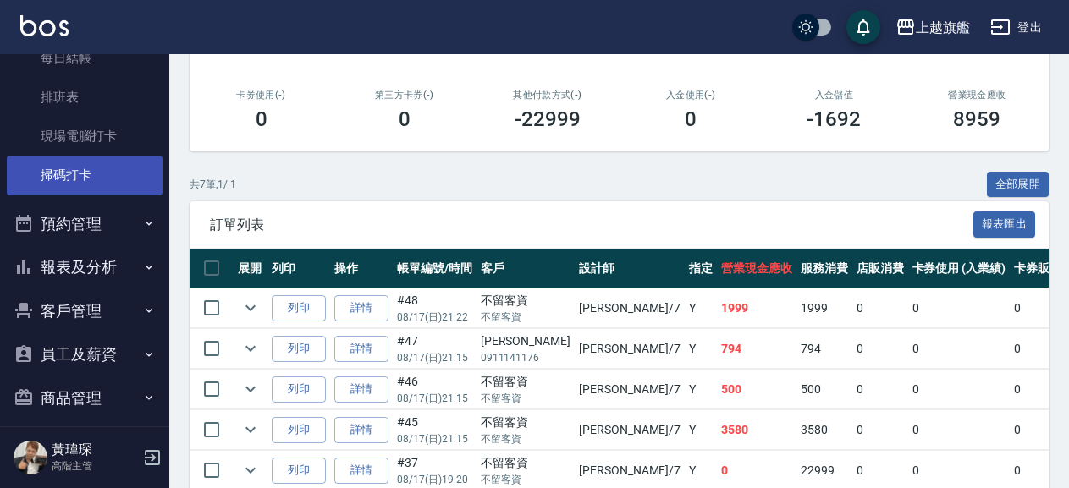
click at [86, 160] on link "掃碼打卡" at bounding box center [85, 175] width 156 height 39
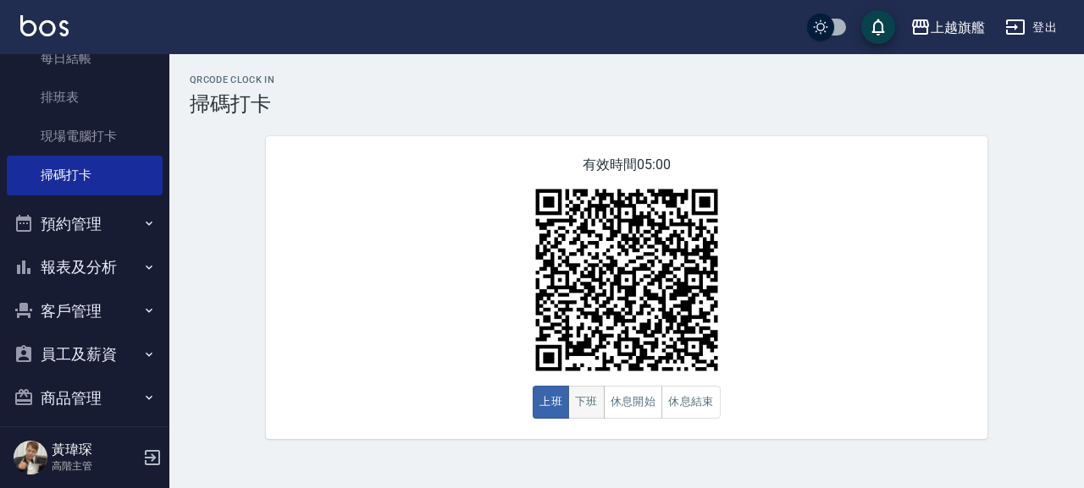
click at [602, 411] on button "下班" at bounding box center [586, 402] width 36 height 33
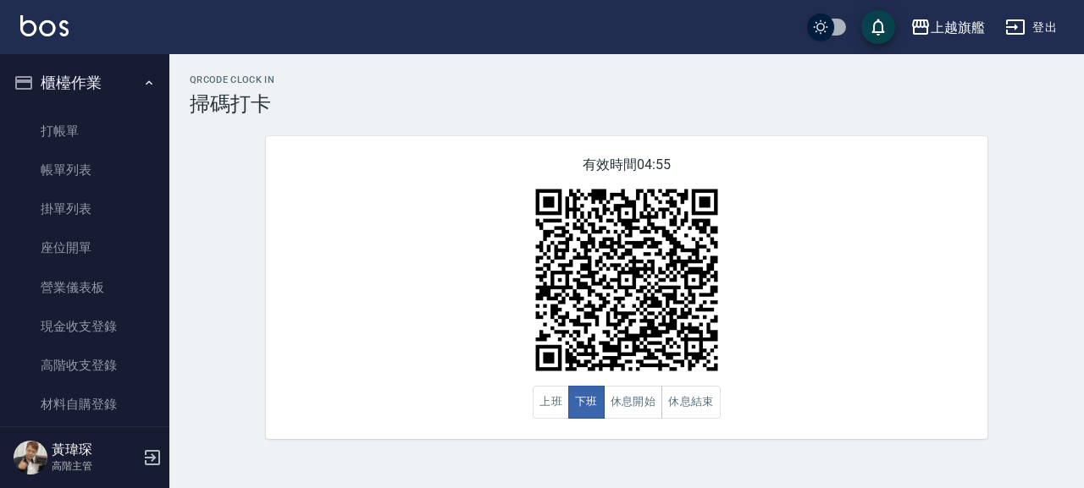
click at [93, 81] on button "櫃檯作業" at bounding box center [85, 83] width 156 height 44
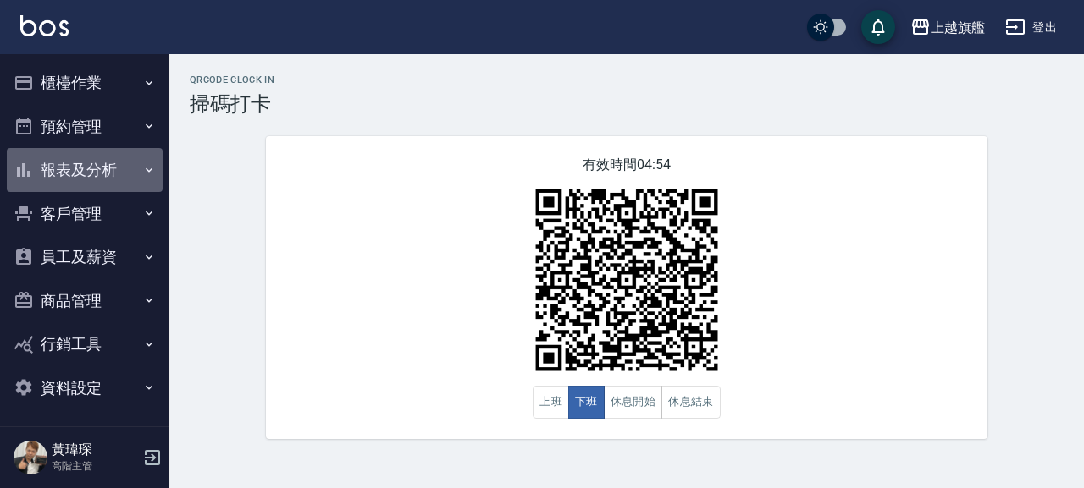
click at [90, 174] on button "報表及分析" at bounding box center [85, 170] width 156 height 44
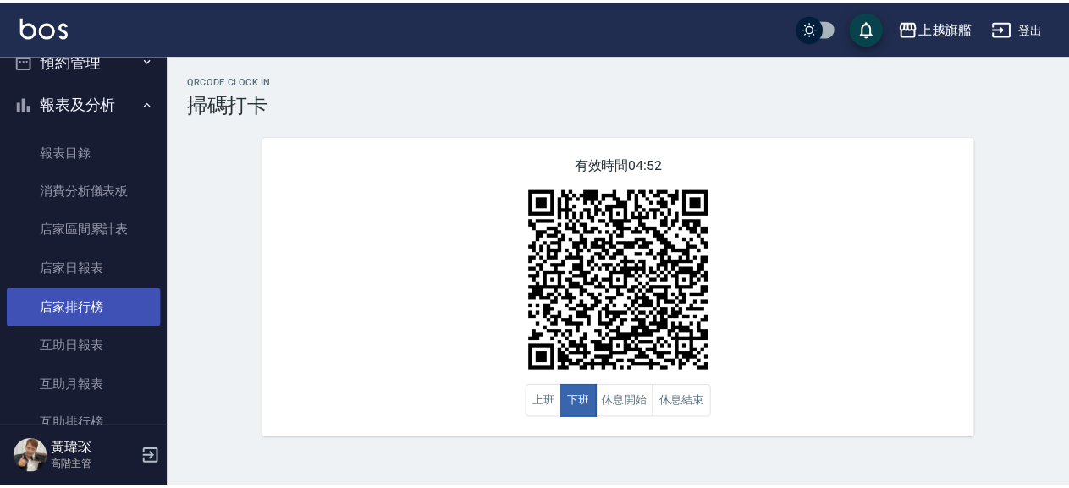
scroll to position [97, 0]
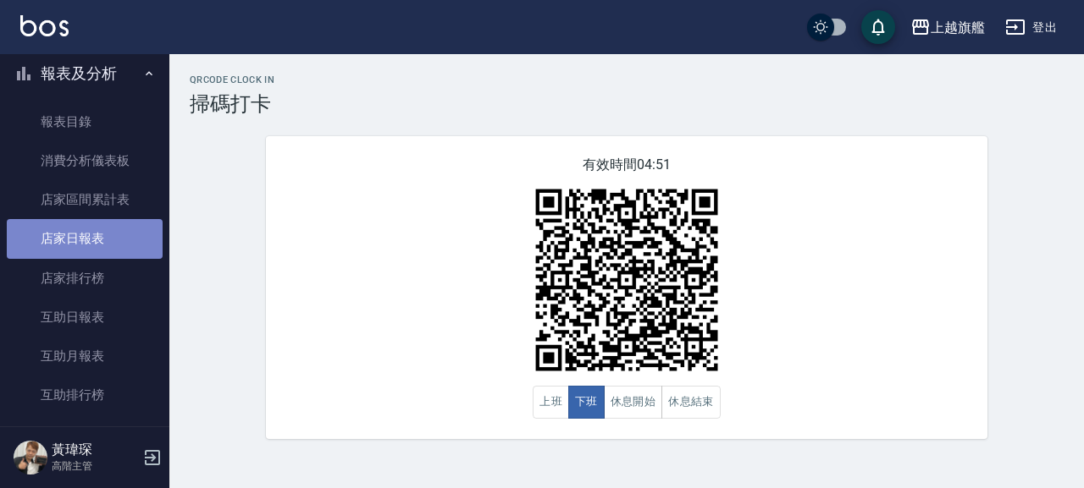
click at [96, 233] on link "店家日報表" at bounding box center [85, 238] width 156 height 39
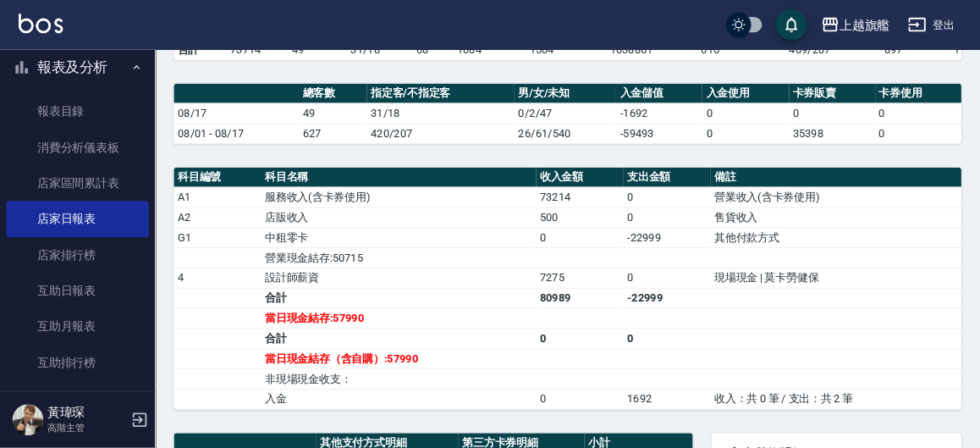
scroll to position [549, 0]
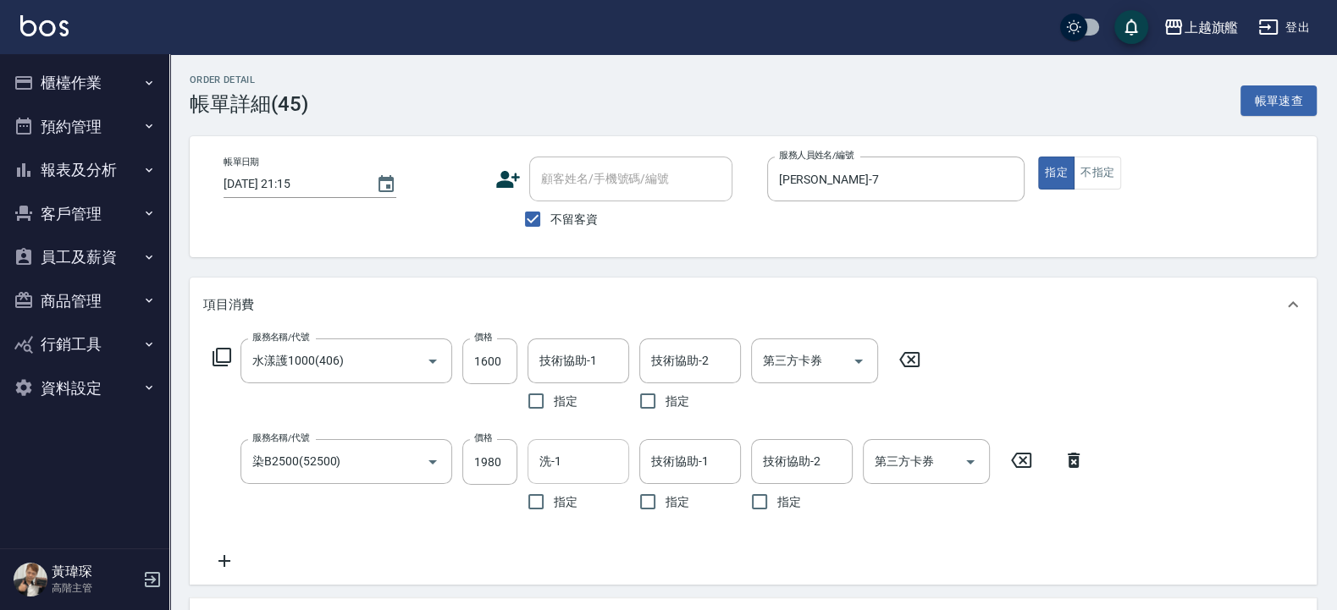
click at [567, 469] on input "洗-1" at bounding box center [578, 462] width 86 height 30
type input "2"
type input "蔡秉諶-36"
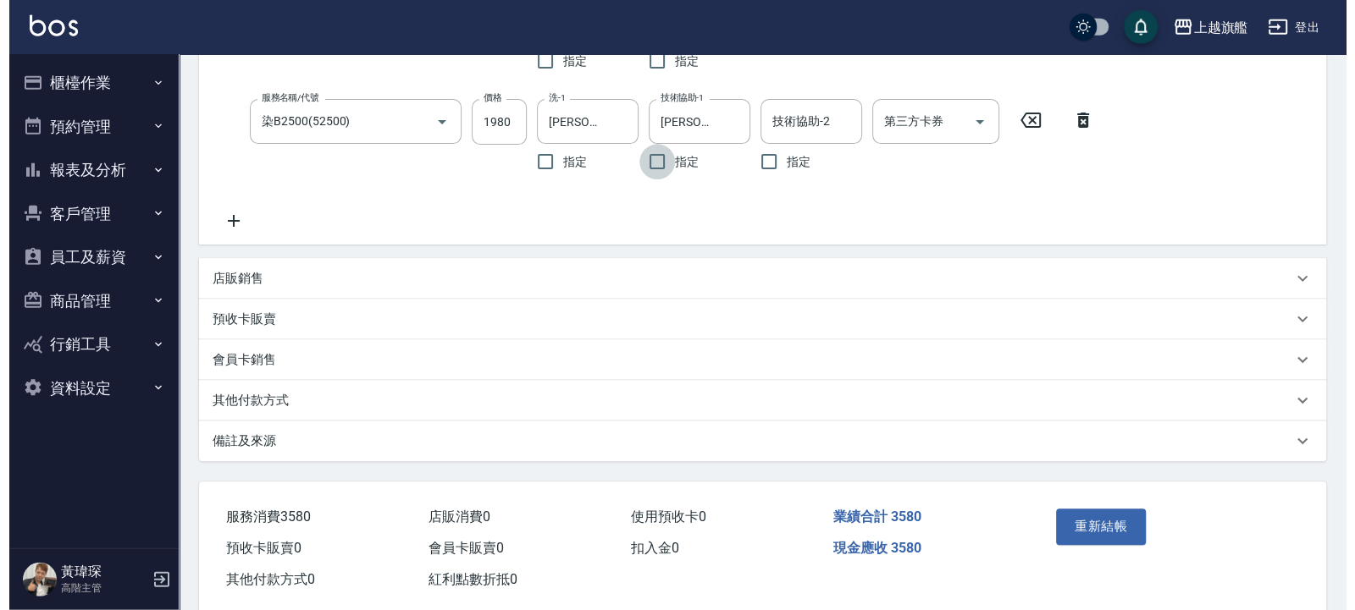
scroll to position [373, 0]
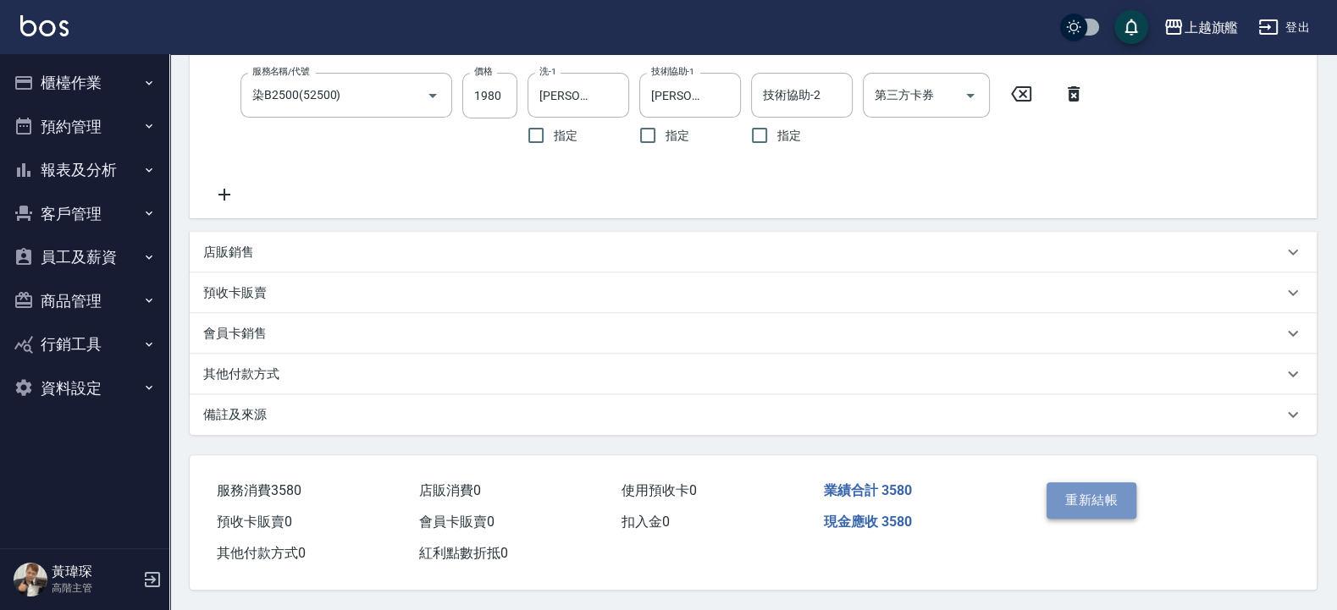
click at [1080, 494] on button "重新結帳" at bounding box center [1091, 501] width 90 height 36
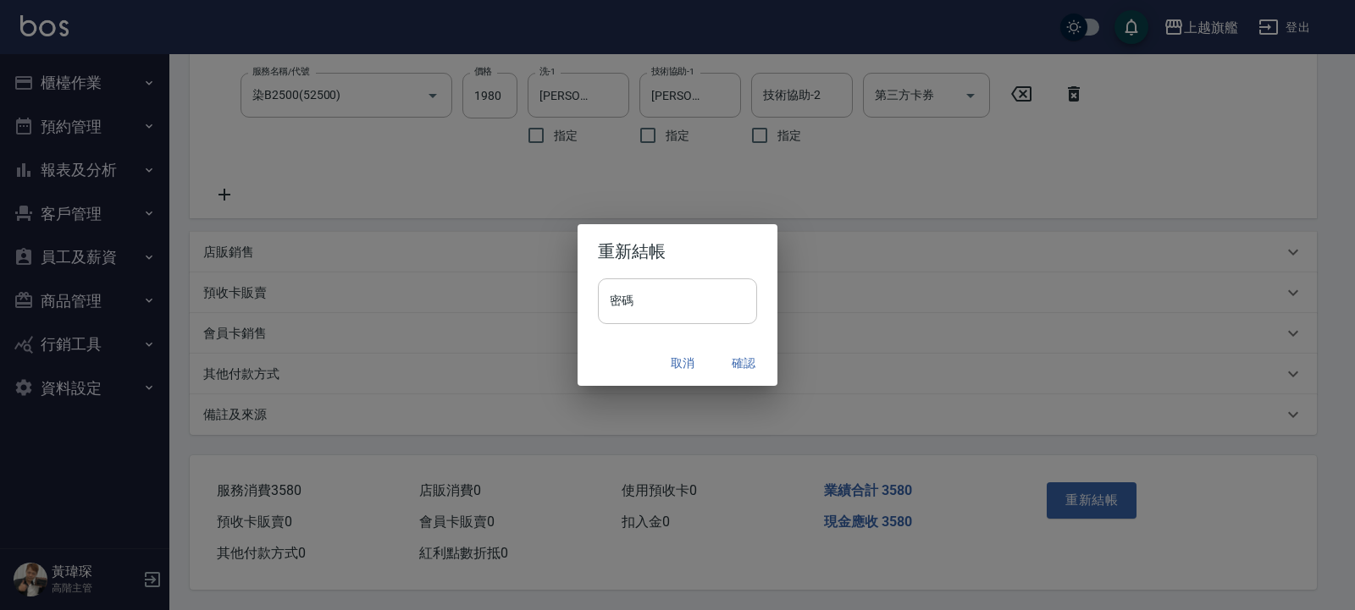
click at [699, 300] on input "密碼" at bounding box center [677, 302] width 159 height 46
type input "*******"
click at [753, 363] on button "確認" at bounding box center [743, 363] width 54 height 31
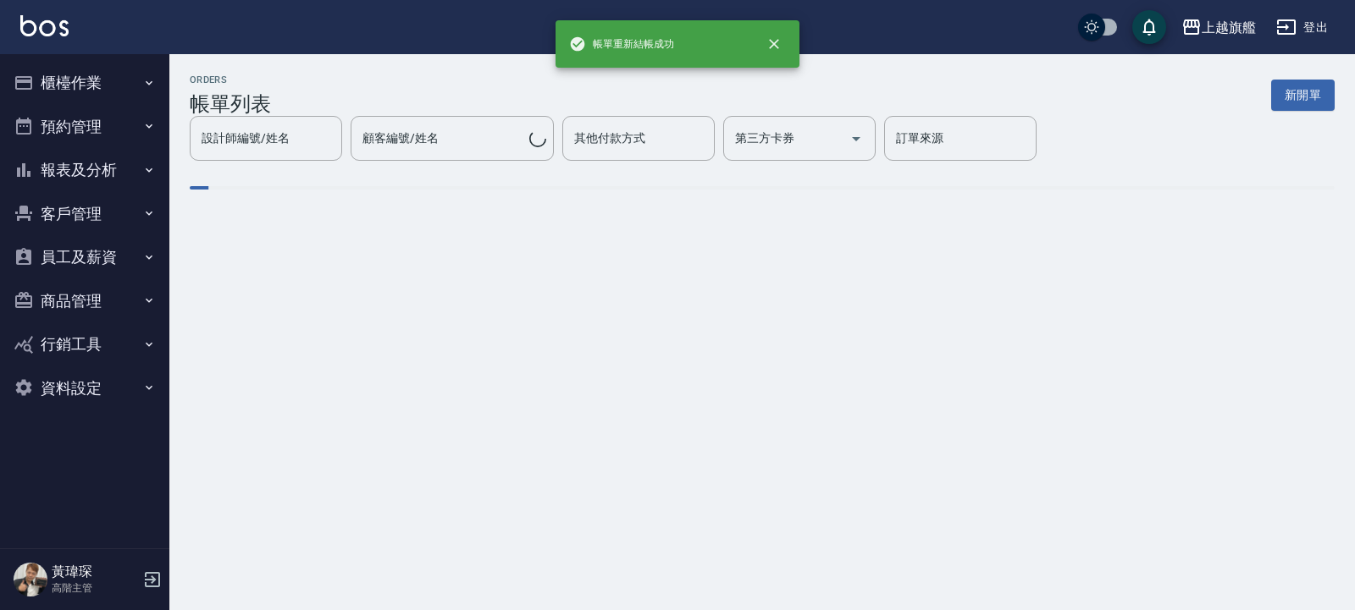
click at [58, 83] on button "櫃檯作業" at bounding box center [85, 83] width 156 height 44
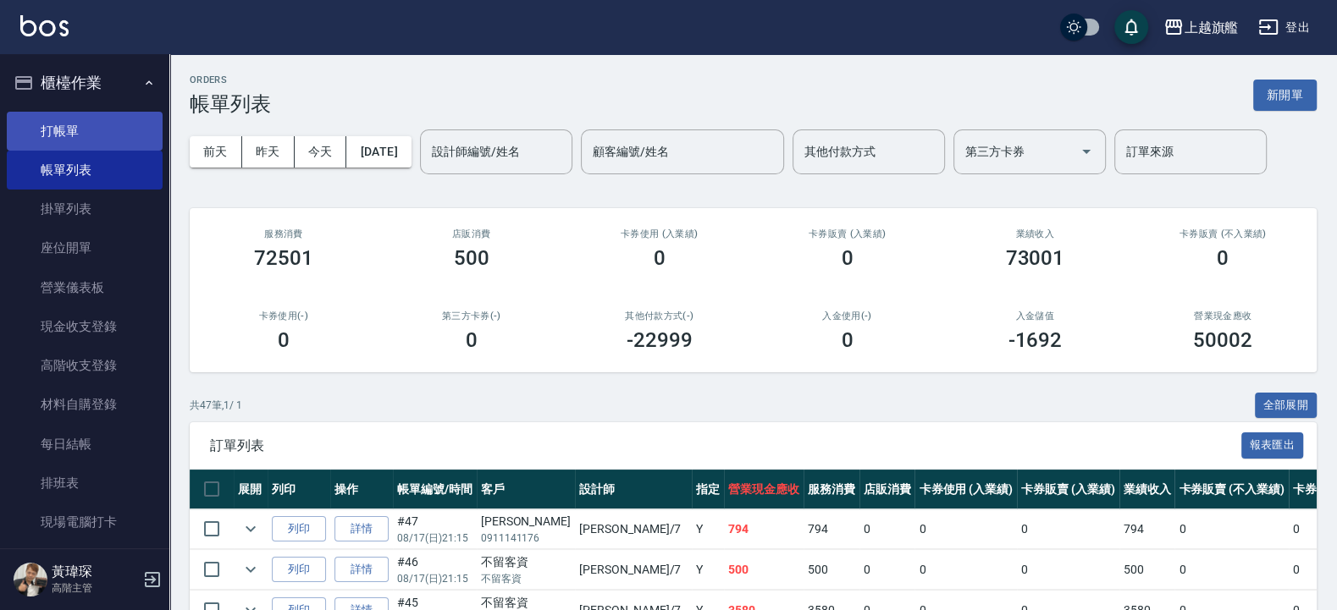
click at [58, 124] on link "打帳單" at bounding box center [85, 131] width 156 height 39
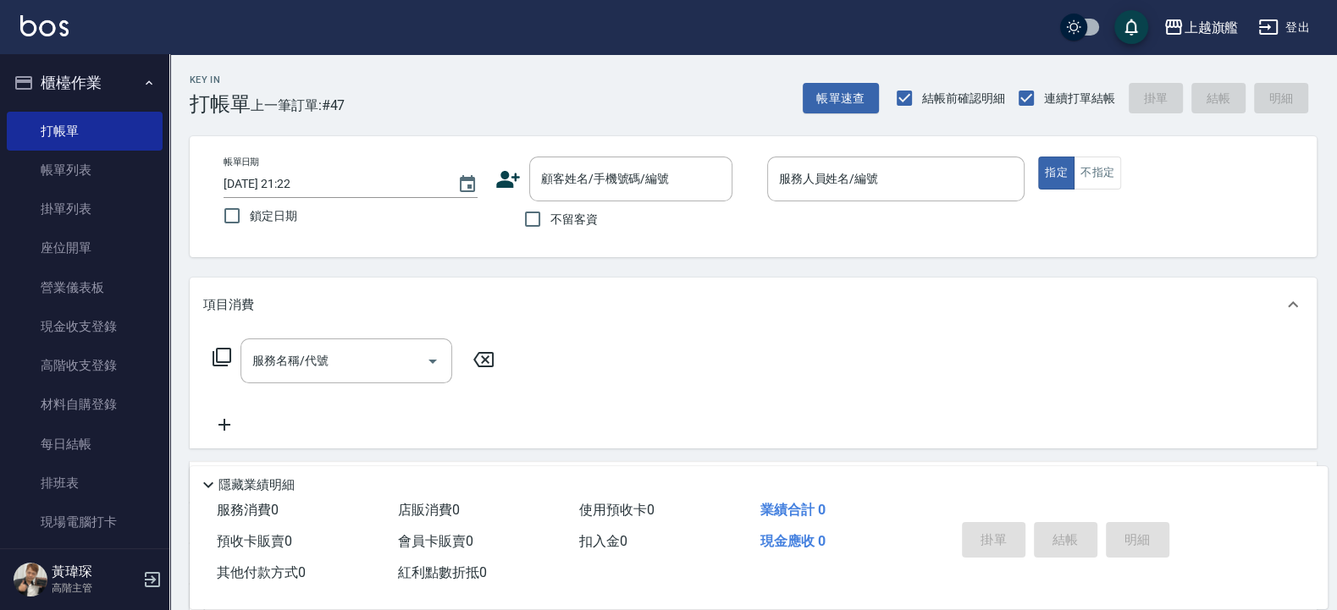
click at [564, 227] on span "不留客資" at bounding box center [573, 220] width 47 height 18
click at [550, 227] on input "不留客資" at bounding box center [533, 219] width 36 height 36
checkbox input "true"
type input "[PERSON_NAME]-7"
type button "true"
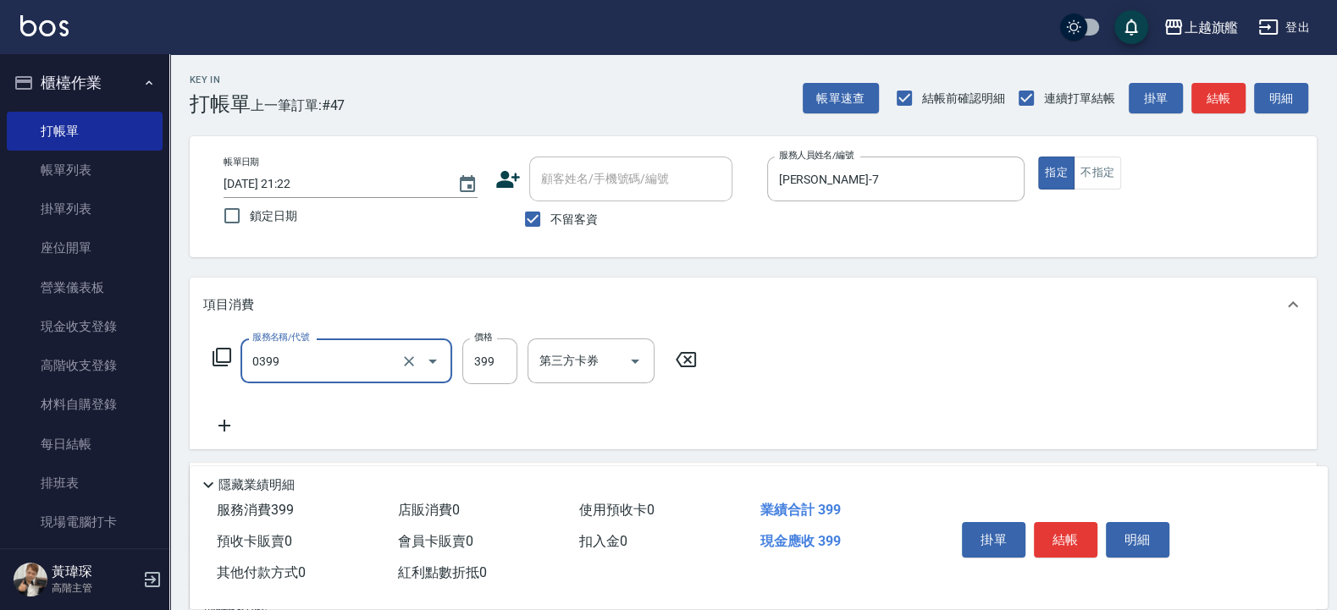
type input "海鹽SPA(0399)"
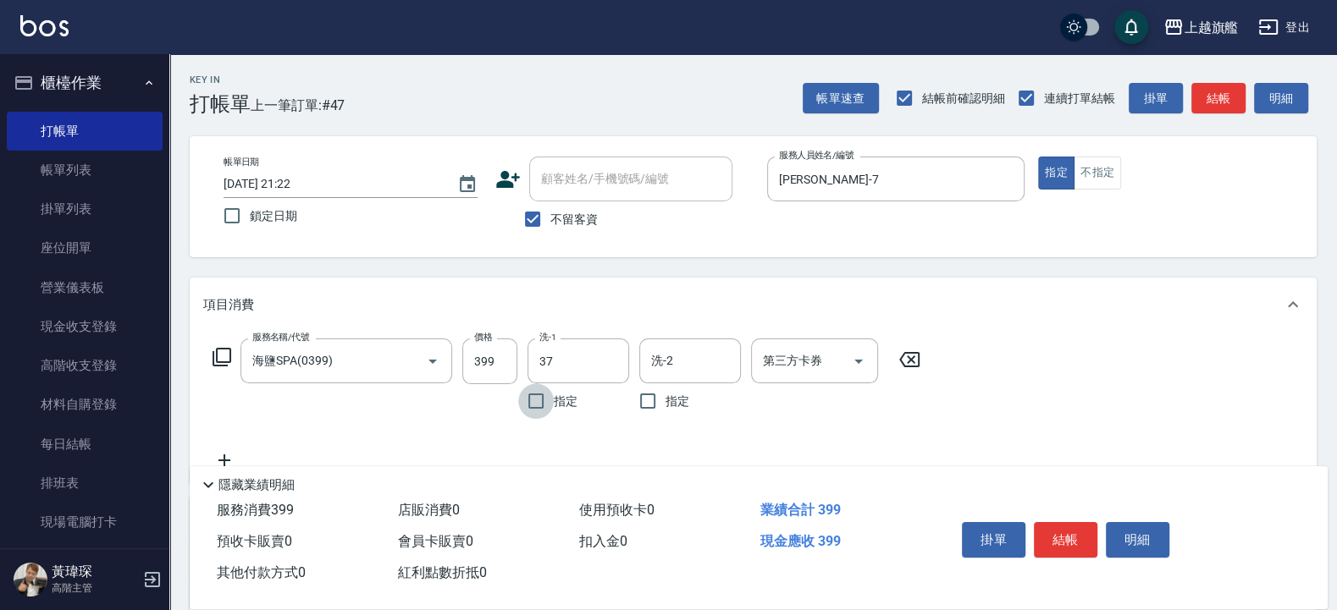
type input "林智慧-37"
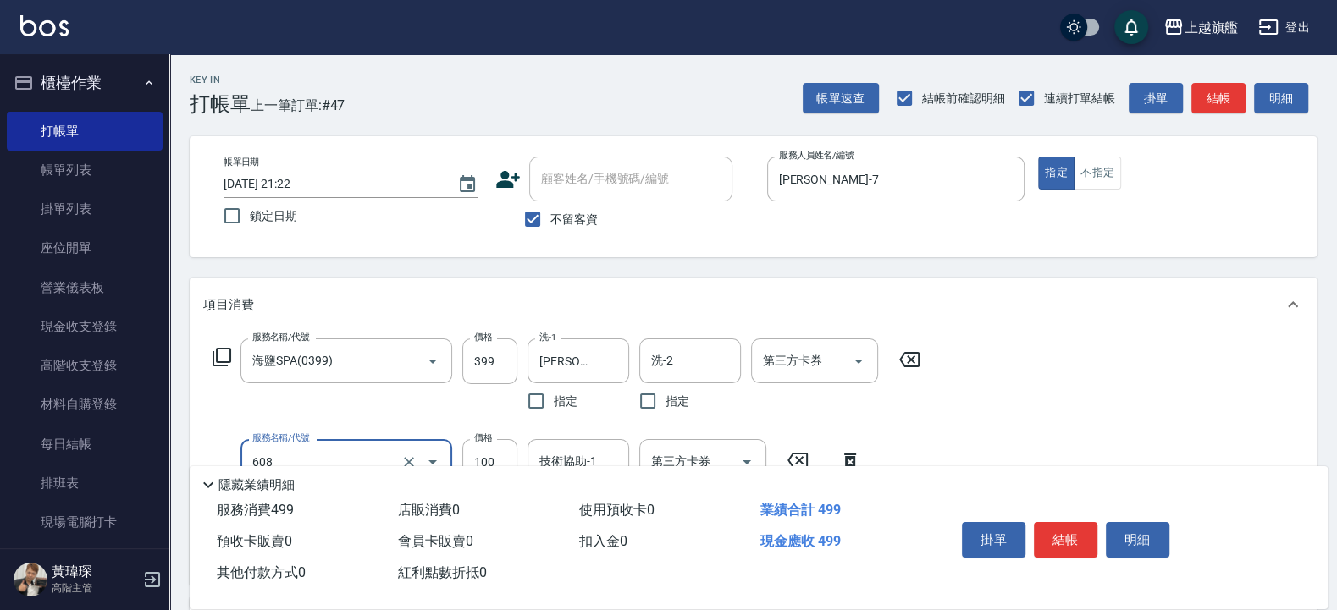
scroll to position [102, 0]
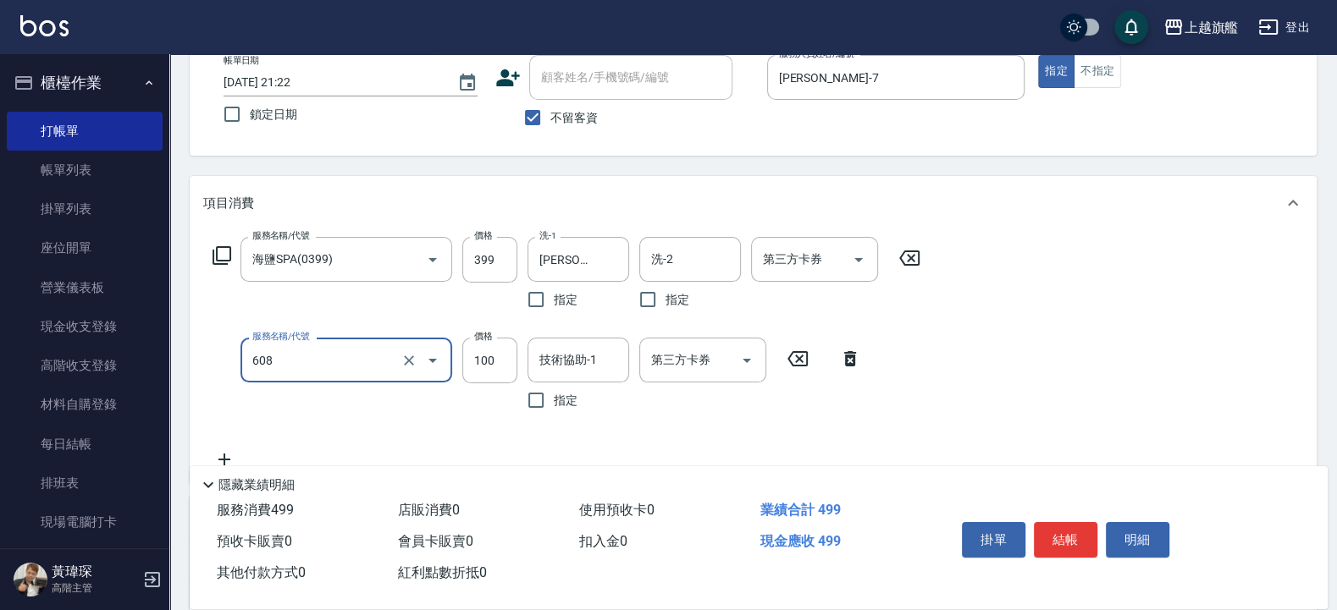
type input "專業/順護100(608)"
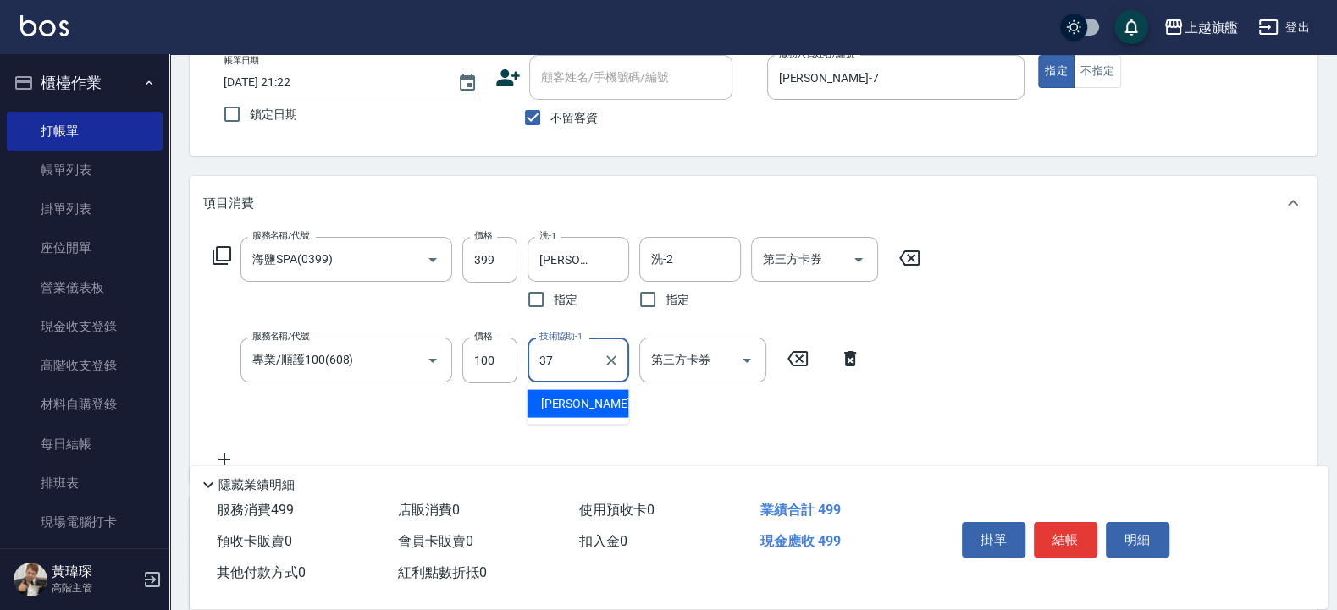
type input "林智慧-37"
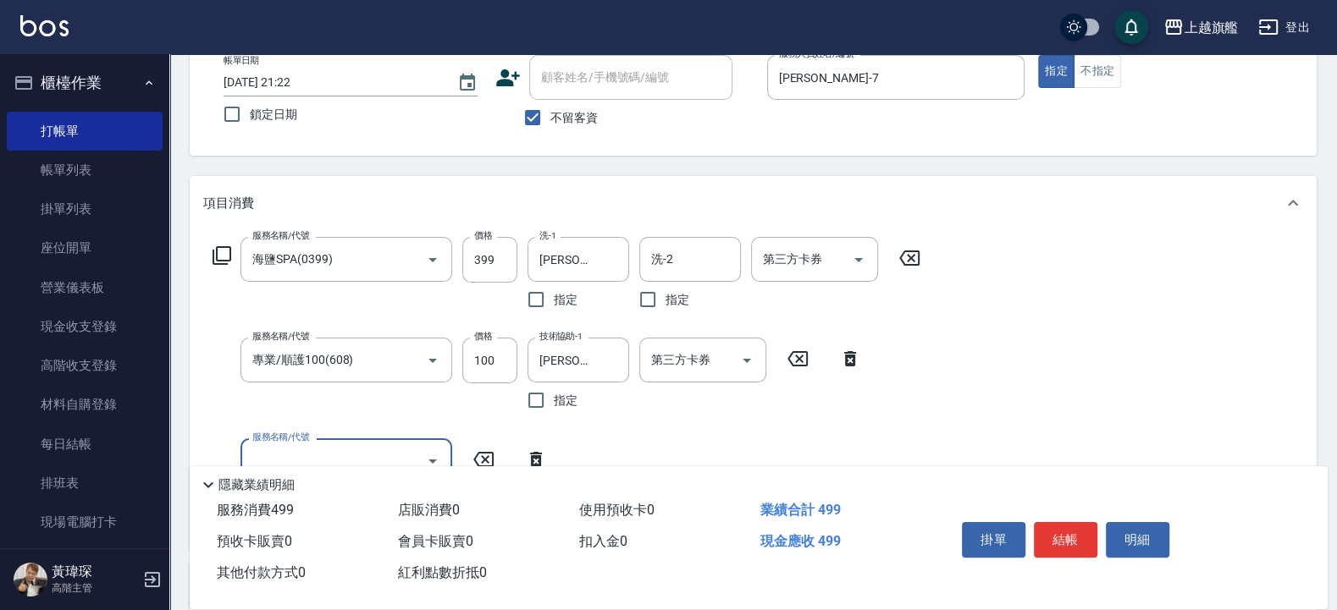
scroll to position [203, 0]
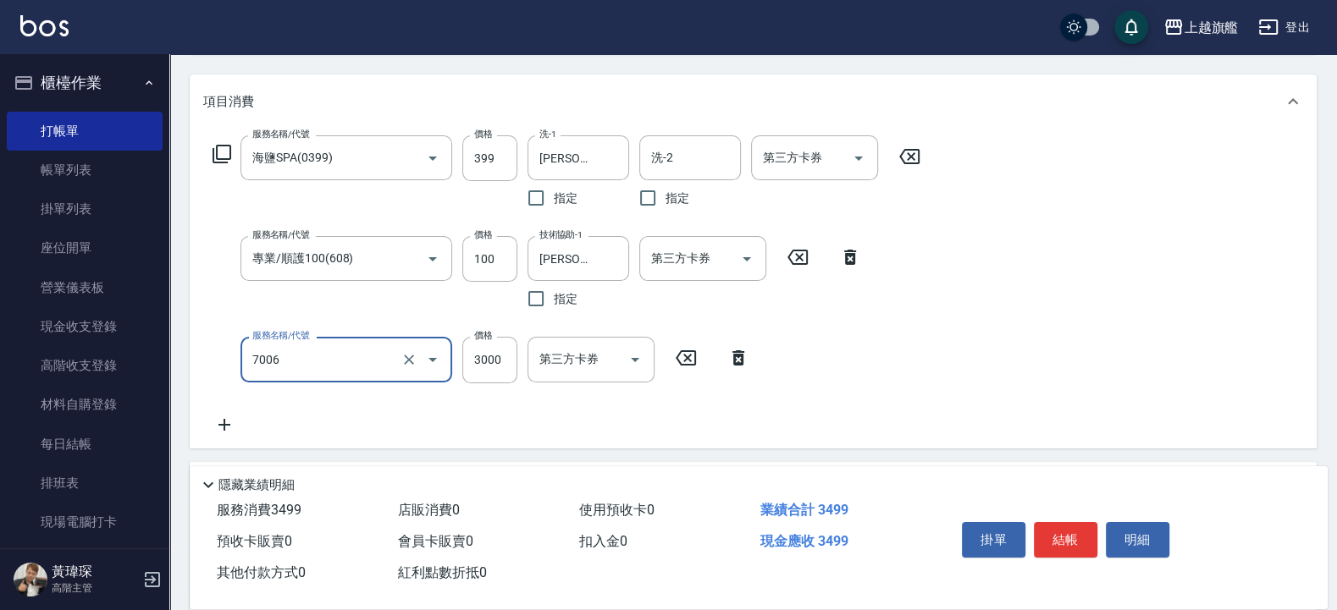
type input "重整(7006)"
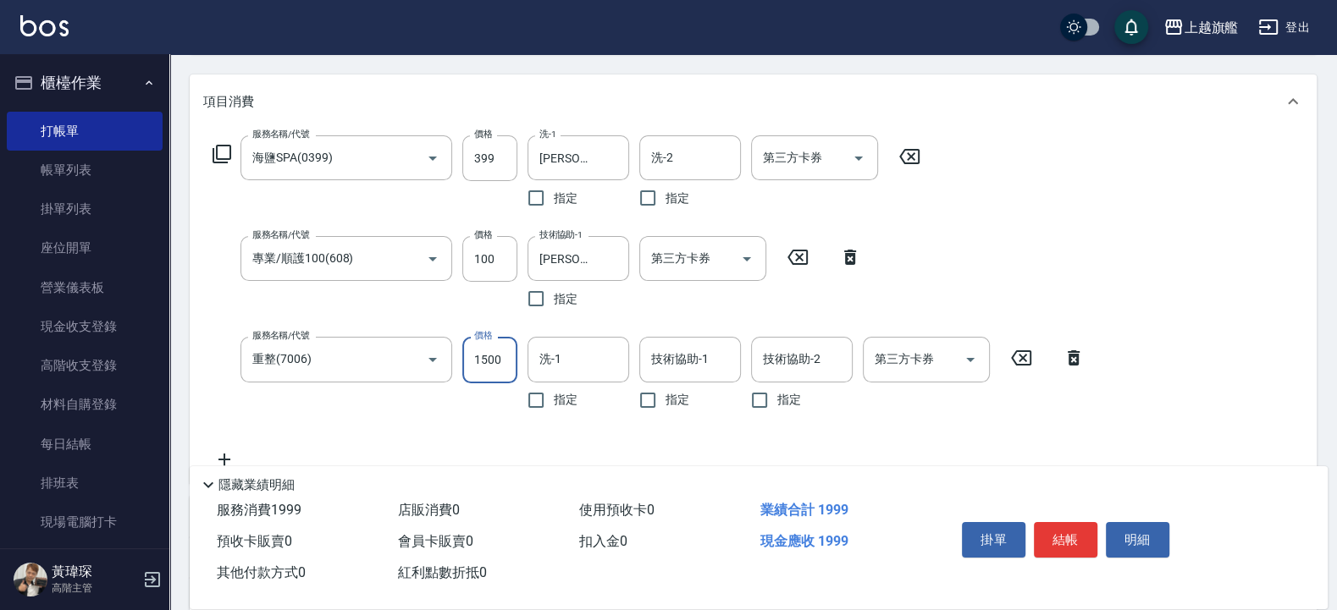
type input "1500"
type input "林智慧-37"
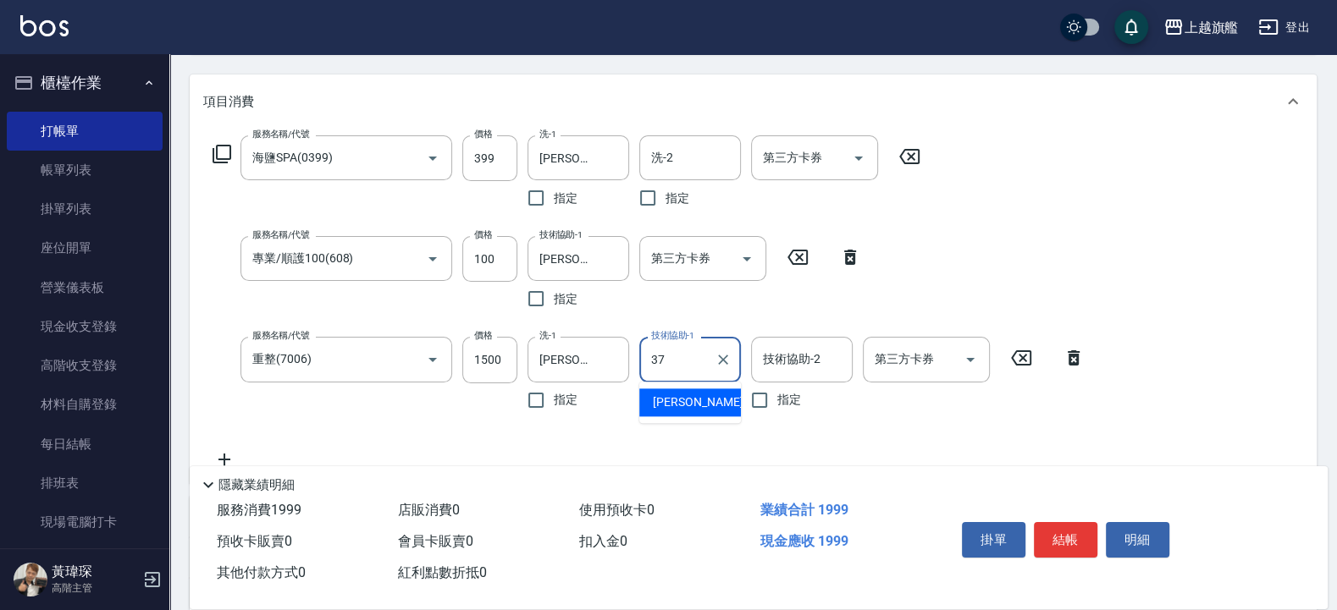
type input "林智慧-37"
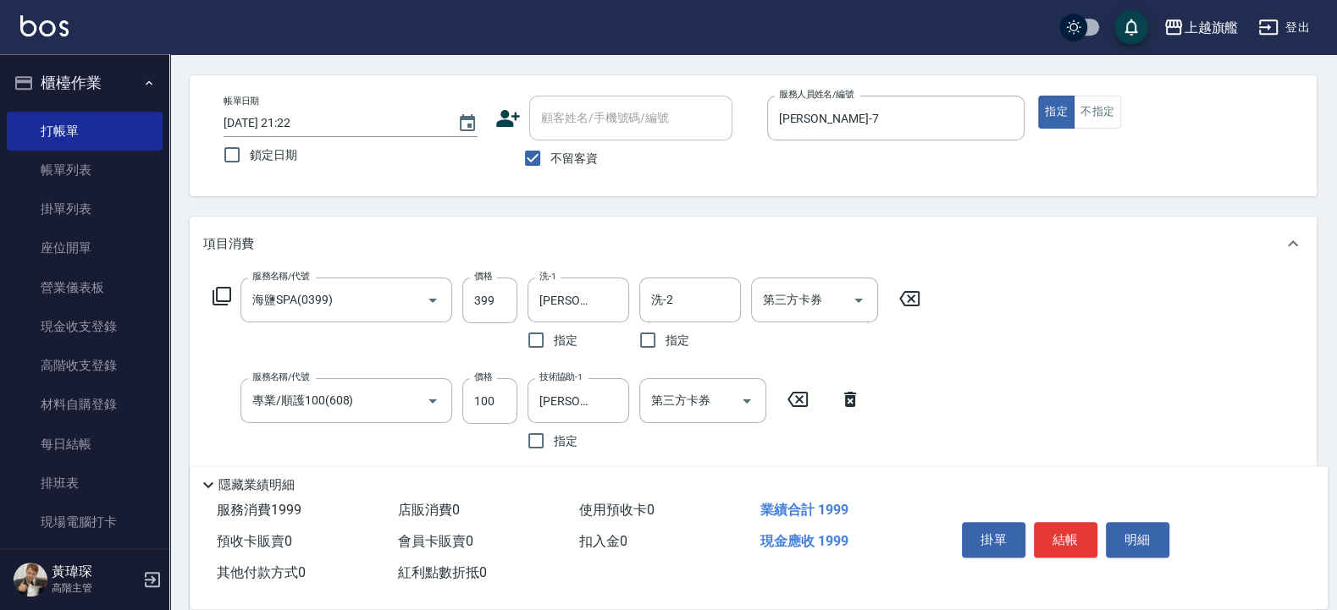
scroll to position [0, 0]
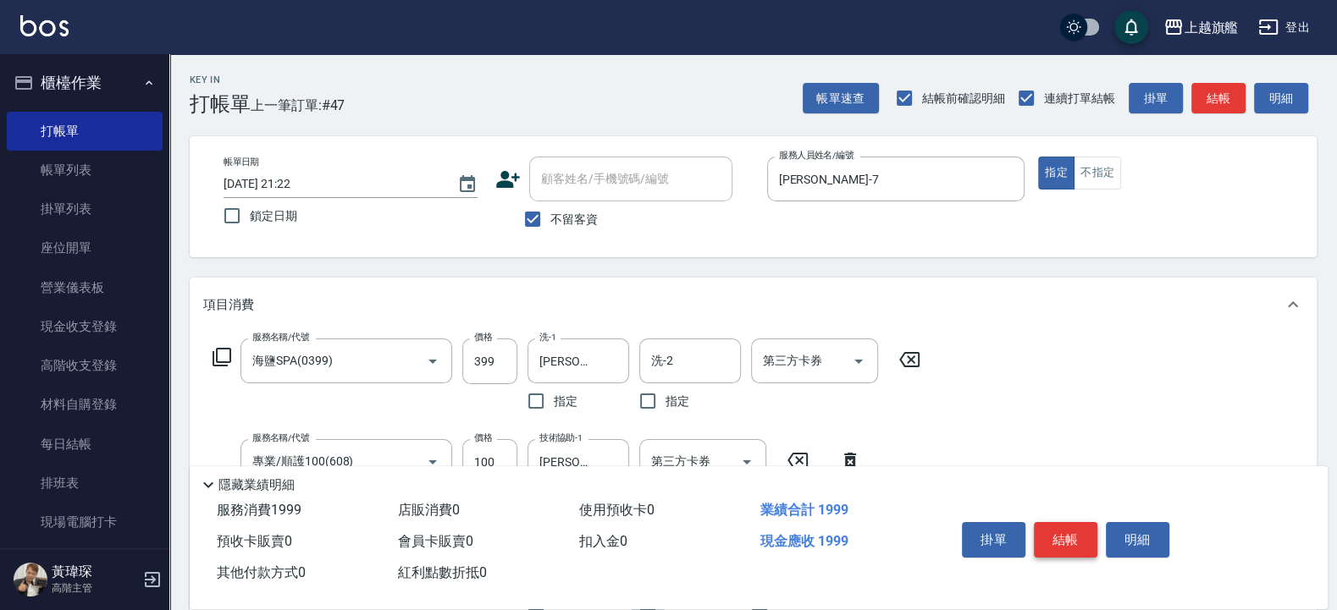
click at [1051, 534] on button "結帳" at bounding box center [1065, 540] width 63 height 36
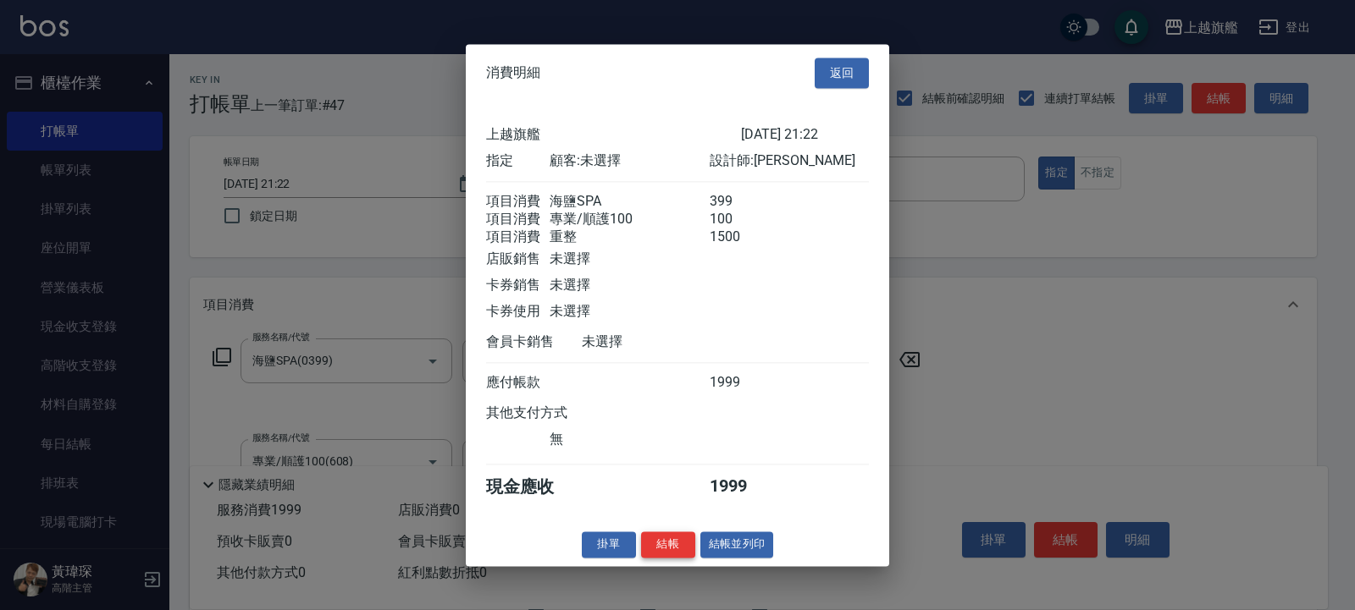
click at [667, 558] on button "結帳" at bounding box center [668, 545] width 54 height 26
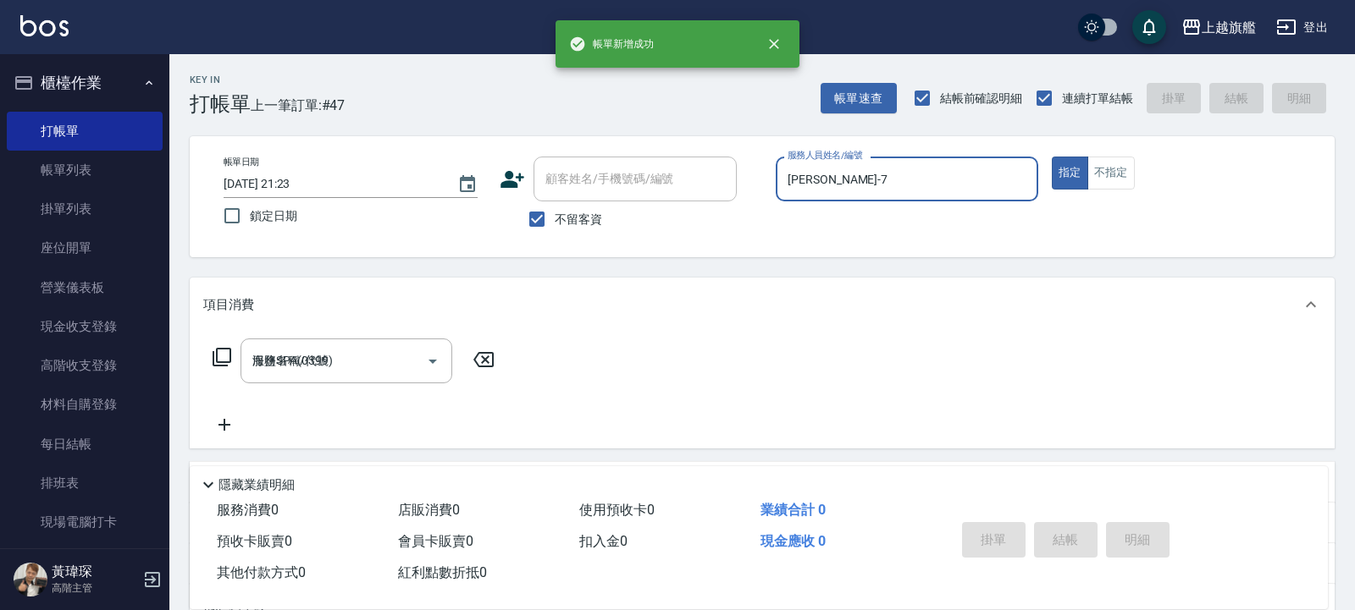
type input "2025/08/17 21:23"
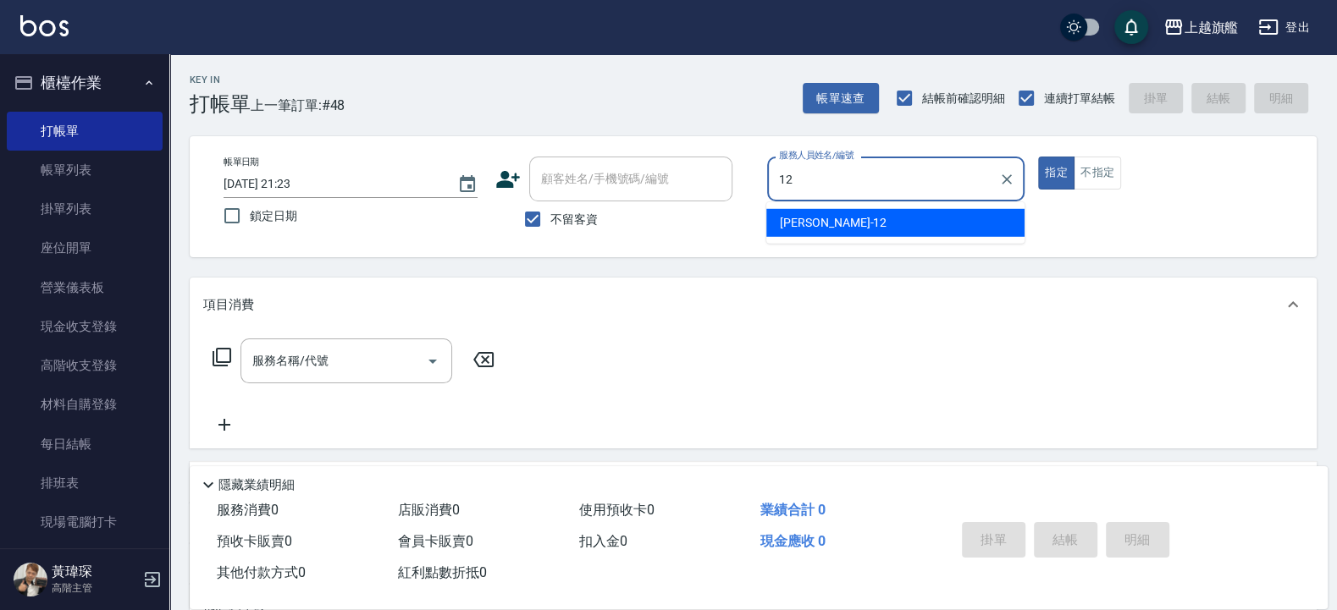
type input "[PERSON_NAME]-12"
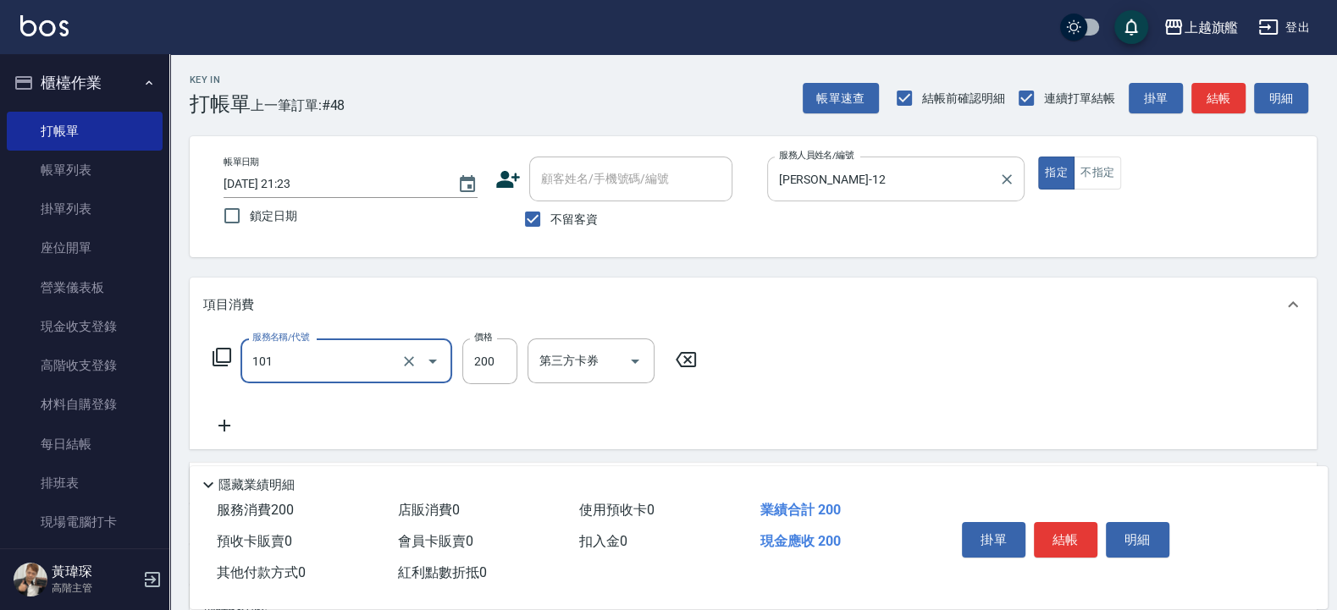
type input "一般洗(101)"
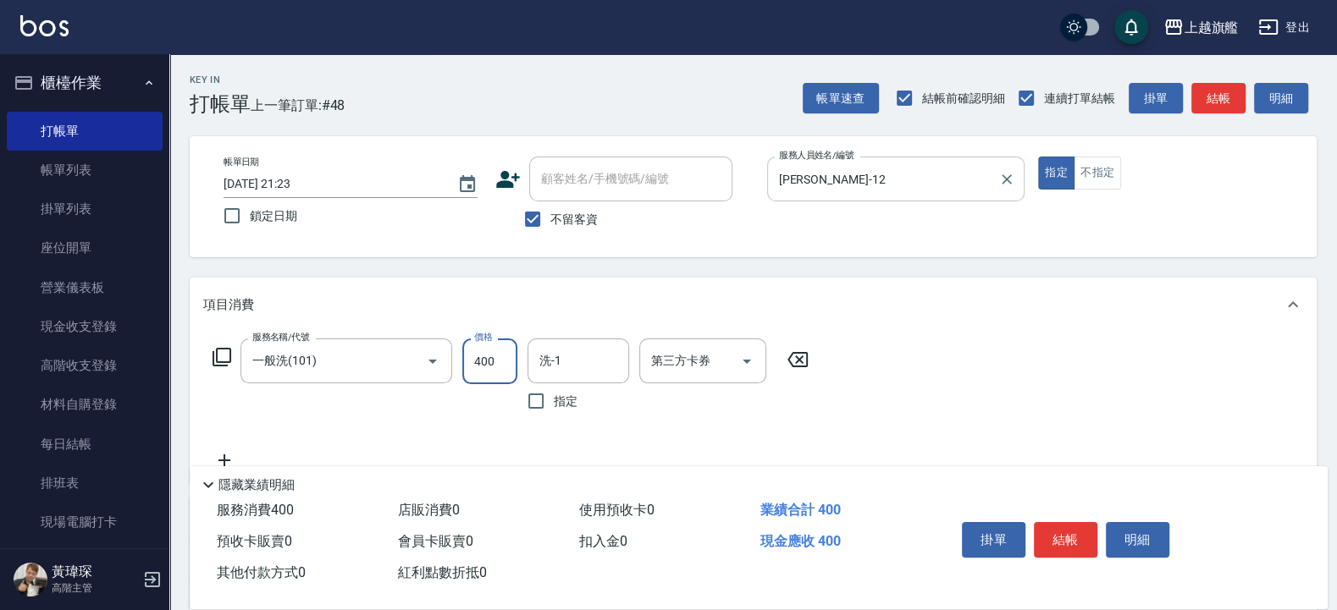
type input "400"
type input "[PERSON_NAME]-26"
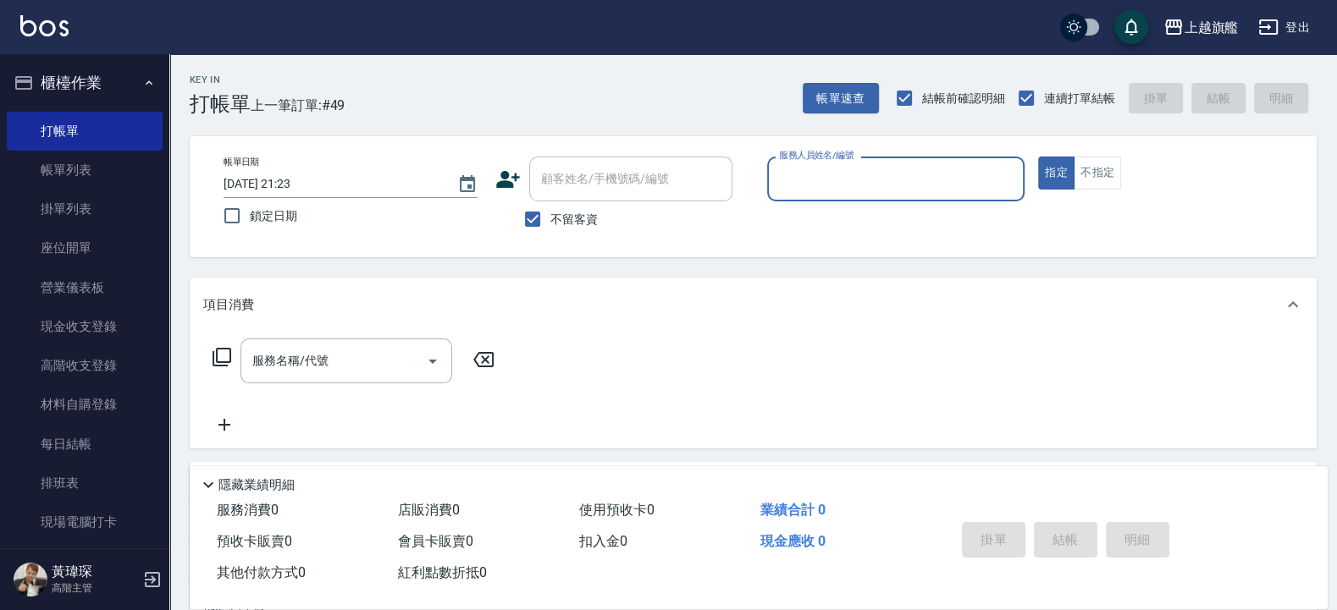
click at [75, 81] on button "櫃檯作業" at bounding box center [85, 83] width 156 height 44
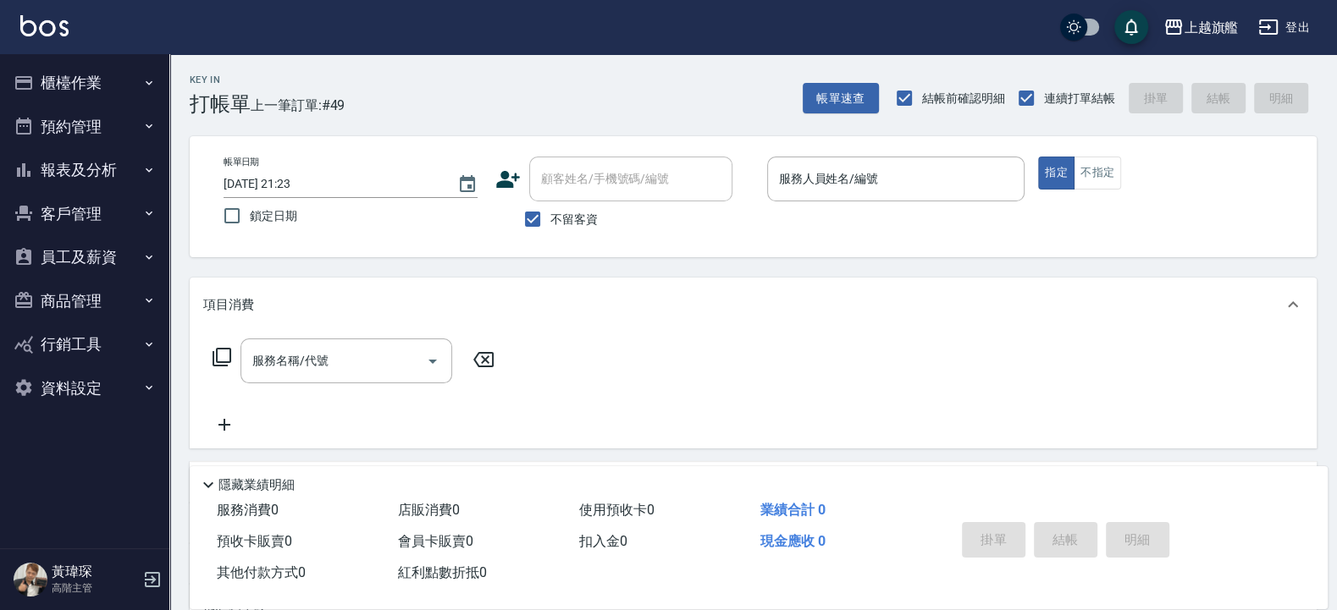
click at [80, 164] on button "報表及分析" at bounding box center [85, 170] width 156 height 44
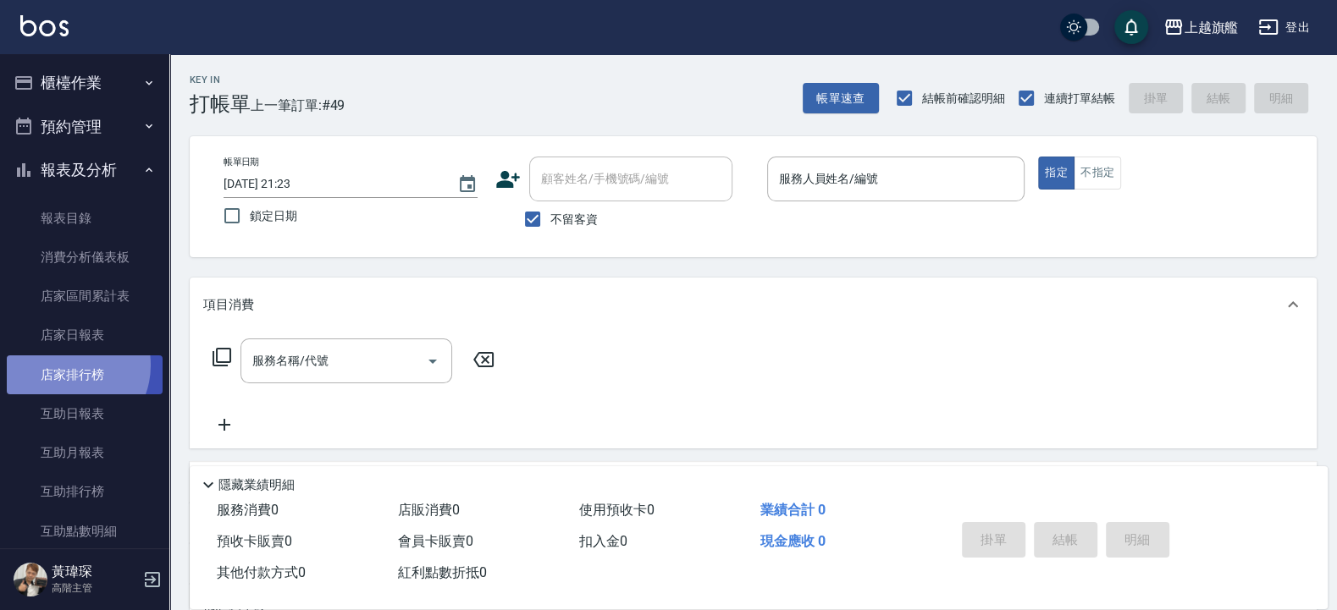
click at [67, 365] on link "店家排行榜" at bounding box center [85, 375] width 156 height 39
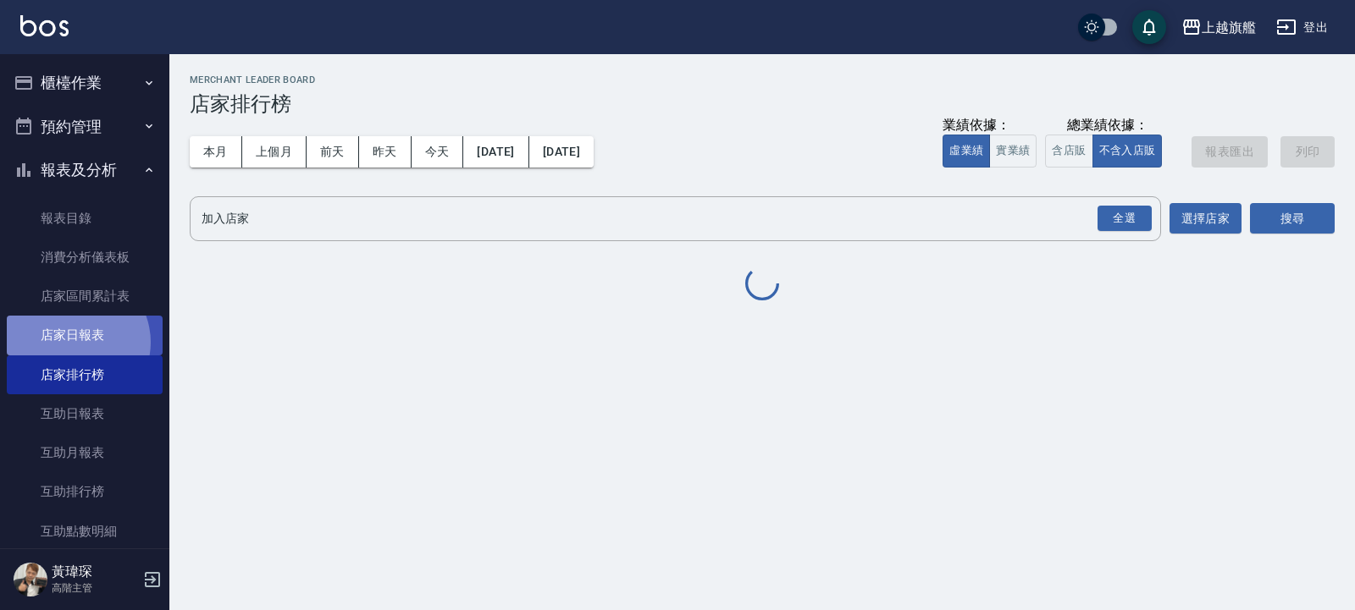
click at [73, 342] on link "店家日報表" at bounding box center [85, 335] width 156 height 39
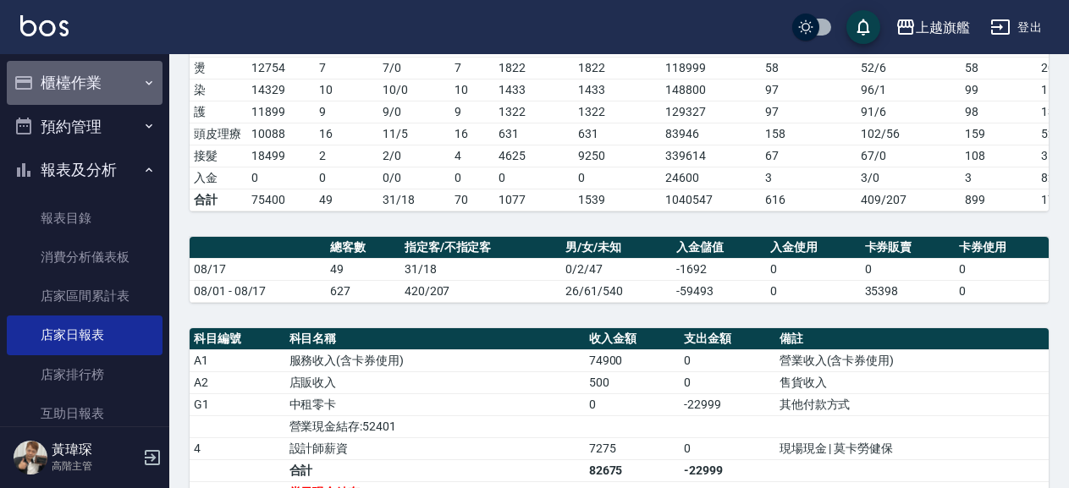
click at [87, 70] on button "櫃檯作業" at bounding box center [85, 83] width 156 height 44
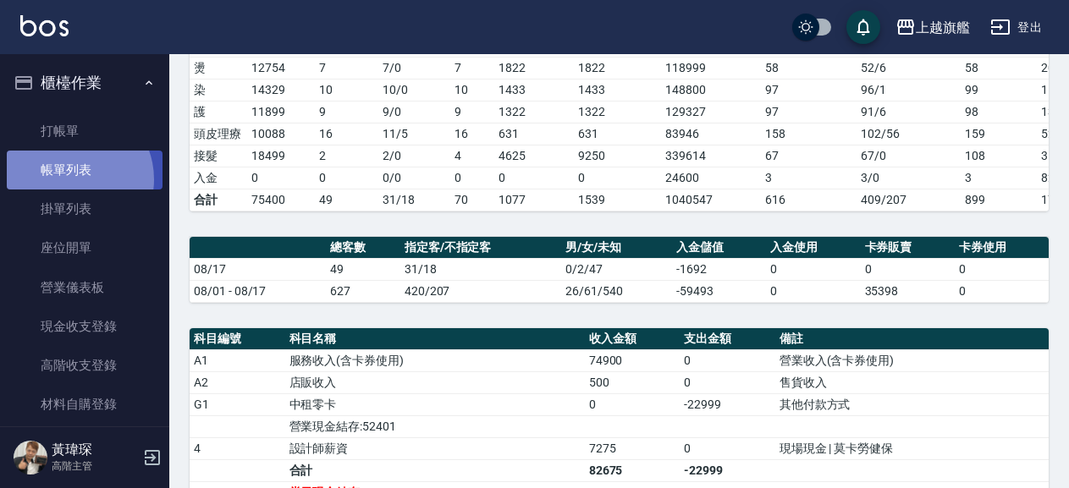
click at [69, 179] on link "帳單列表" at bounding box center [85, 170] width 156 height 39
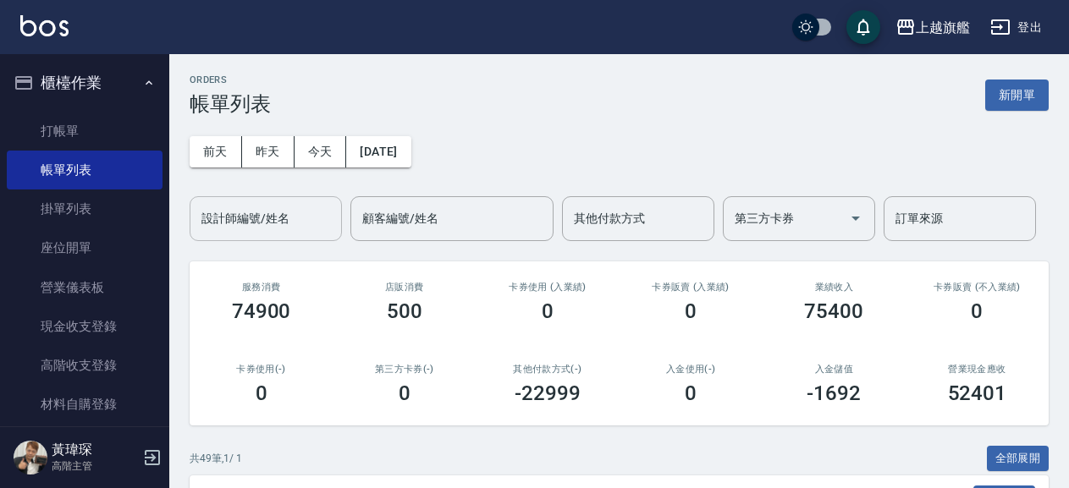
click at [279, 219] on input "設計師編號/姓名" at bounding box center [265, 219] width 137 height 30
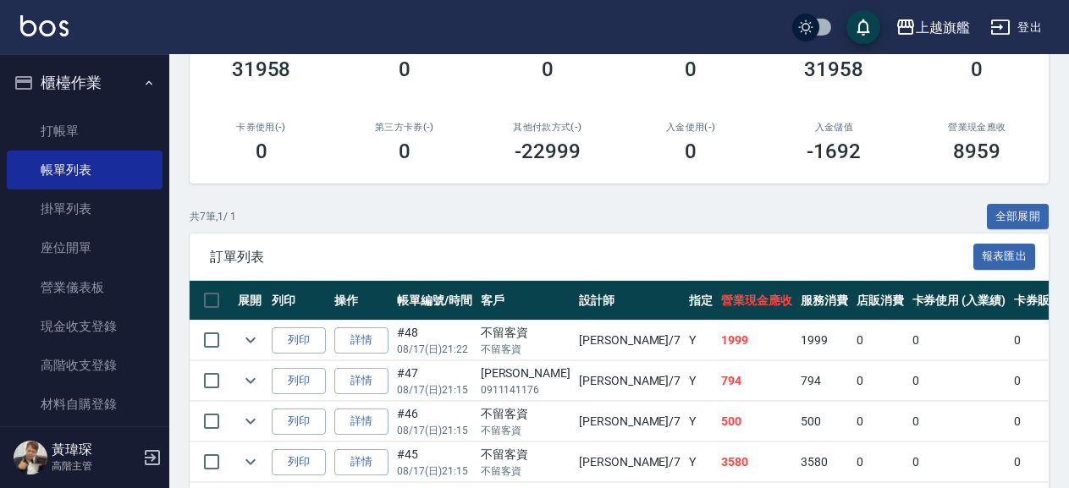
scroll to position [274, 0]
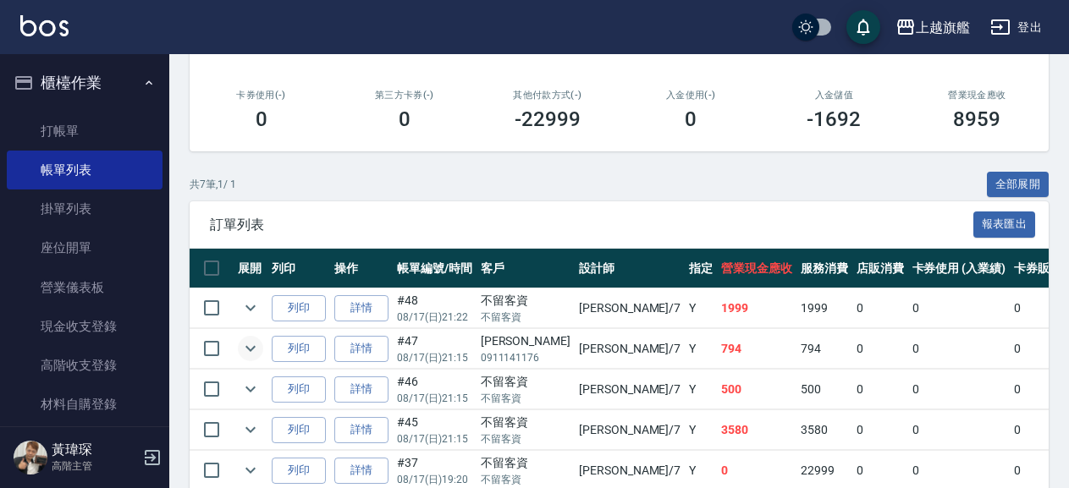
type input "[PERSON_NAME]-7"
click at [250, 348] on icon "expand row" at bounding box center [250, 349] width 20 height 20
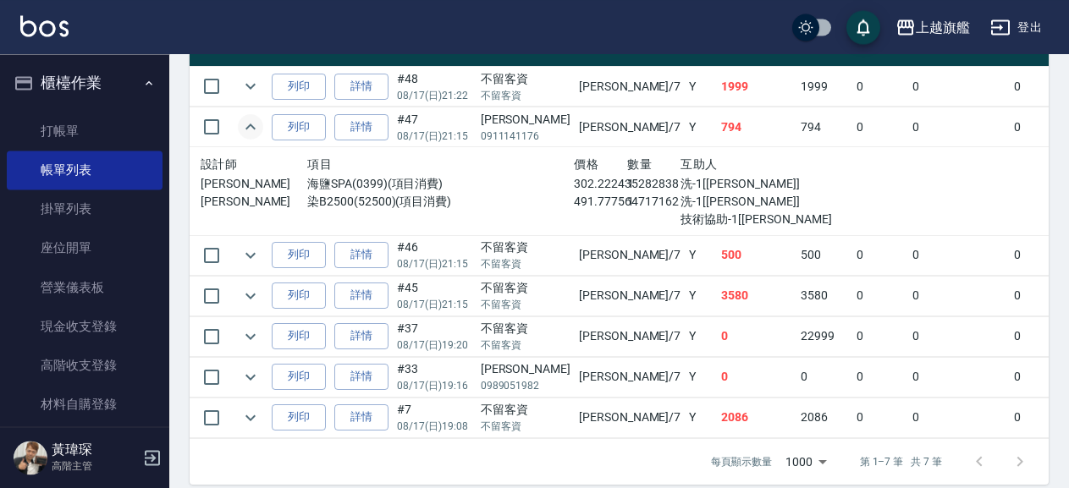
scroll to position [527, 0]
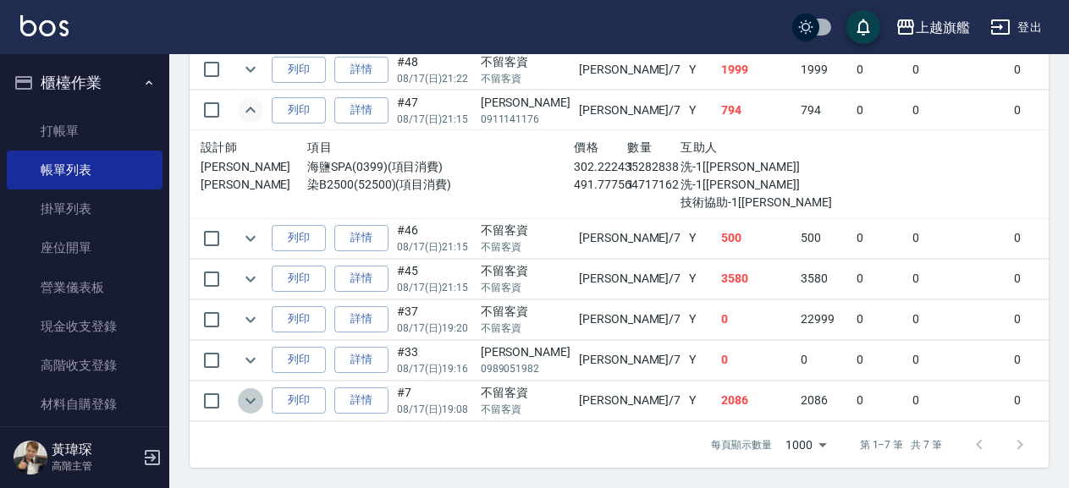
click at [256, 391] on icon "expand row" at bounding box center [250, 401] width 20 height 20
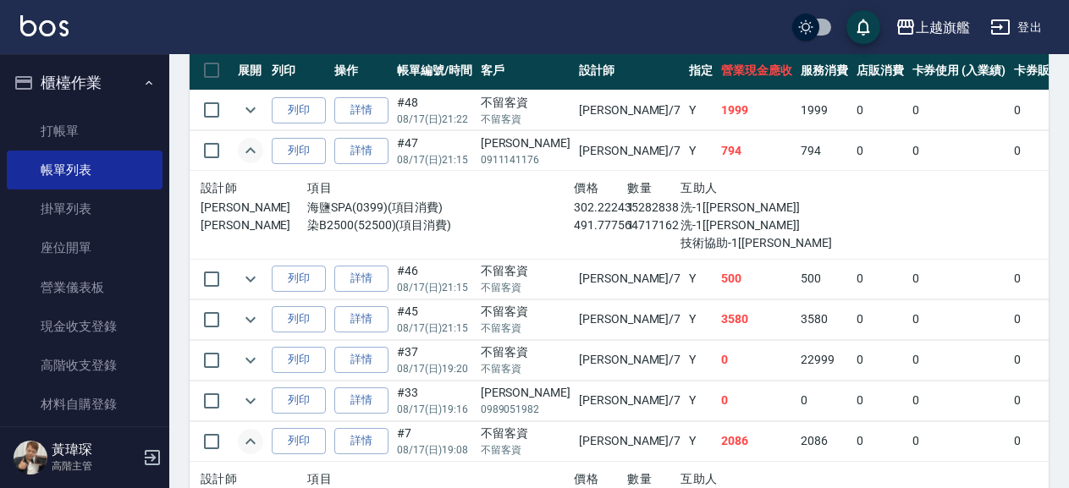
scroll to position [436, 0]
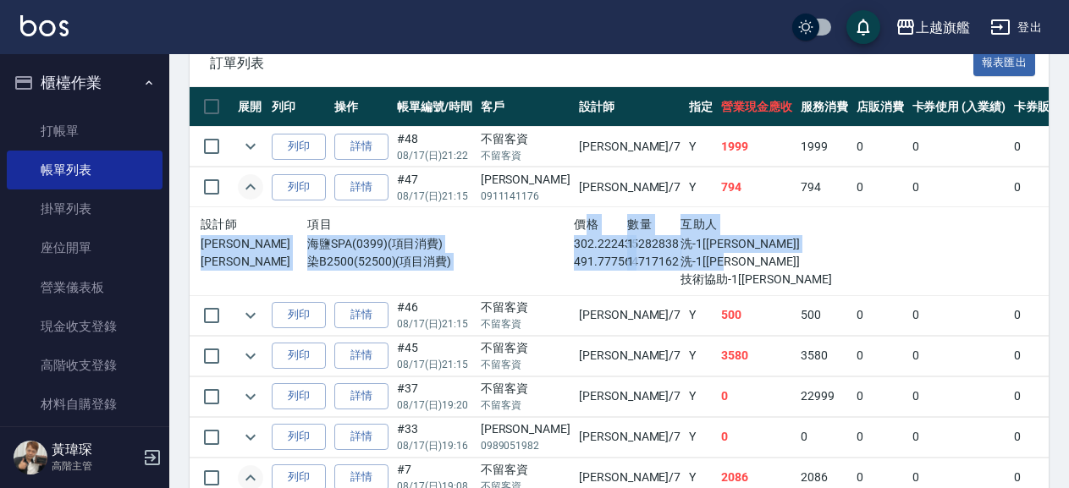
drag, startPoint x: 538, startPoint y: 221, endPoint x: 673, endPoint y: 254, distance: 139.4
click at [673, 254] on div "設計師 項目 價格 數量 互助人 林筱莉 海鹽SPA(0399)(項目消費) 302.222435282838 1 洗-1[劉羿君] 林筱莉 染B2500(5…" at bounding box center [521, 251] width 641 height 75
click at [359, 185] on link "詳情" at bounding box center [361, 187] width 54 height 26
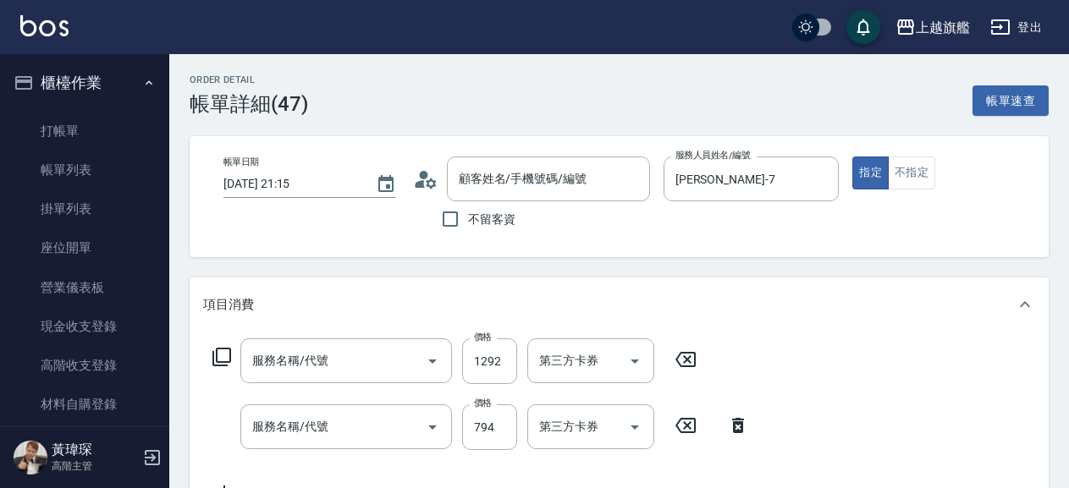
type input "2025/08/17 21:15"
type input "[PERSON_NAME]-7"
type input "染B2500(52500)"
type input "海鹽SPA(0399)"
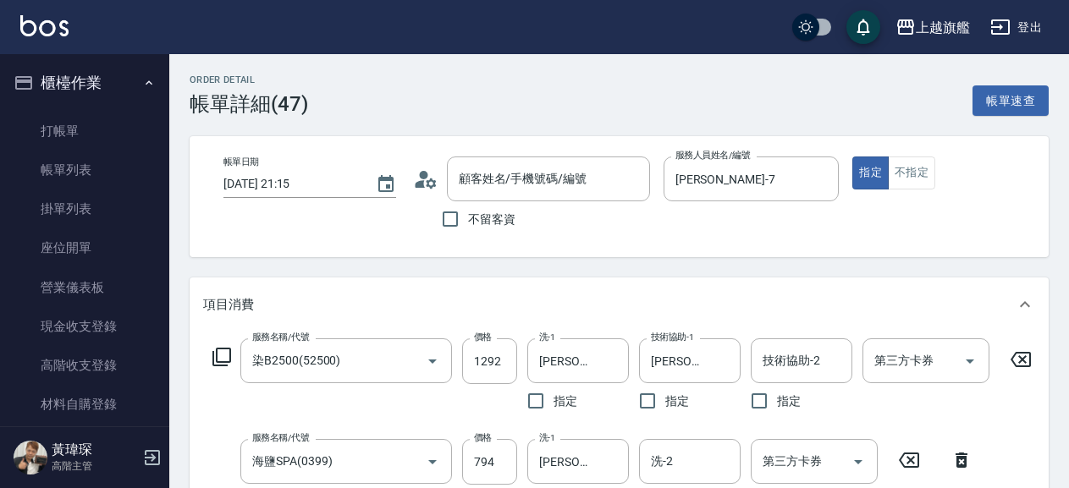
type input "林筱青/0911141176/null"
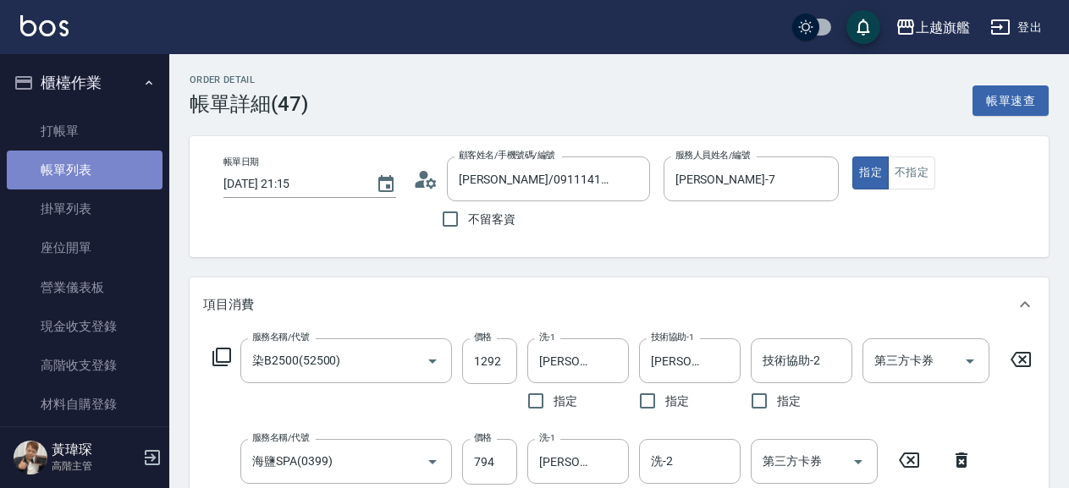
click at [87, 169] on link "帳單列表" at bounding box center [85, 170] width 156 height 39
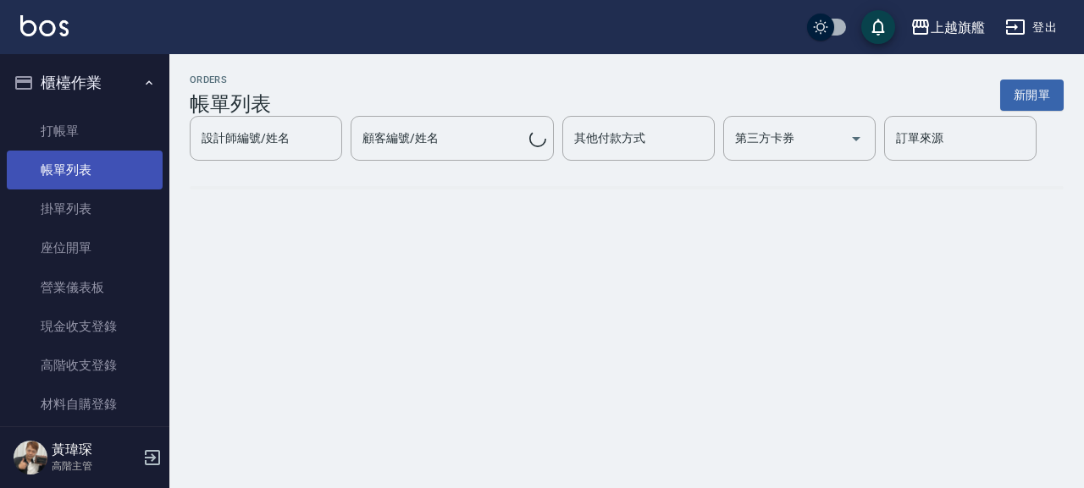
click at [68, 170] on link "帳單列表" at bounding box center [85, 170] width 156 height 39
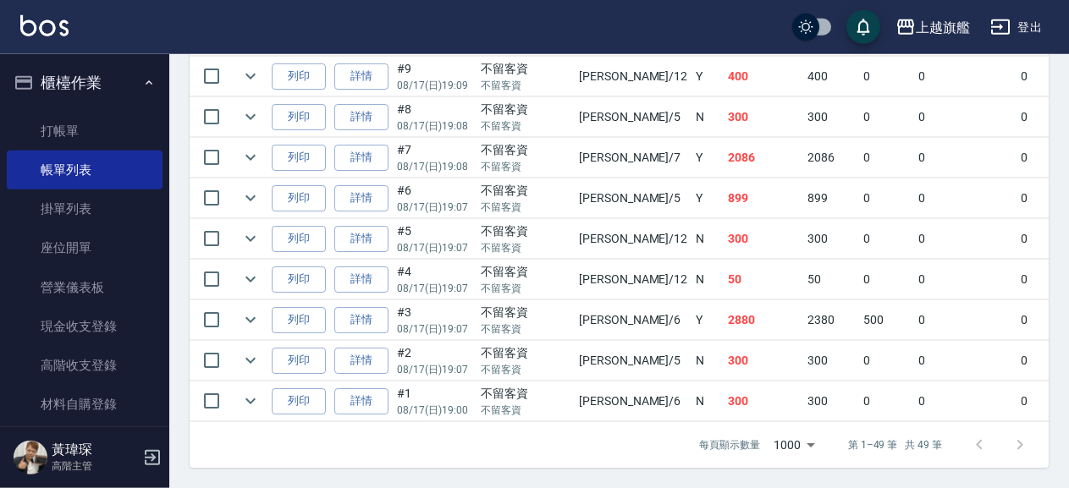
scroll to position [2146, 0]
click at [375, 145] on link "詳情" at bounding box center [361, 158] width 54 height 26
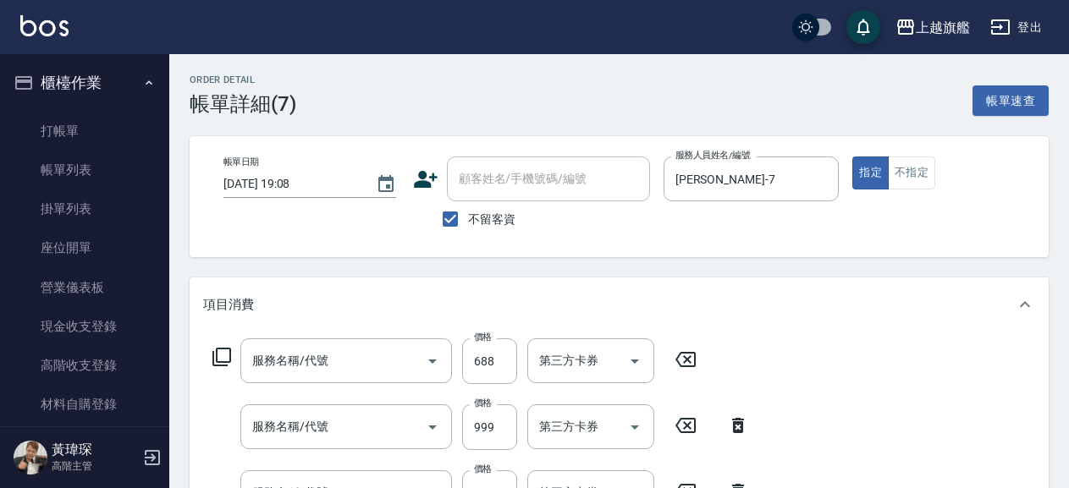
type input "[DATE] 19:08"
checkbox input "true"
type input "[PERSON_NAME]-7"
type input "燙髮2000(205)"
type input "染髮1000(517)"
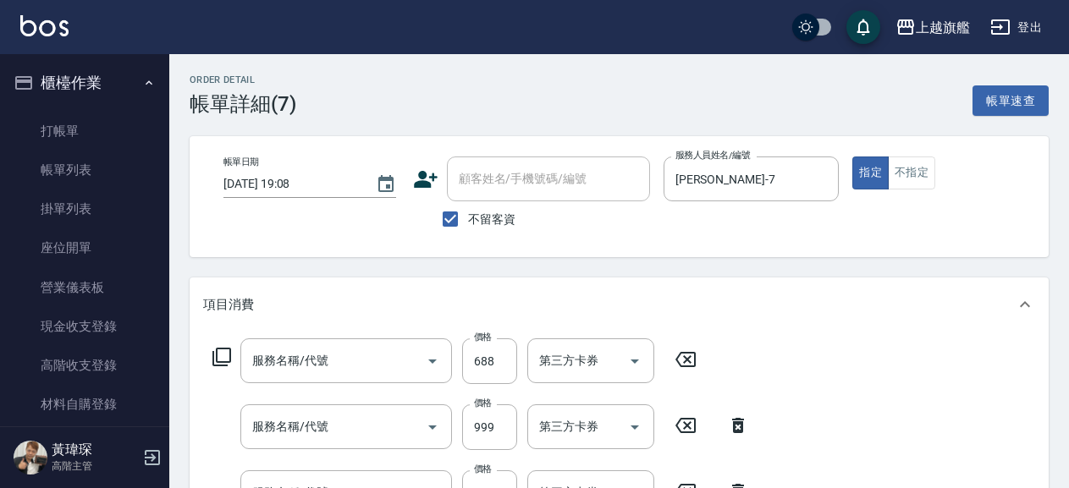
type input "海鹽SPA(0399)"
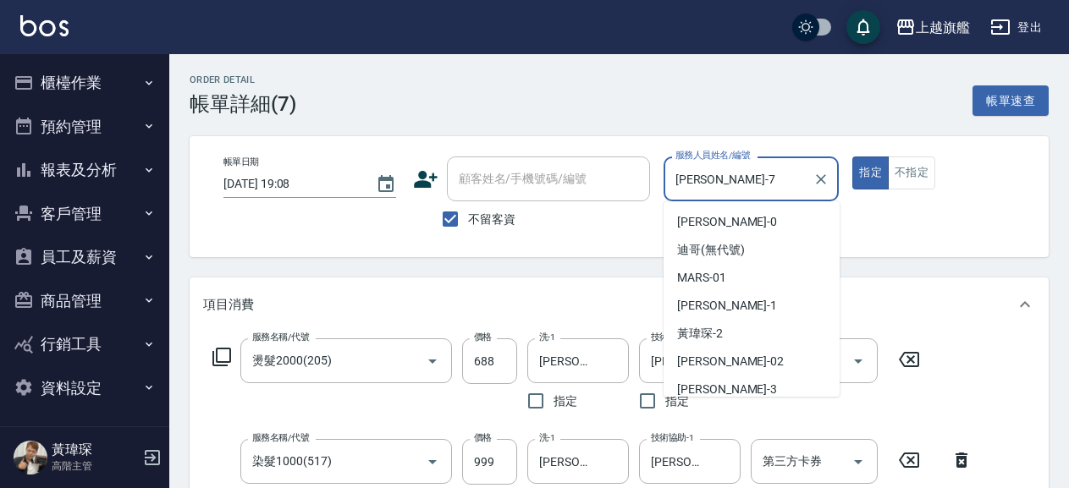
drag, startPoint x: 761, startPoint y: 183, endPoint x: 507, endPoint y: 165, distance: 254.6
click at [671, 165] on input "[PERSON_NAME]-7" at bounding box center [738, 179] width 135 height 30
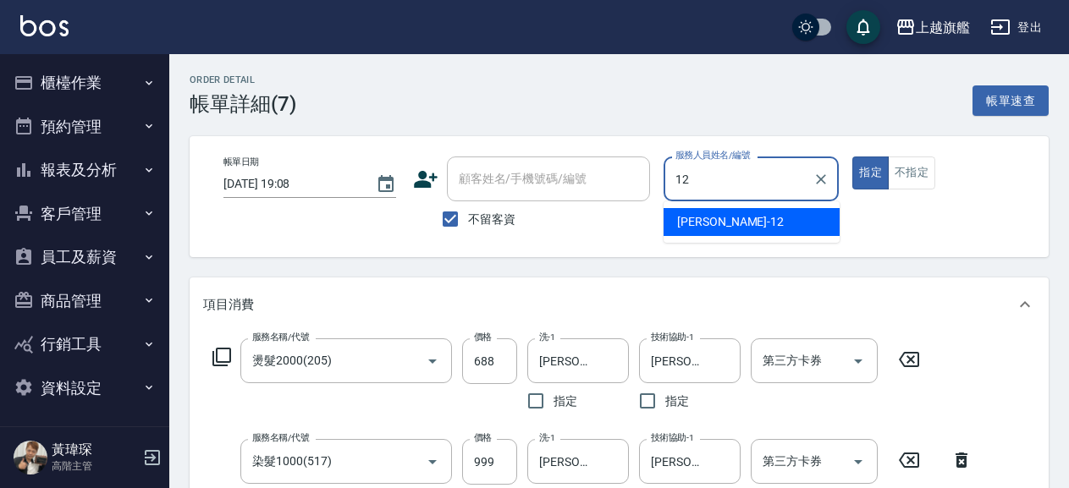
type input "[PERSON_NAME]-12"
type button "true"
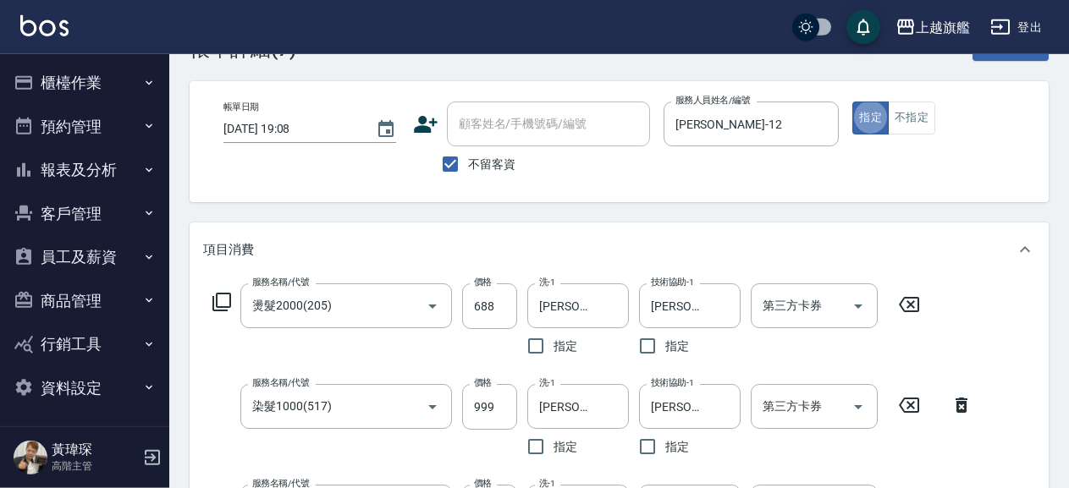
scroll to position [91, 0]
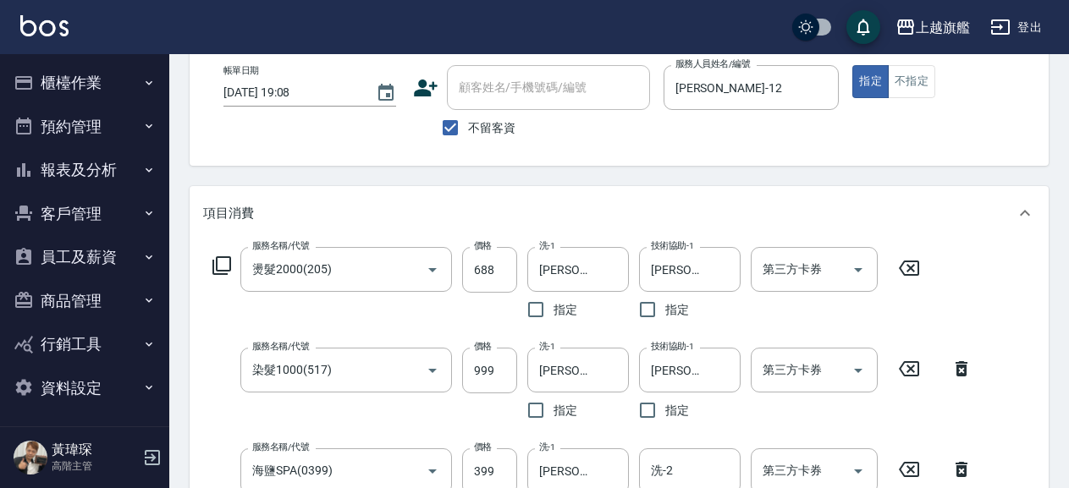
click at [958, 370] on icon at bounding box center [962, 369] width 12 height 15
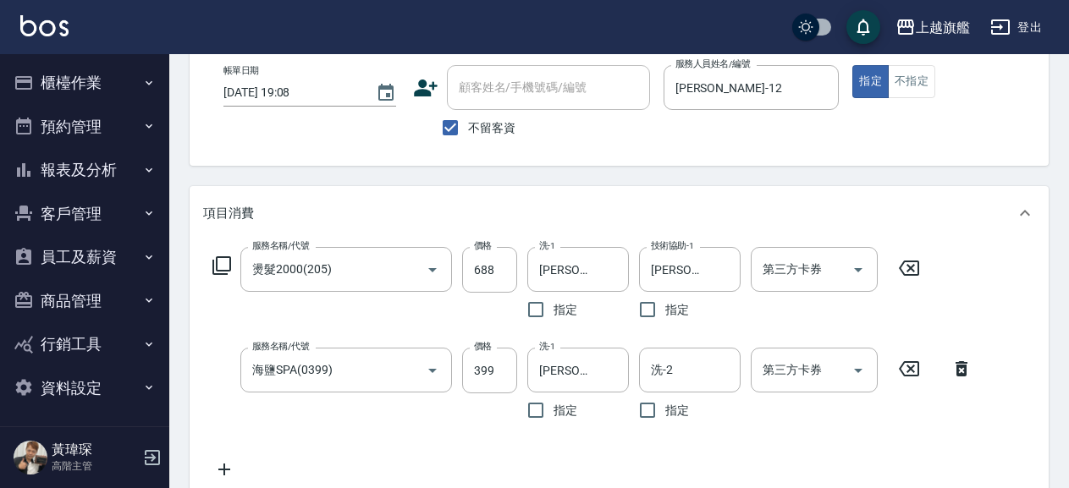
click at [970, 371] on icon at bounding box center [962, 369] width 42 height 20
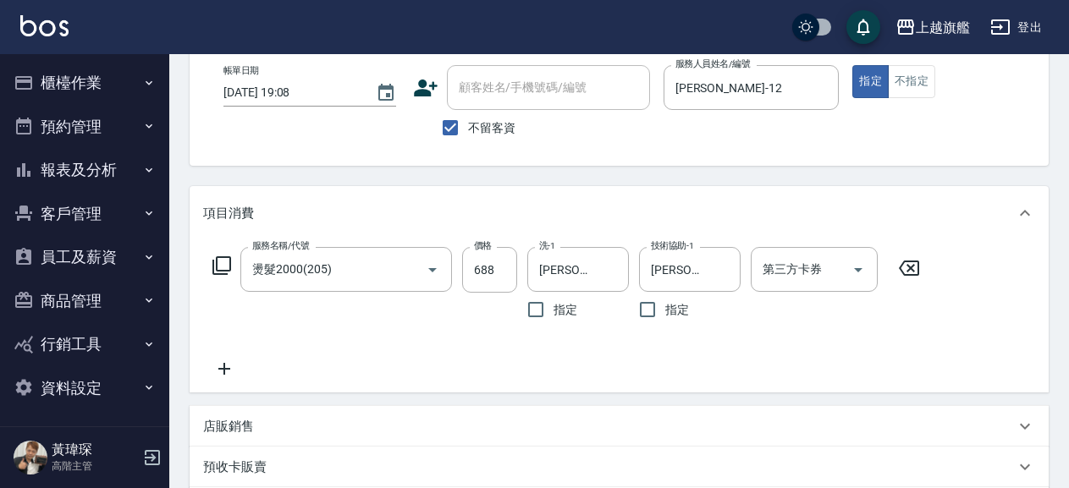
click at [921, 270] on icon at bounding box center [909, 268] width 42 height 20
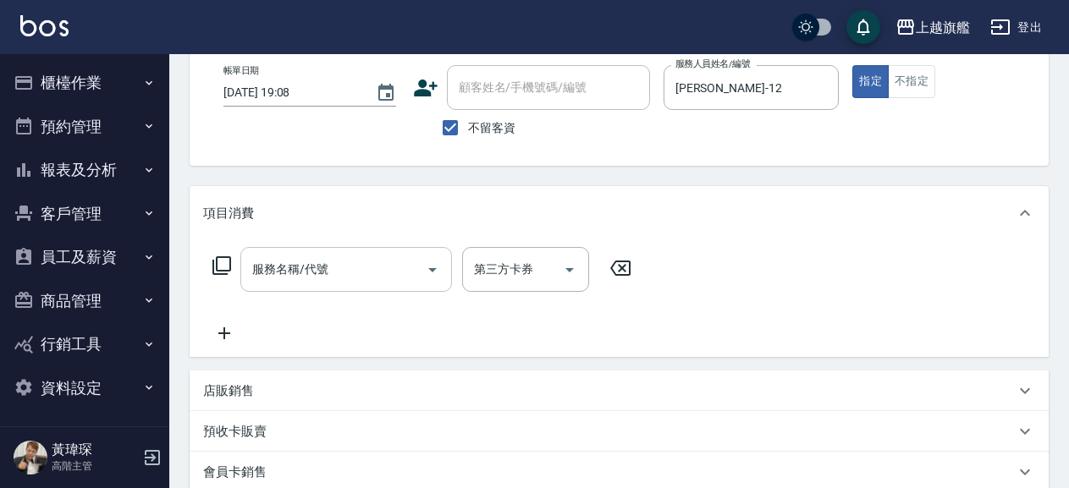
click at [286, 273] on input "服務名稱/代號" at bounding box center [333, 270] width 171 height 30
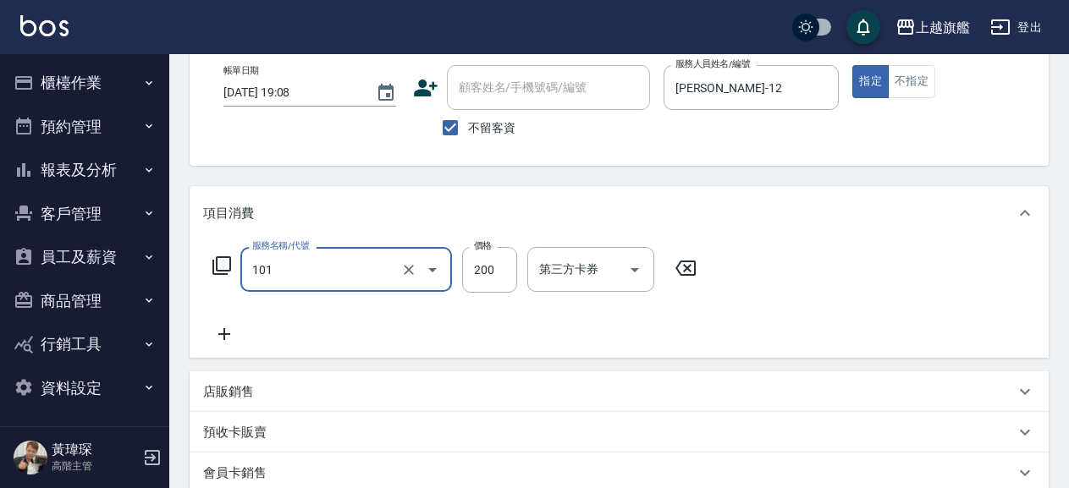
type input "一般洗(101)"
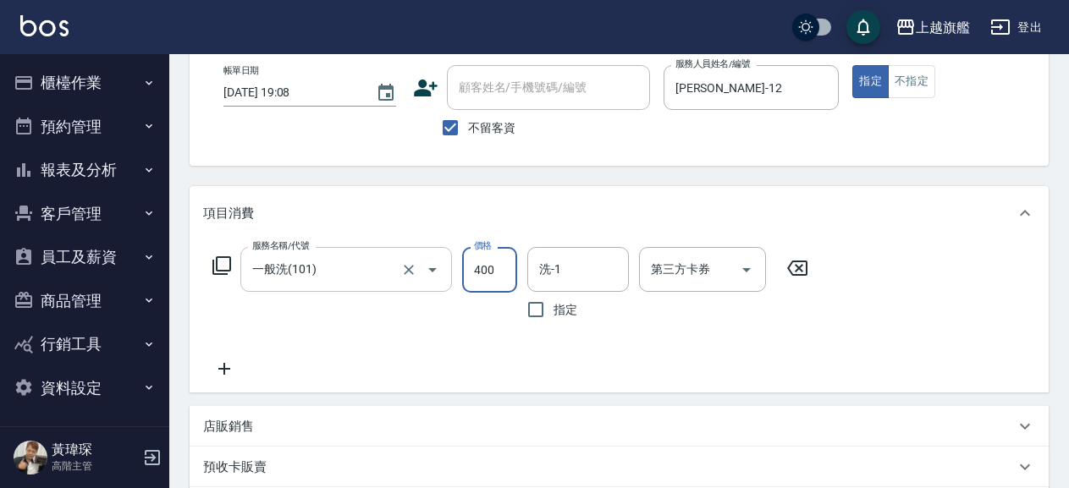
type input "400"
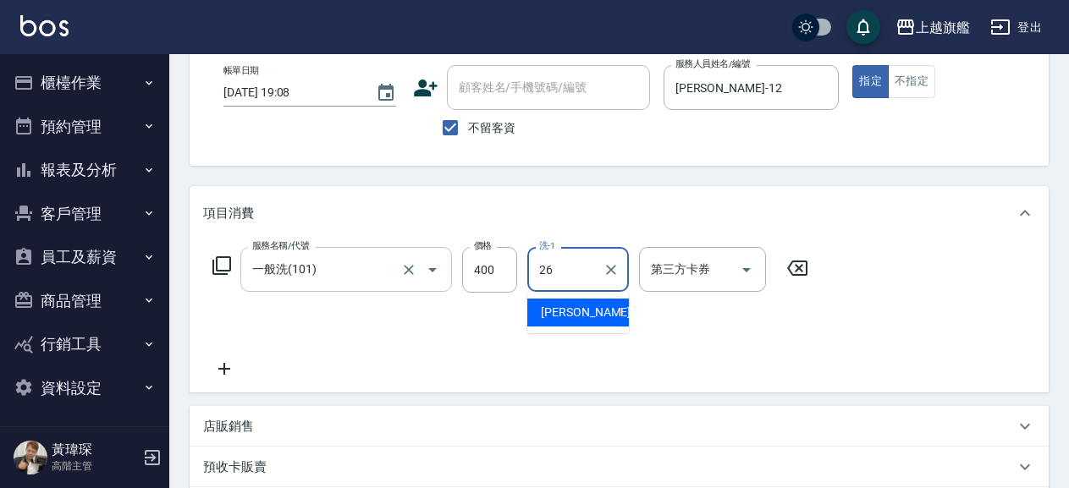
type input "[PERSON_NAME]-26"
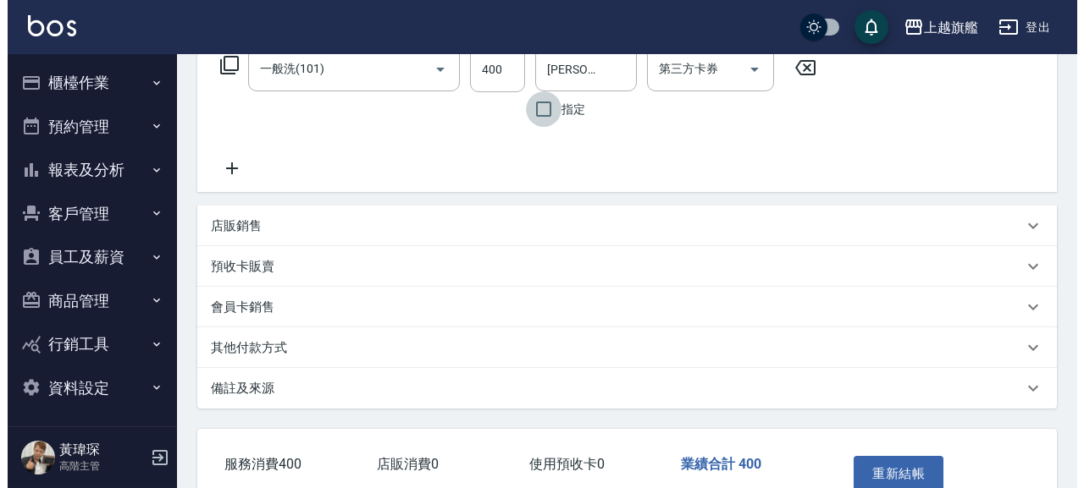
scroll to position [395, 0]
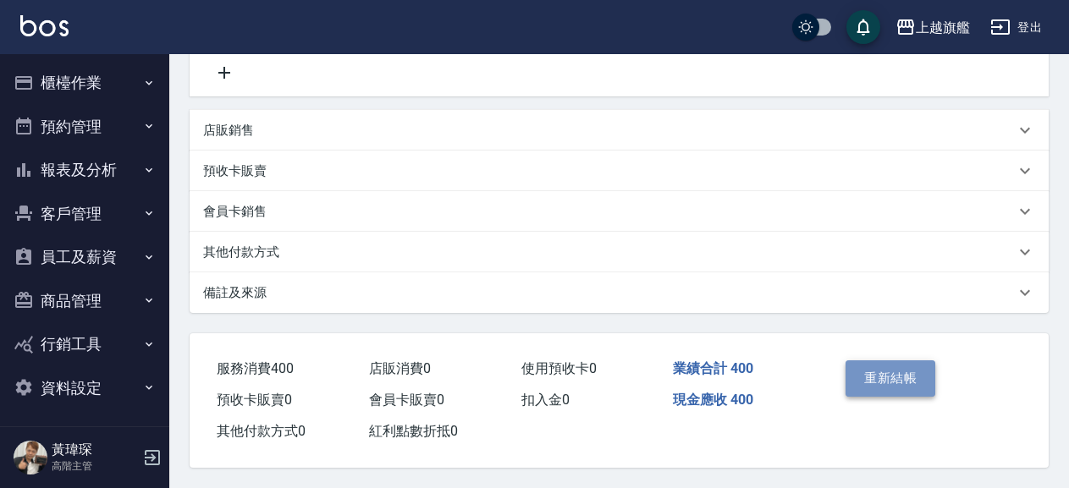
click at [908, 376] on button "重新結帳" at bounding box center [891, 379] width 90 height 36
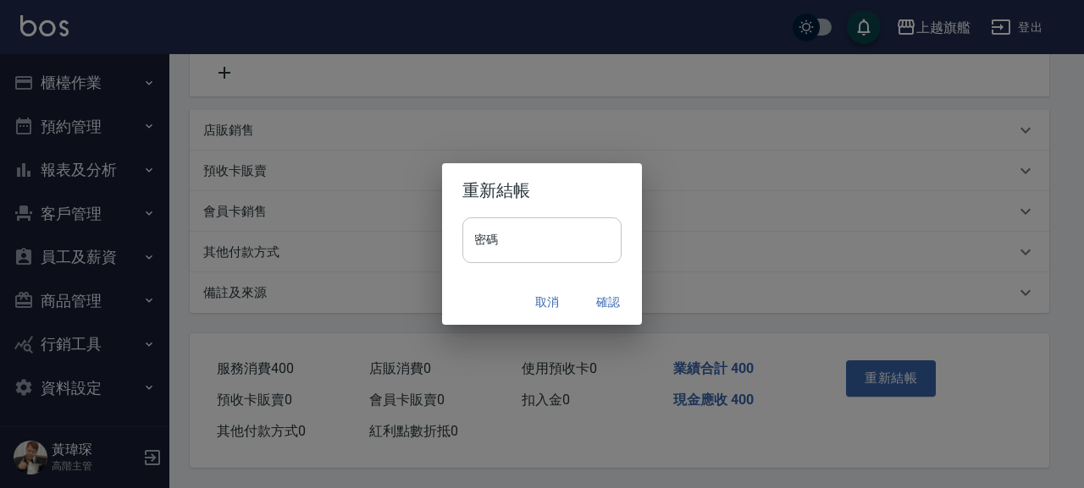
click at [498, 246] on input "密碼" at bounding box center [541, 241] width 159 height 46
type input "********"
click at [615, 292] on button "確認" at bounding box center [608, 302] width 54 height 31
click at [489, 247] on input "密碼" at bounding box center [541, 241] width 159 height 46
type input "*******"
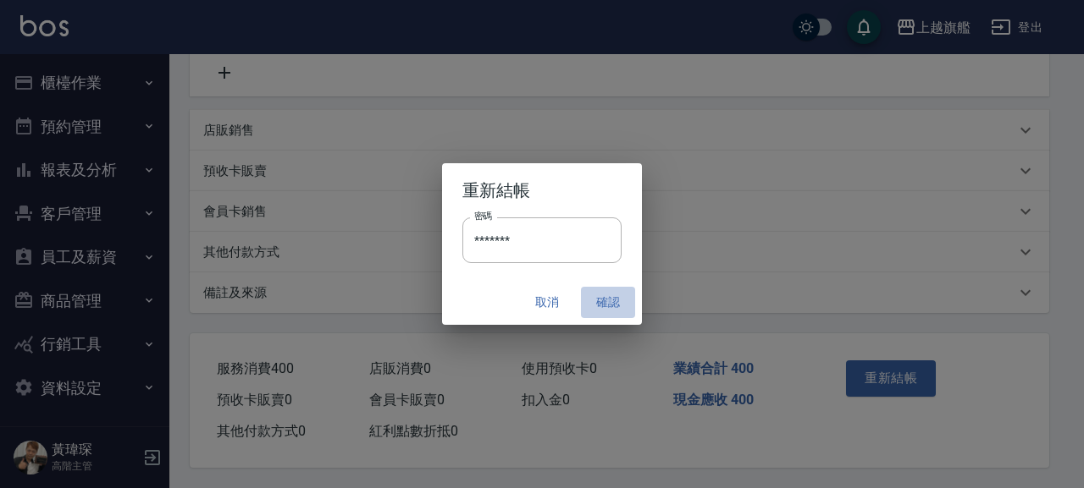
drag, startPoint x: 622, startPoint y: 302, endPoint x: 603, endPoint y: 279, distance: 30.0
click at [622, 301] on button "確認" at bounding box center [608, 302] width 54 height 31
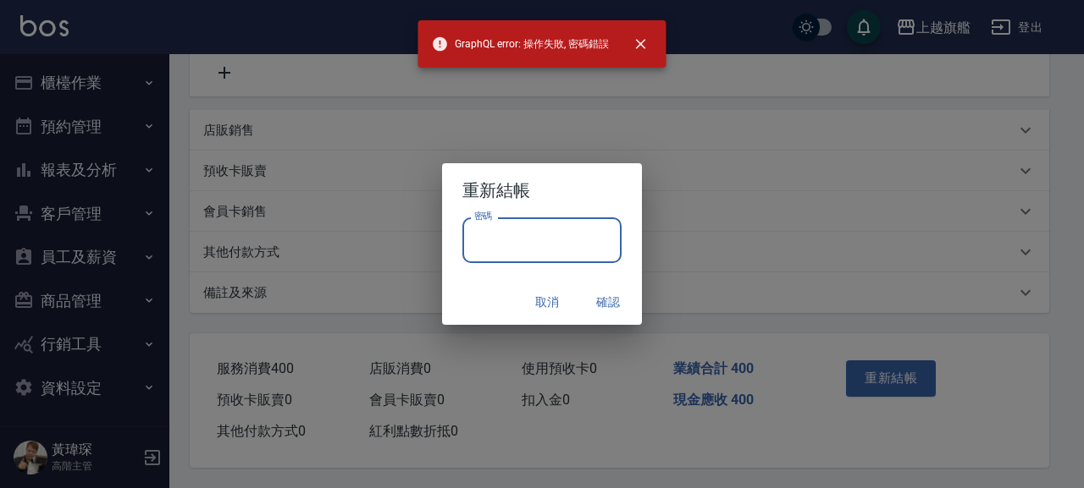
click at [573, 250] on input "密碼" at bounding box center [541, 241] width 159 height 46
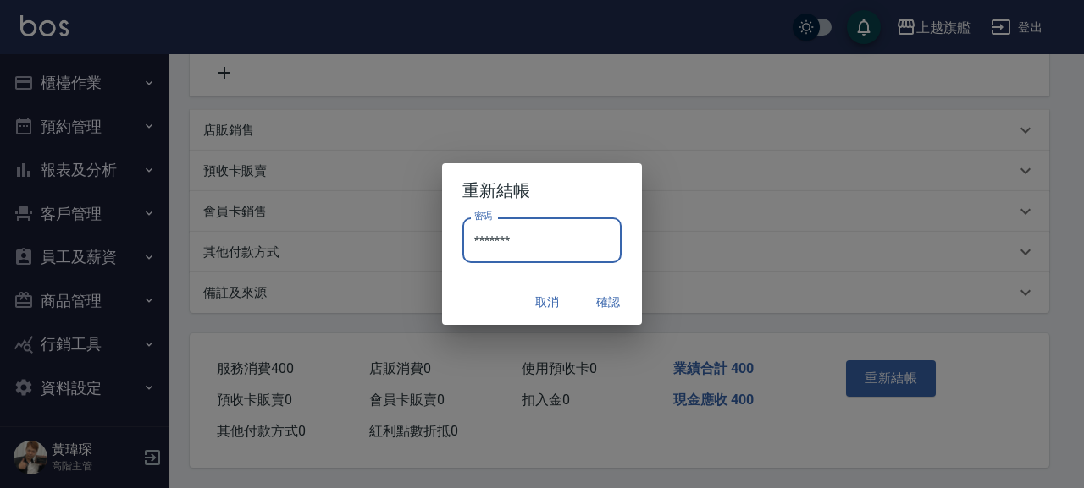
type input "*******"
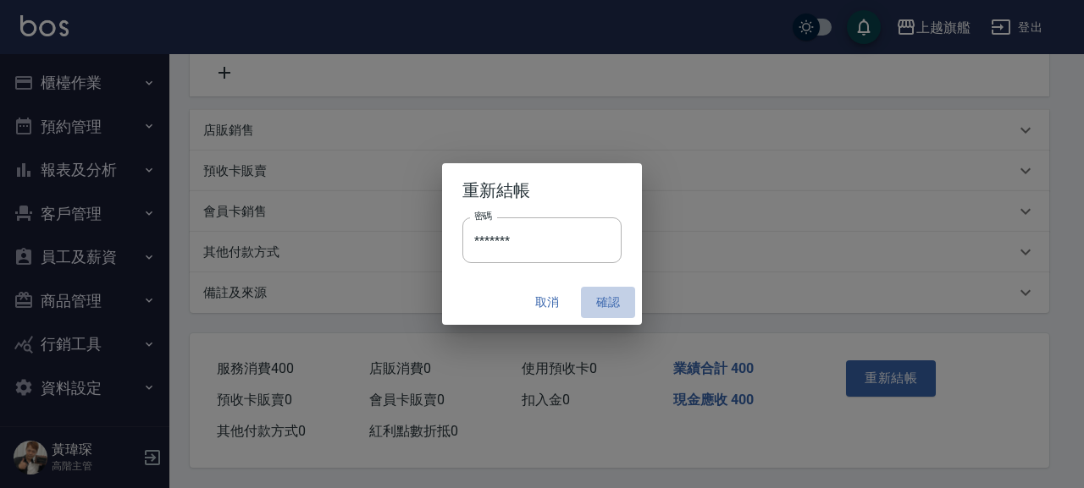
drag, startPoint x: 616, startPoint y: 297, endPoint x: 626, endPoint y: 268, distance: 31.1
click at [619, 295] on button "確認" at bounding box center [608, 302] width 54 height 31
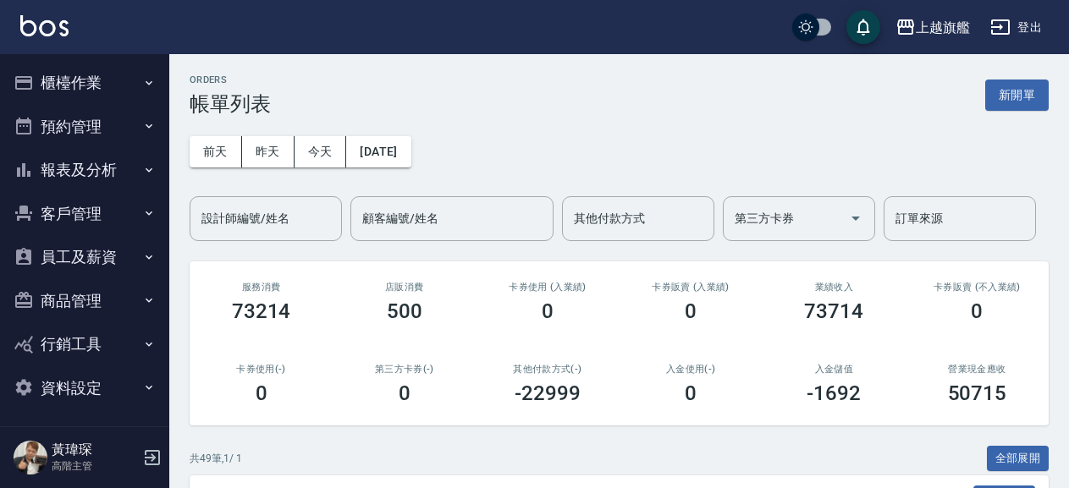
click at [46, 91] on button "櫃檯作業" at bounding box center [85, 83] width 156 height 44
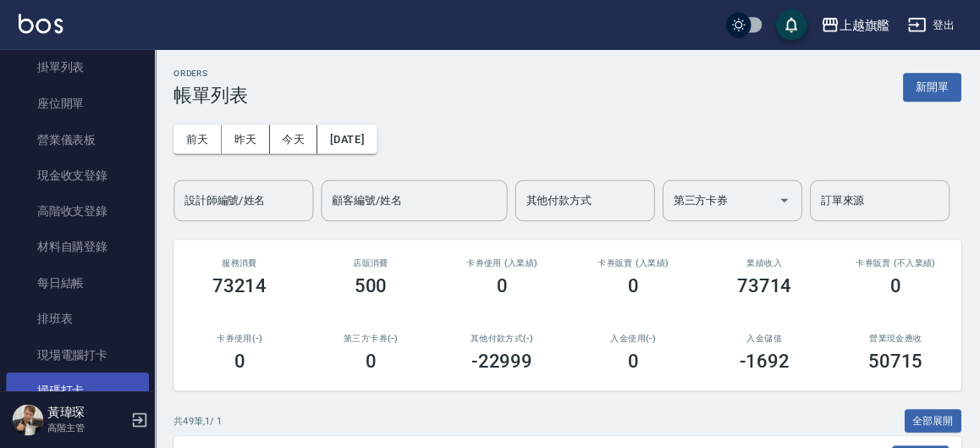
scroll to position [290, 0]
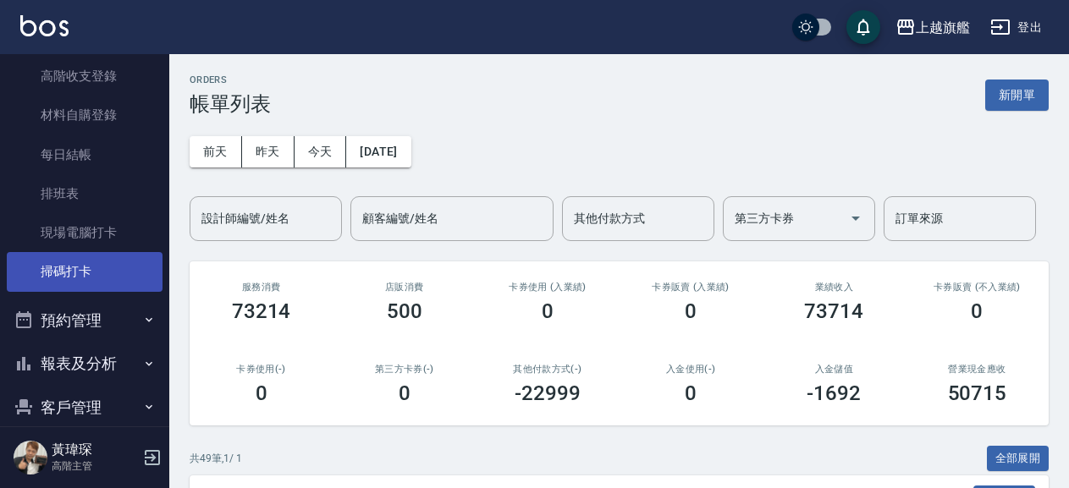
click at [84, 279] on link "掃碼打卡" at bounding box center [85, 271] width 156 height 39
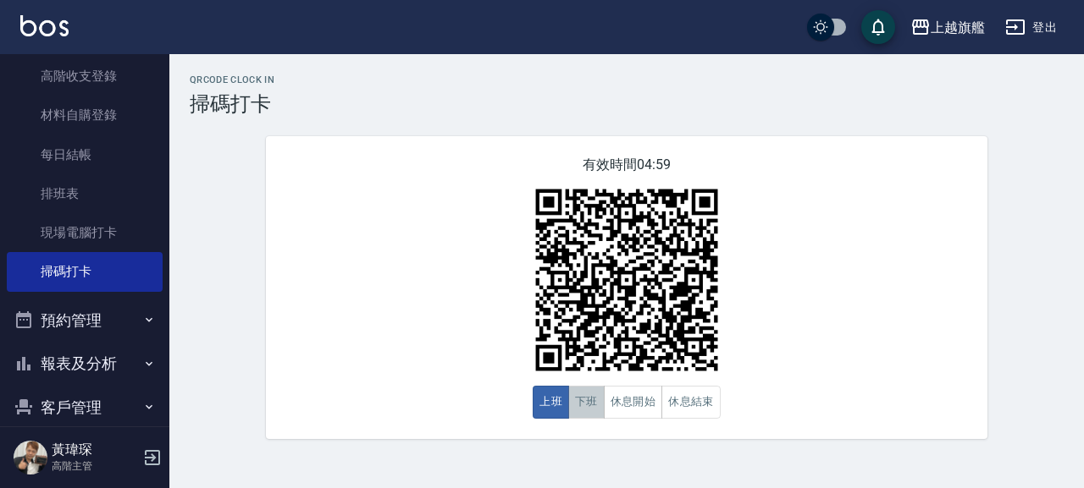
click at [587, 400] on button "下班" at bounding box center [586, 402] width 36 height 33
